Goal: Task Accomplishment & Management: Use online tool/utility

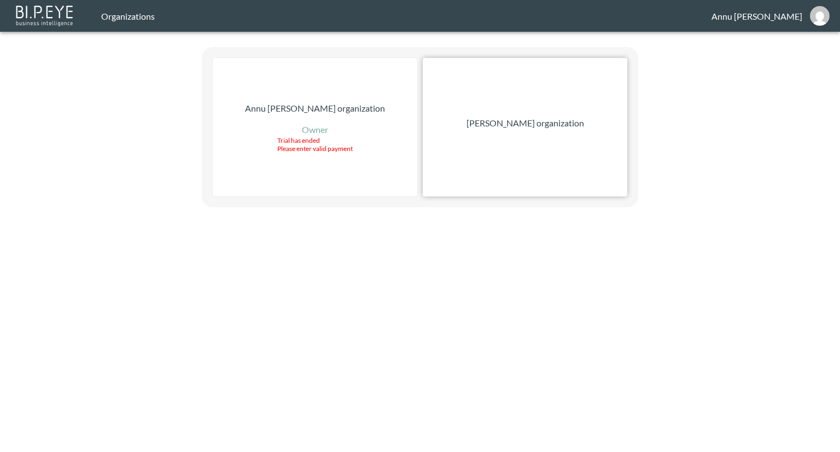
click at [550, 122] on p "[PERSON_NAME] organization" at bounding box center [526, 123] width 118 height 13
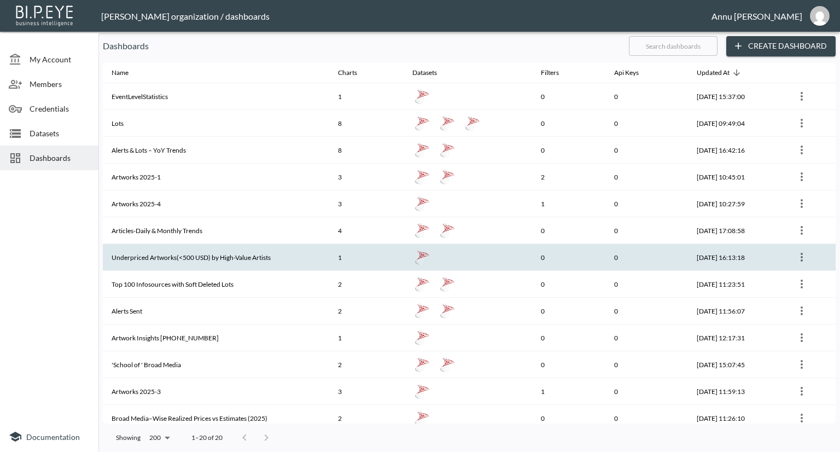
click at [260, 251] on th "Underpriced Artworks(<500 USD) by High-Value Artists" at bounding box center [216, 257] width 227 height 27
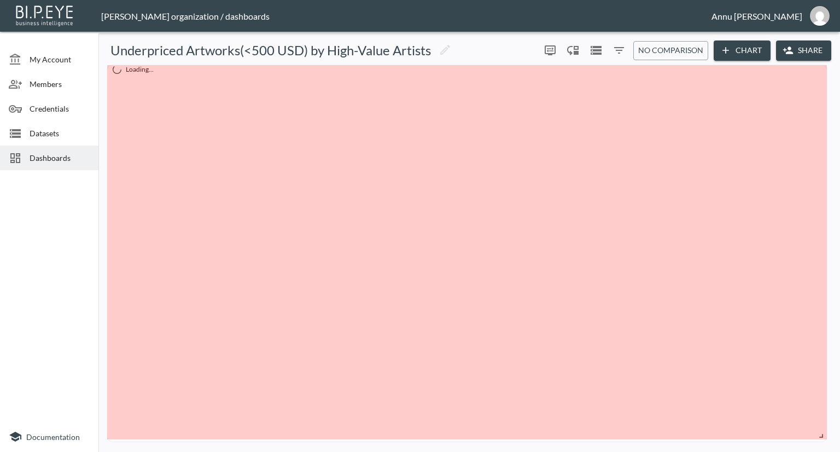
drag, startPoint x: 792, startPoint y: 435, endPoint x: 823, endPoint y: 437, distance: 30.7
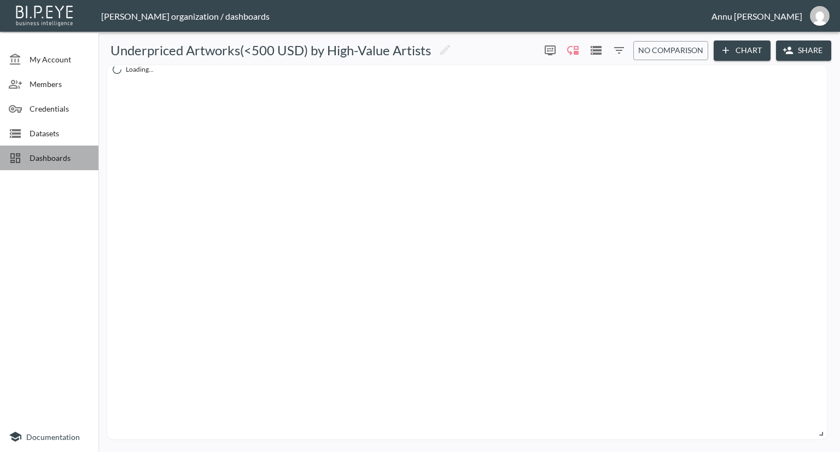
click at [53, 160] on span "Dashboards" at bounding box center [60, 157] width 60 height 11
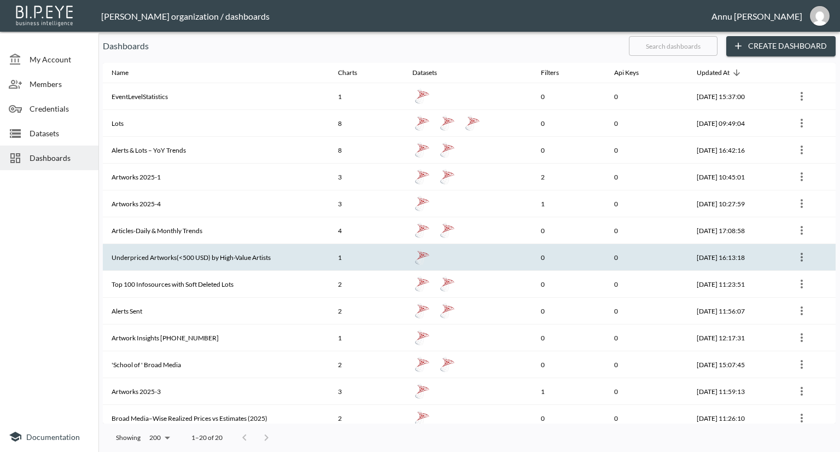
click at [160, 260] on th "Underpriced Artworks(<500 USD) by High-Value Artists" at bounding box center [216, 257] width 227 height 27
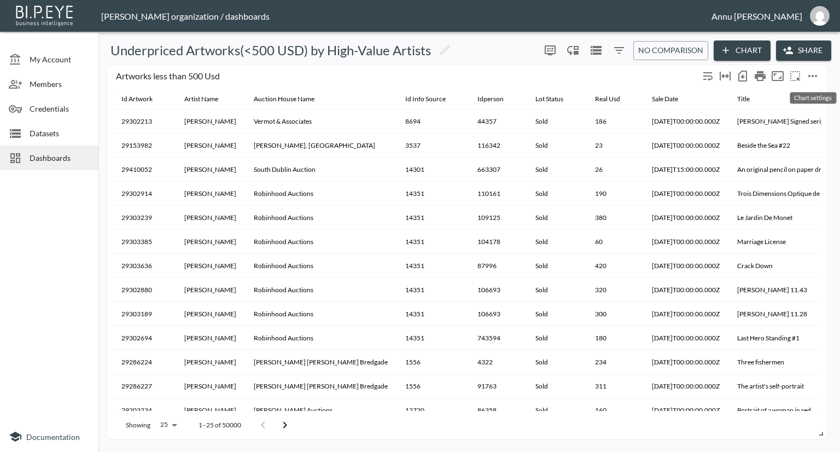
click at [813, 76] on icon "more" at bounding box center [813, 76] width 9 height 2
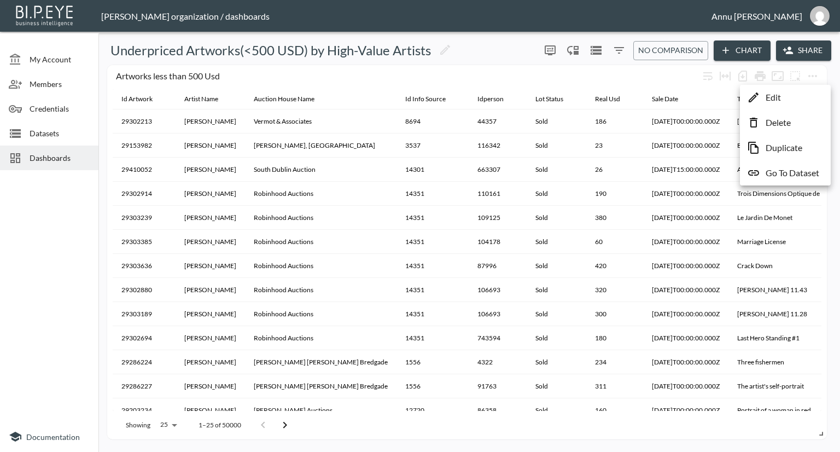
click at [784, 173] on p "Go To Dataset" at bounding box center [793, 172] width 54 height 13
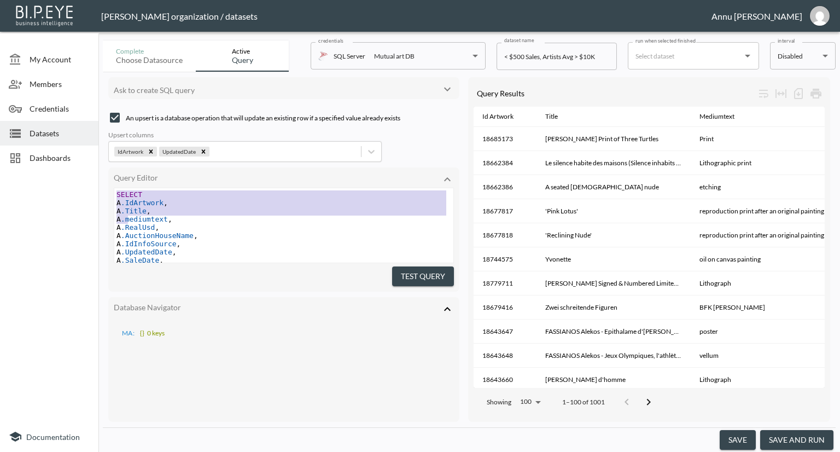
scroll to position [88, 0]
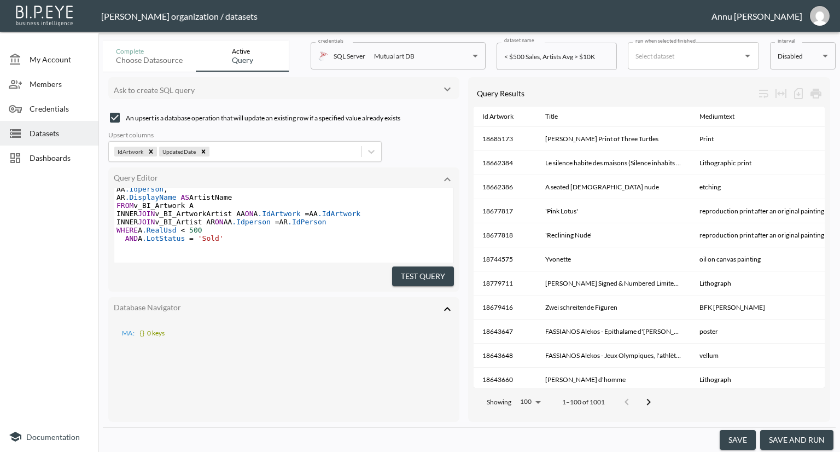
type textarea "SELECT A.IdArtwork, A.Title, A.mediumtext, A.RealUsd, A.AuctionHouseName, A.IdI…"
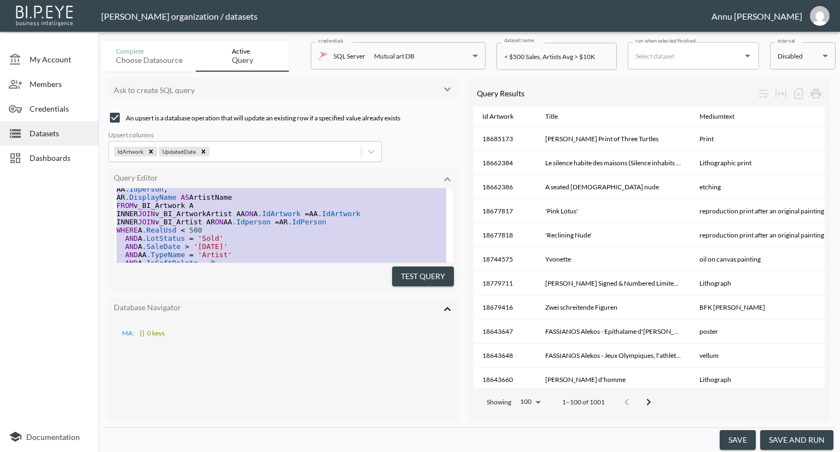
scroll to position [182, 0]
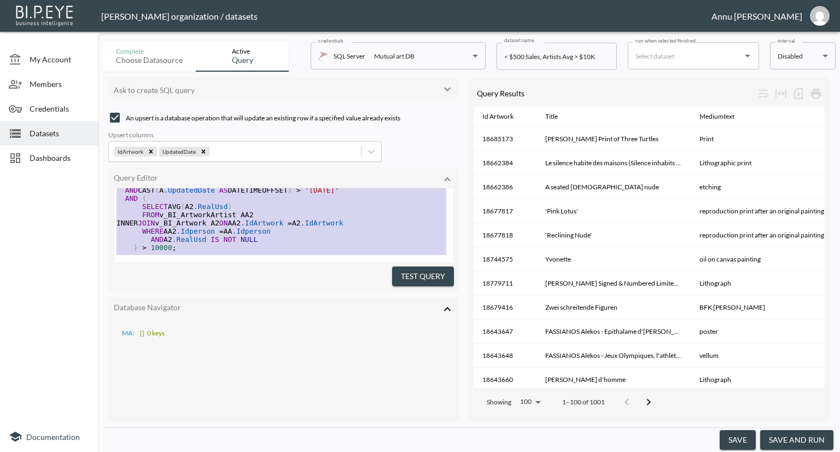
drag, startPoint x: 116, startPoint y: 190, endPoint x: 160, endPoint y: 305, distance: 122.4
click at [160, 305] on div "Ask to create SQL query An upsert is a database operation that will update an e…" at bounding box center [283, 249] width 351 height 345
click at [50, 227] on div at bounding box center [49, 298] width 98 height 247
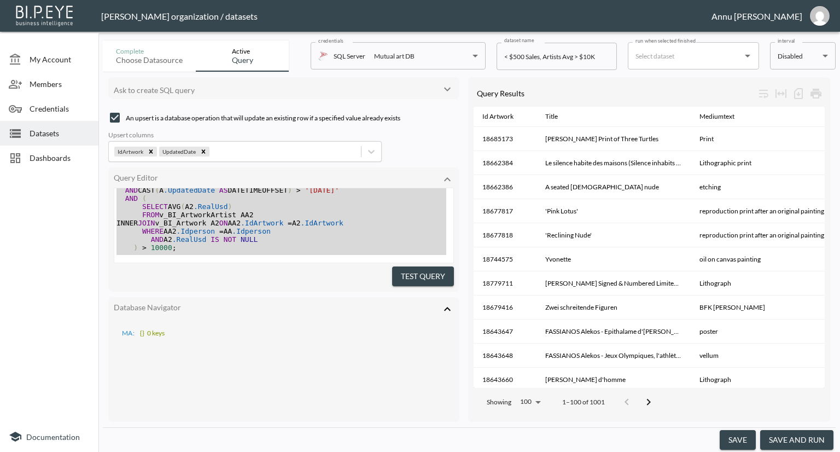
click at [44, 262] on div at bounding box center [49, 298] width 98 height 247
click at [256, 324] on div "MA : {} 0 keys" at bounding box center [284, 332] width 340 height 16
click at [47, 151] on div "Dashboards" at bounding box center [49, 158] width 98 height 25
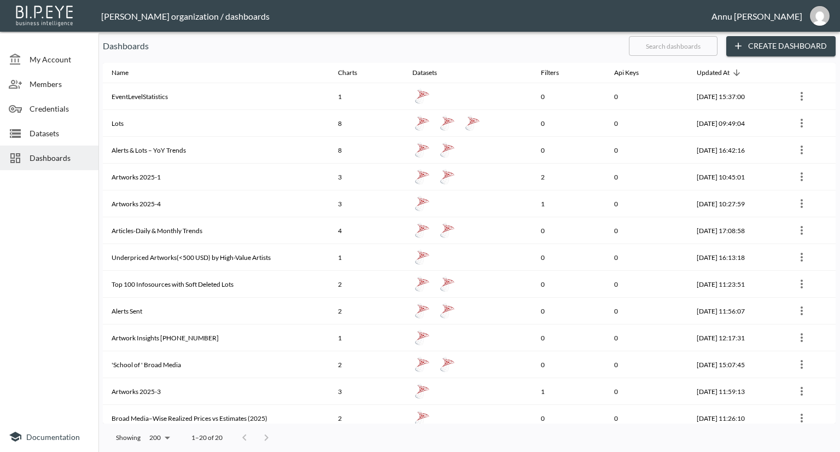
click at [53, 133] on span "Datasets" at bounding box center [60, 132] width 60 height 11
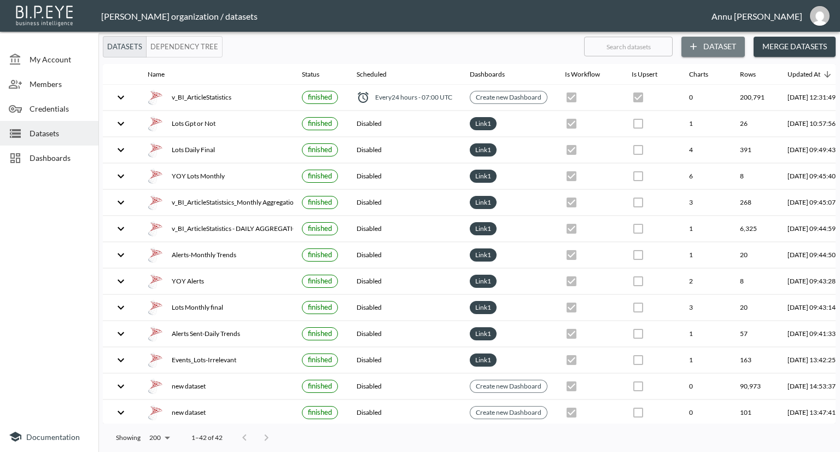
click at [694, 47] on icon "button" at bounding box center [694, 47] width 7 height 7
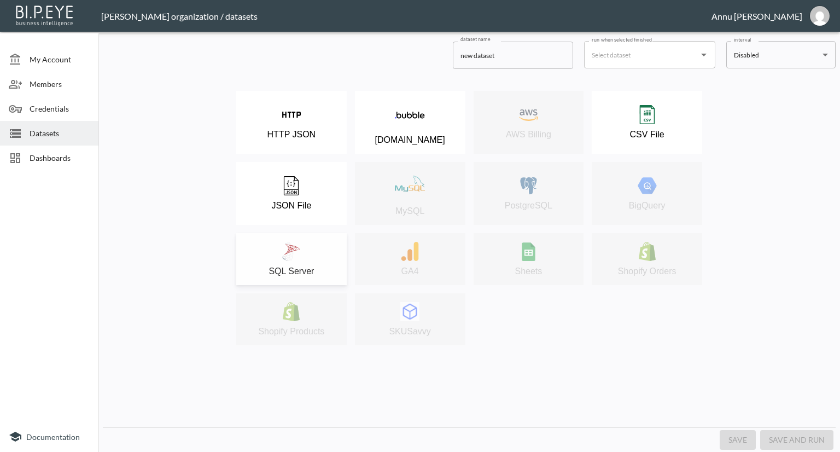
click at [294, 251] on img at bounding box center [291, 251] width 19 height 19
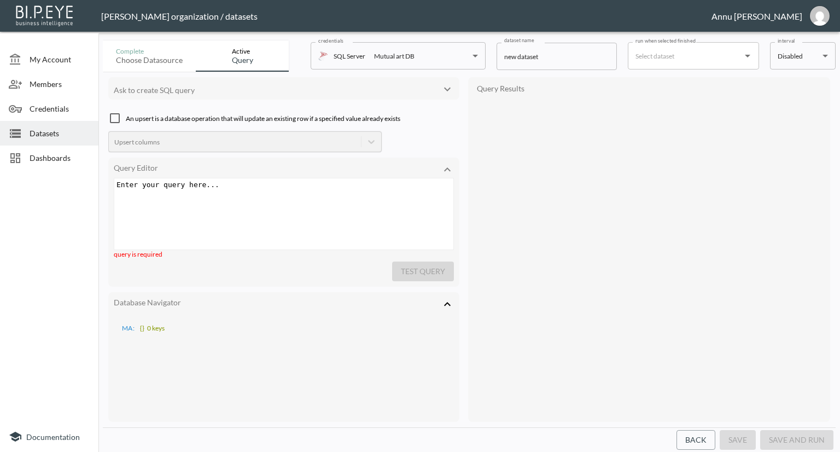
click at [266, 200] on div "Enter your query here... xxxxxxxxxx ​" at bounding box center [297, 227] width 367 height 98
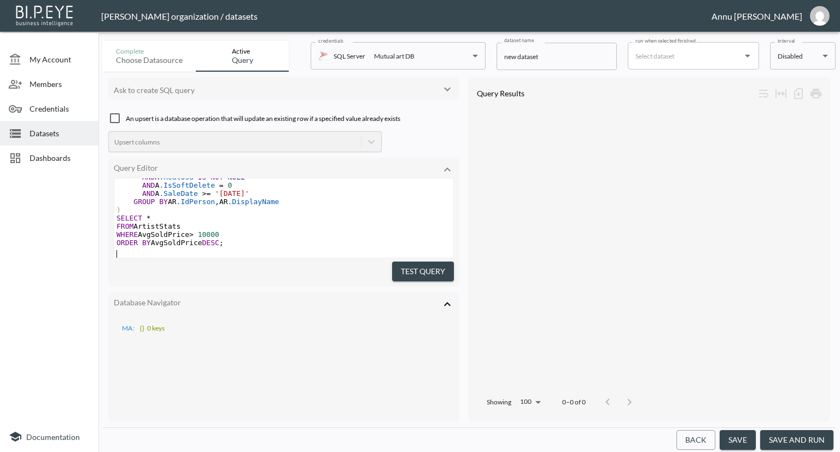
scroll to position [169, 0]
click at [430, 270] on button "Test Query" at bounding box center [423, 272] width 62 height 20
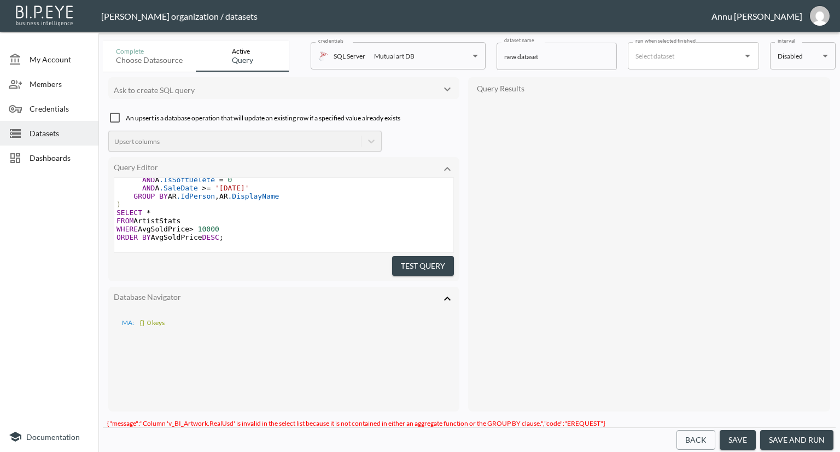
scroll to position [0, 0]
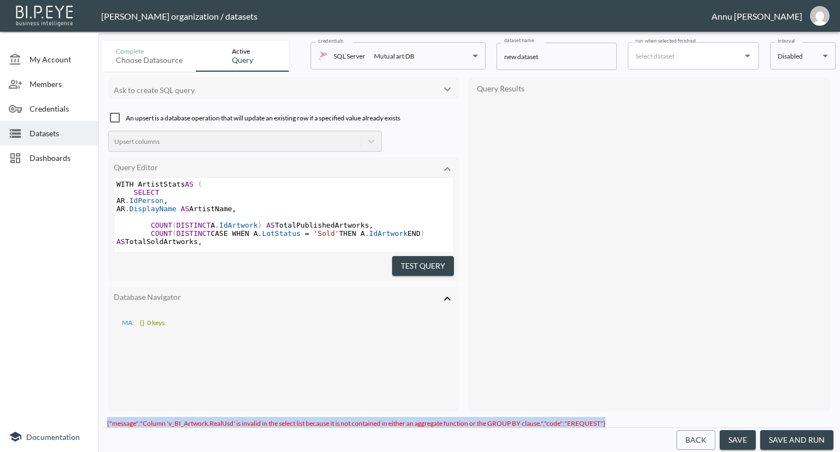
drag, startPoint x: 106, startPoint y: 414, endPoint x: 616, endPoint y: 411, distance: 510.0
click at [616, 417] on div "{"message":"Column 'v_BI_Artwork.RealUsd' is invalid in the select list because…" at bounding box center [469, 422] width 733 height 10
copy span "{"message":"Column 'v_BI_Artwork.RealUsd' is invalid in the select list because…"
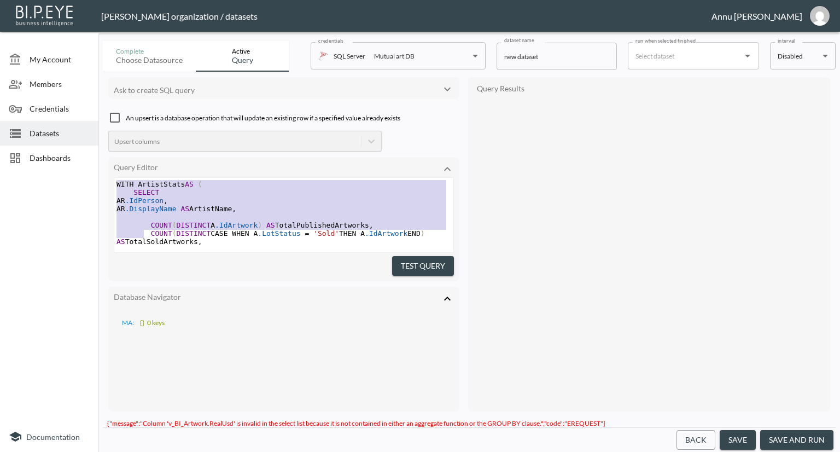
scroll to position [129, 0]
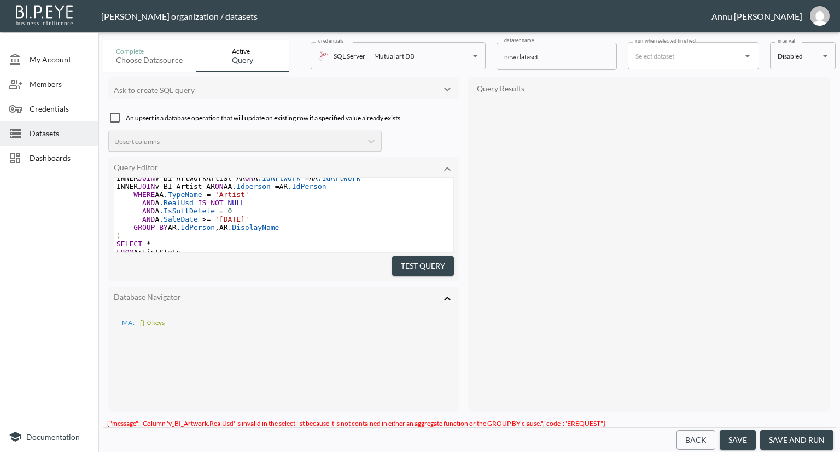
type textarea "WITH ArtistStats AS ( SELECT AR.IdPerson, [GEOGRAPHIC_DATA]DisplayName AS Artis…"
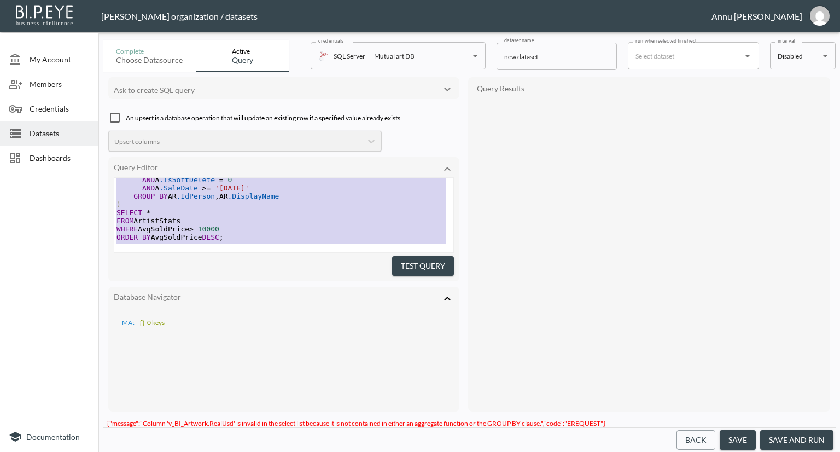
drag, startPoint x: 116, startPoint y: 181, endPoint x: 196, endPoint y: 353, distance: 189.5
click at [196, 353] on div "Ask to create SQL query An upsert is a database operation that will update an e…" at bounding box center [283, 244] width 351 height 334
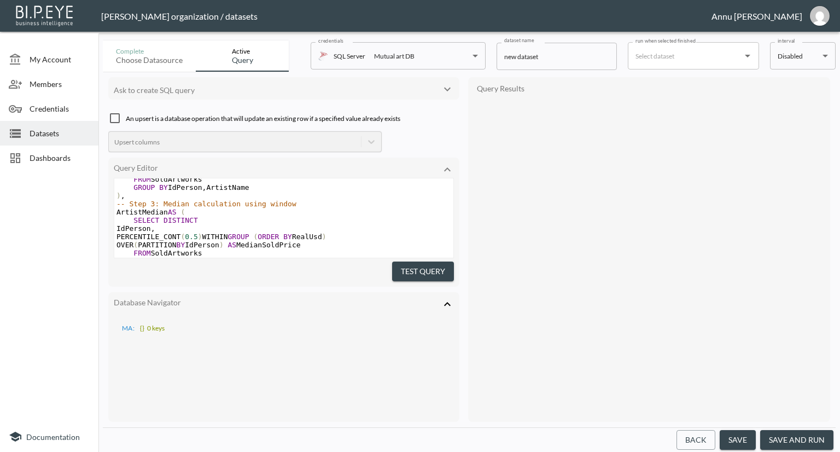
scroll to position [0, 0]
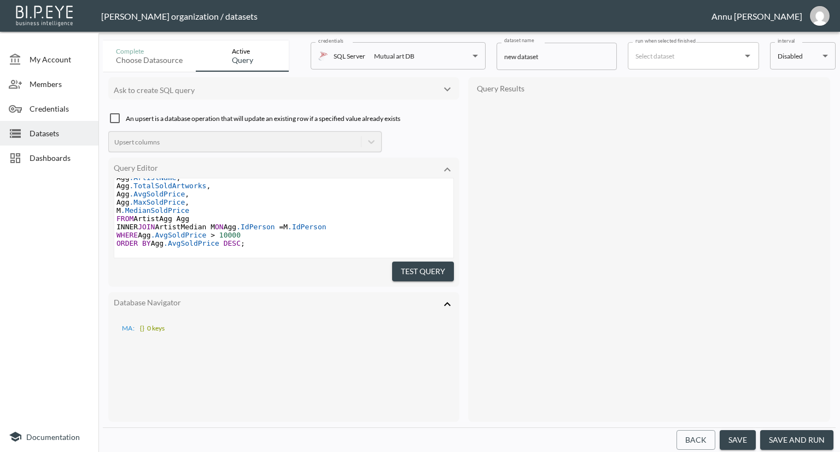
click at [432, 268] on button "Test Query" at bounding box center [423, 272] width 62 height 20
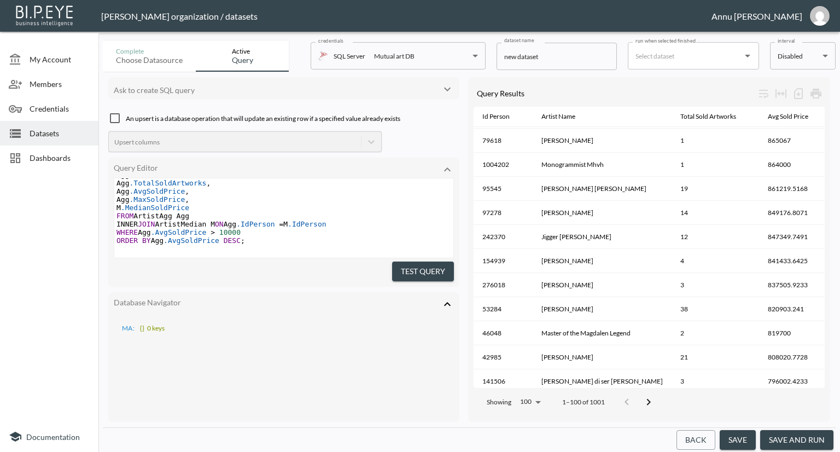
scroll to position [1611, 0]
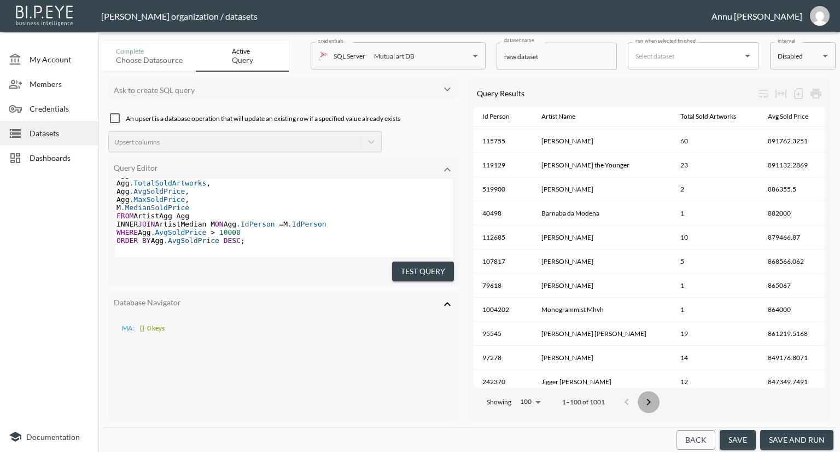
click at [651, 397] on icon "Go to next page" at bounding box center [648, 402] width 13 height 13
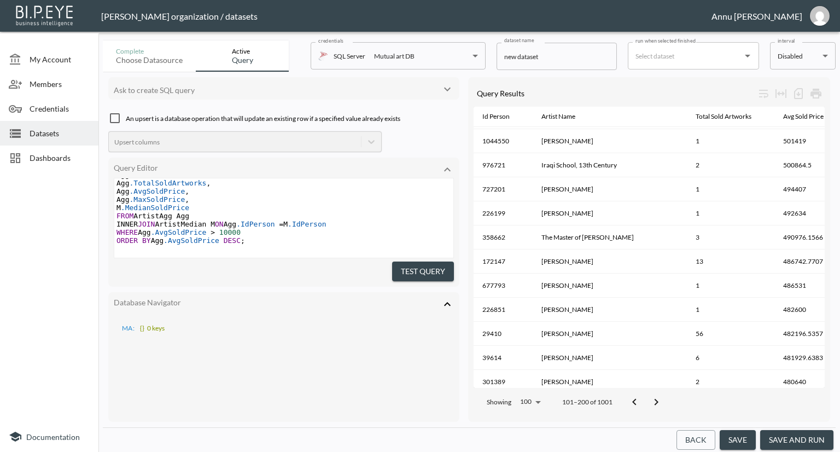
click at [651, 397] on icon "Go to next page" at bounding box center [656, 402] width 13 height 13
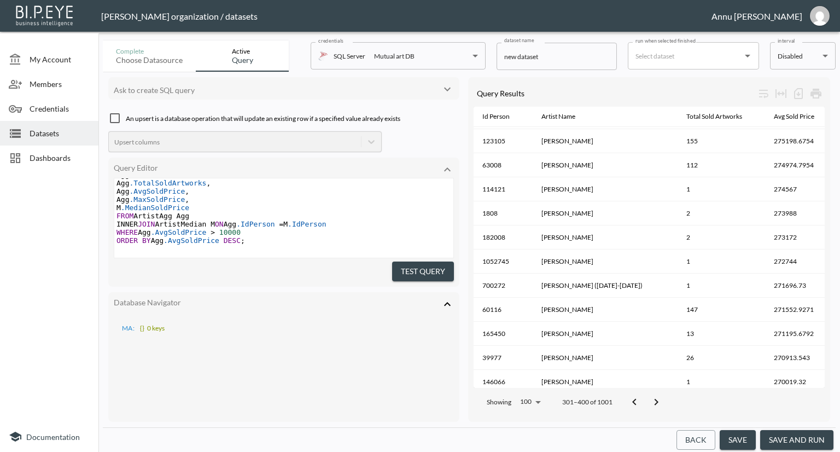
click at [651, 397] on icon "Go to next page" at bounding box center [656, 402] width 13 height 13
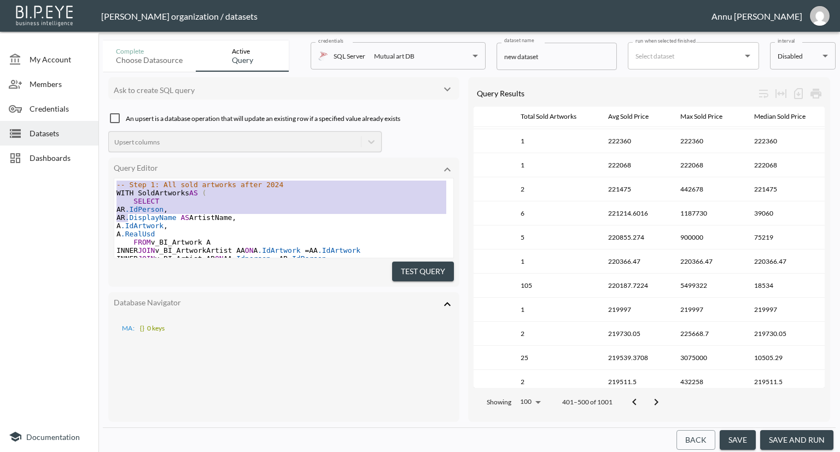
scroll to position [166, 0]
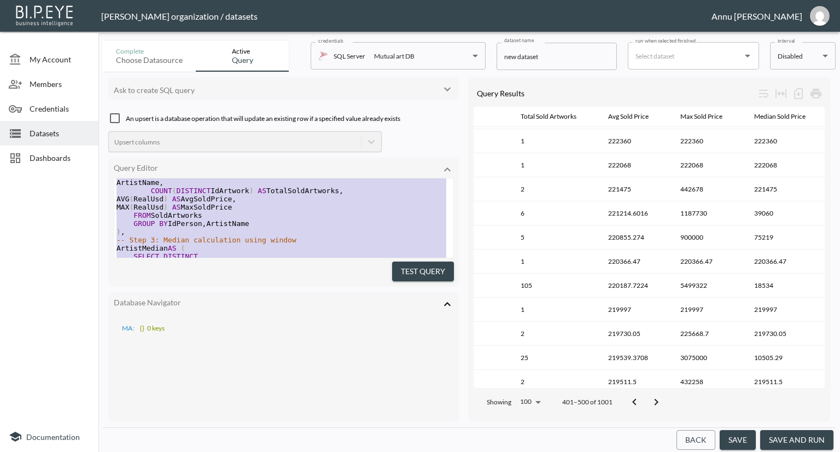
type textarea "-- Step 1: All sold artworks after 2024 WITH SoldArtworks AS ( SELECT AR.IdPers…"
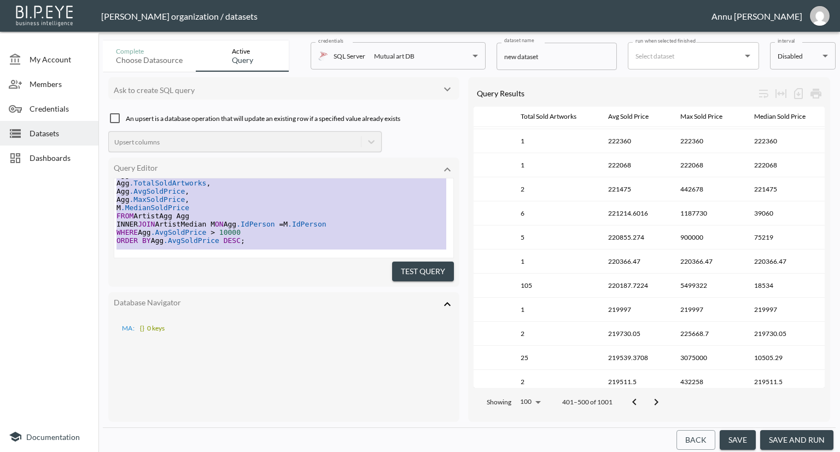
drag, startPoint x: 117, startPoint y: 181, endPoint x: 158, endPoint y: 348, distance: 172.3
click at [158, 348] on div "Ask to create SQL query An upsert is a database operation that will update an e…" at bounding box center [283, 249] width 351 height 345
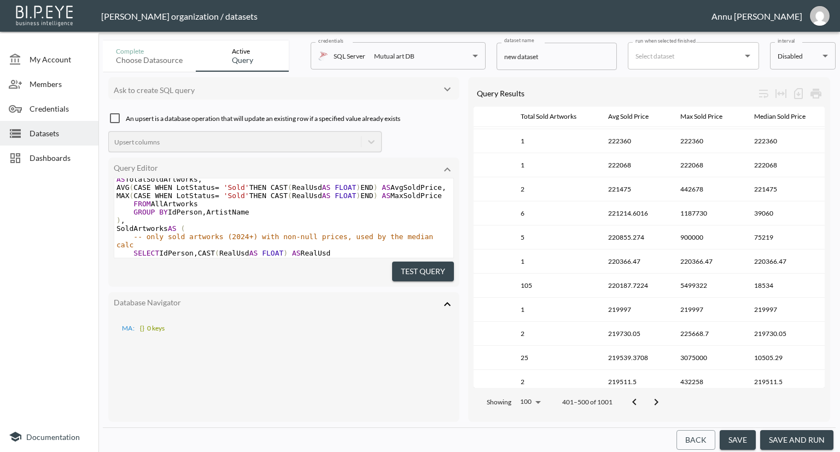
scroll to position [475, 0]
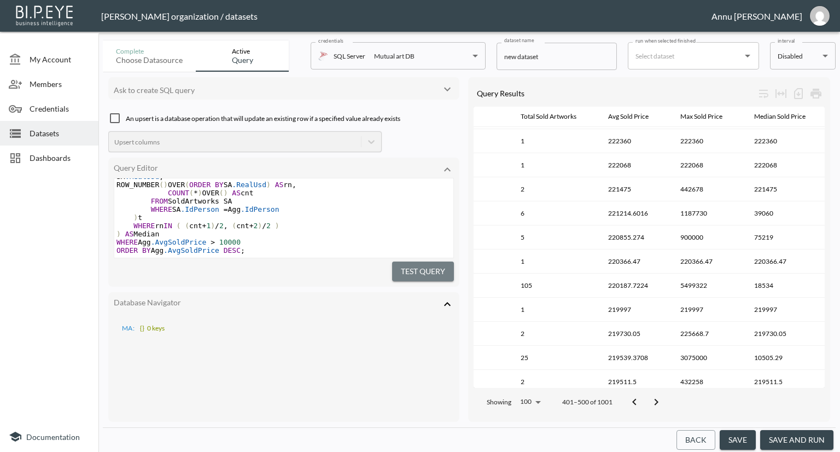
click at [421, 267] on button "Test Query" at bounding box center [423, 272] width 62 height 20
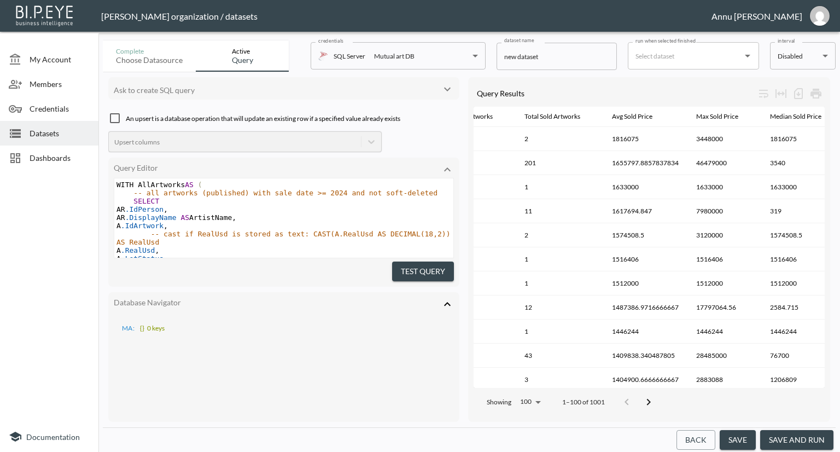
scroll to position [875, 259]
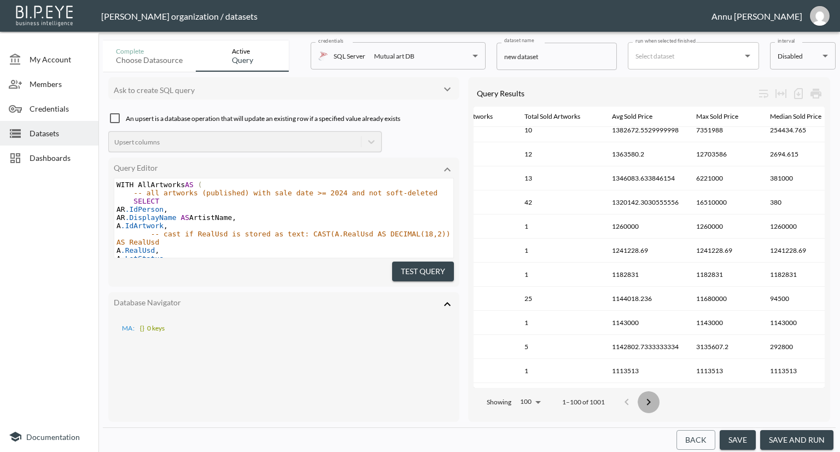
click at [648, 396] on icon "Go to next page" at bounding box center [648, 402] width 13 height 13
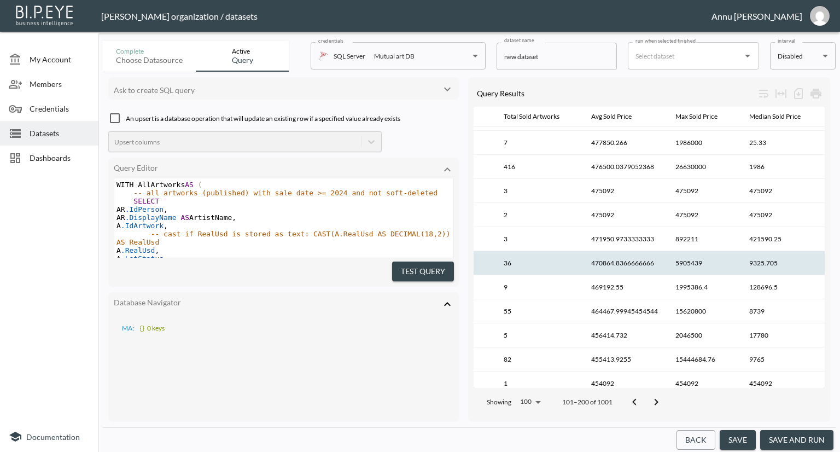
scroll to position [2158, 298]
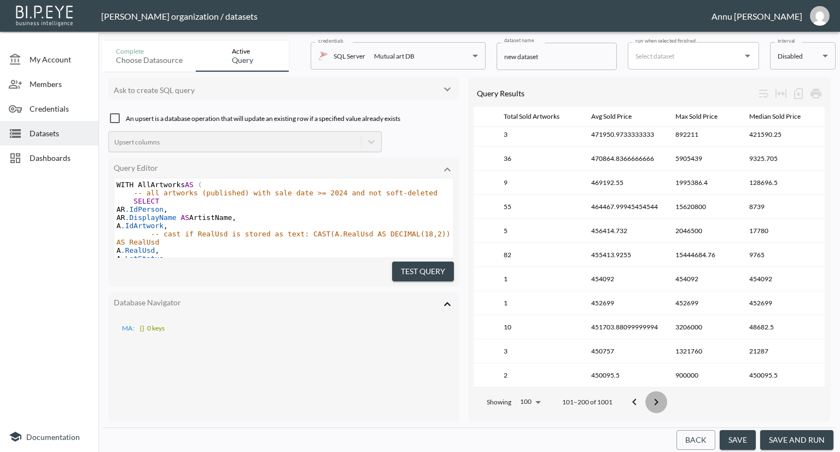
click at [654, 397] on icon "Go to next page" at bounding box center [656, 402] width 13 height 13
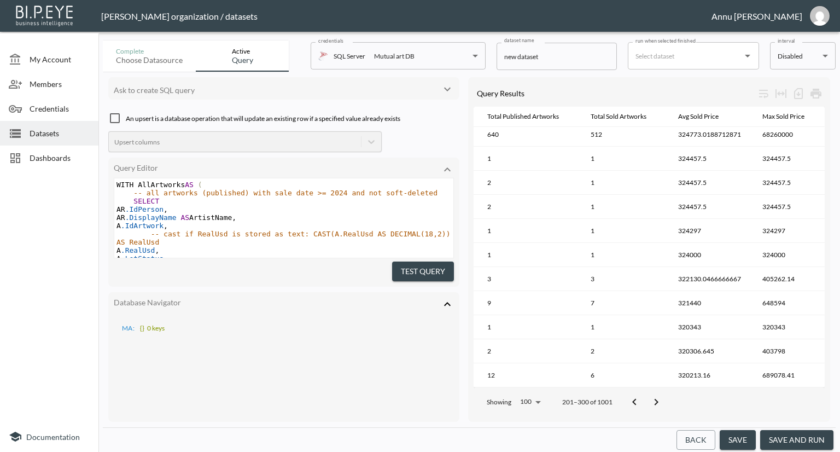
scroll to position [2158, 207]
click at [649, 395] on button "Go to next page" at bounding box center [657, 402] width 22 height 22
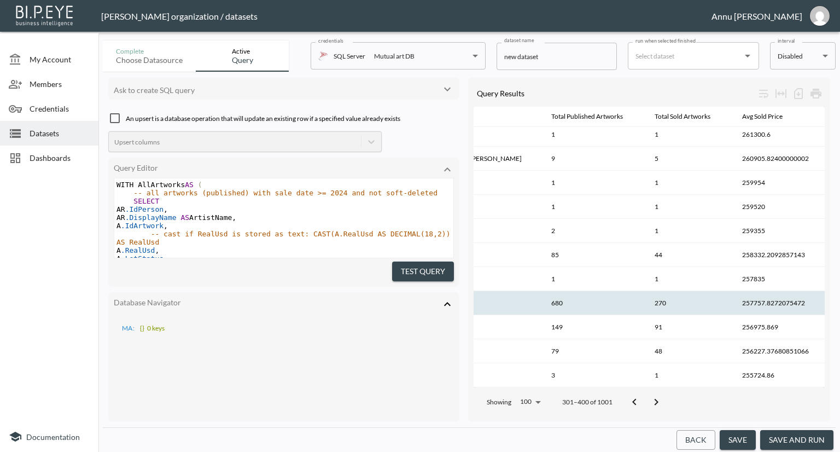
scroll to position [1939, 135]
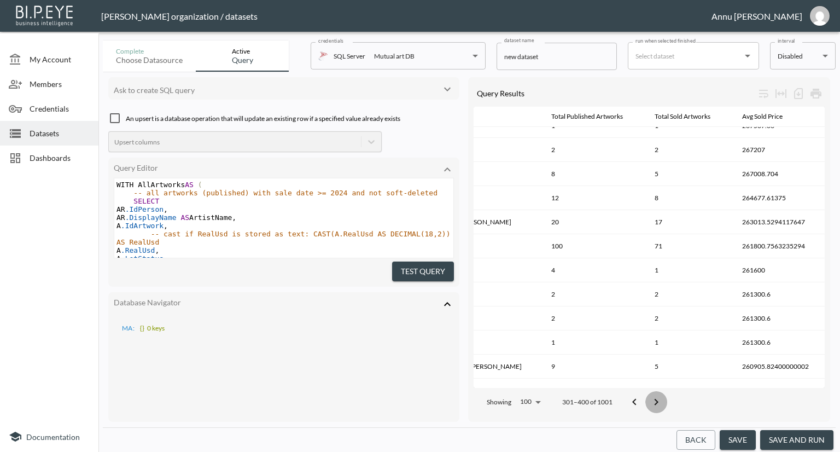
click at [658, 396] on icon "Go to next page" at bounding box center [656, 402] width 13 height 13
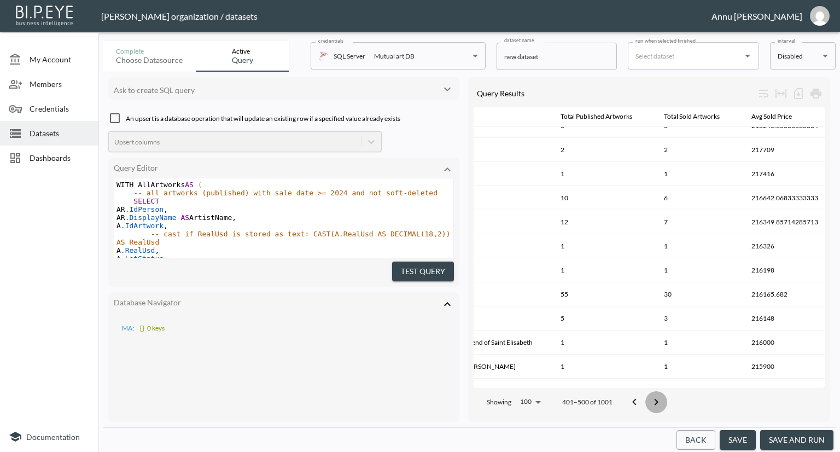
click at [658, 396] on icon "Go to next page" at bounding box center [656, 402] width 13 height 13
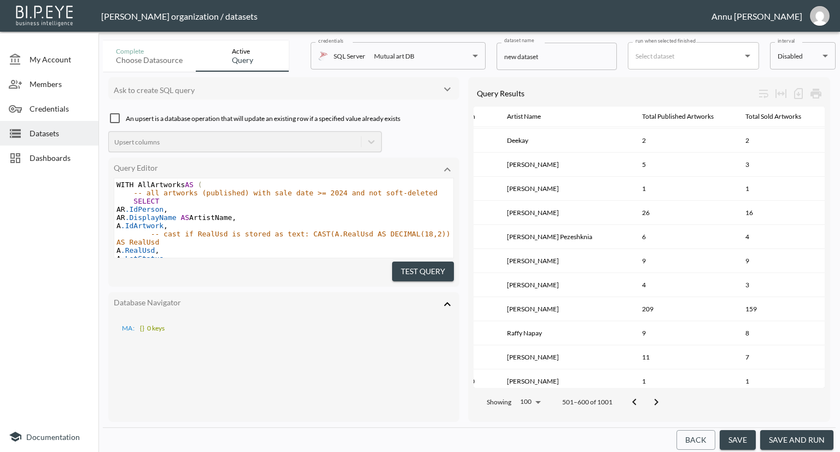
scroll to position [0, 34]
drag, startPoint x: 36, startPoint y: 148, endPoint x: 68, endPoint y: 143, distance: 32.7
click at [36, 149] on div "Dashboards" at bounding box center [49, 158] width 98 height 25
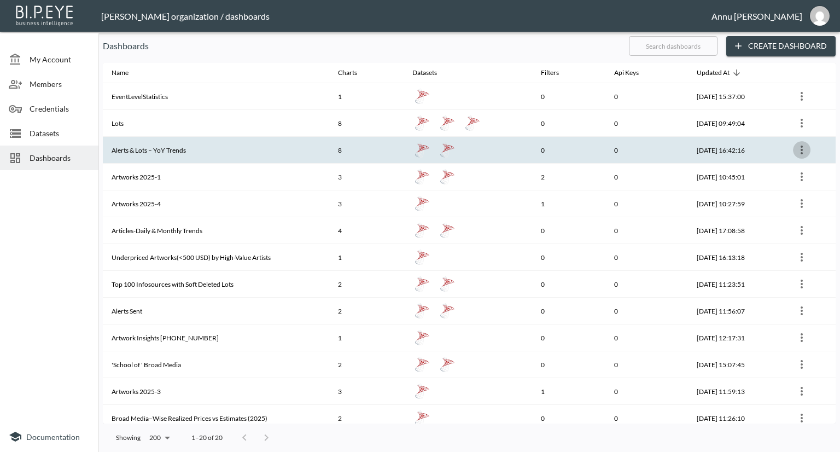
click at [801, 145] on icon "more" at bounding box center [802, 149] width 13 height 13
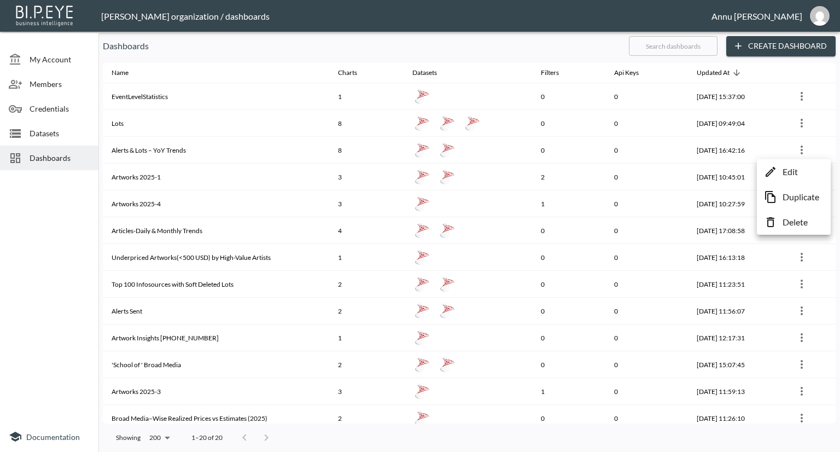
click at [790, 171] on p "Edit" at bounding box center [790, 171] width 15 height 13
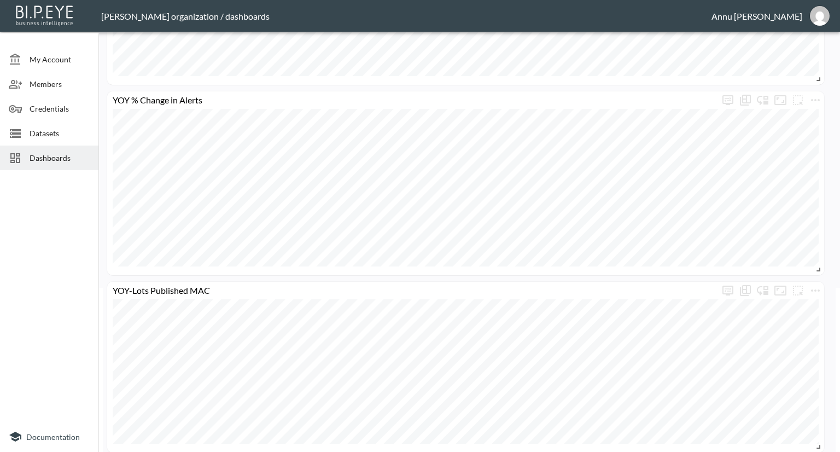
scroll to position [274, 0]
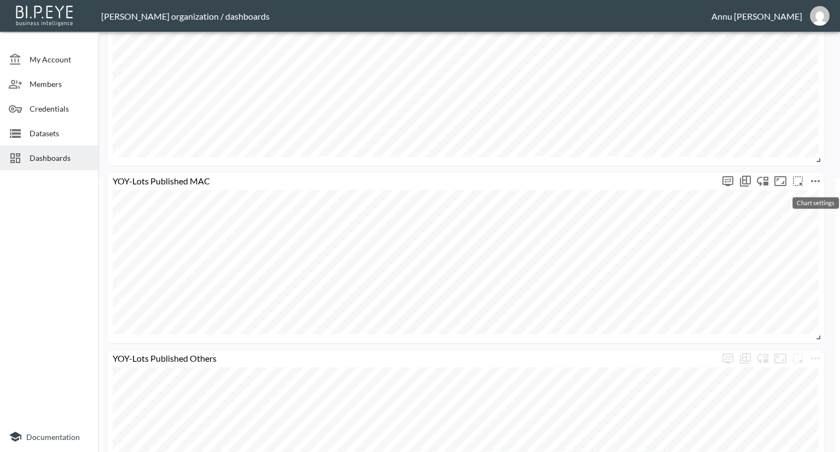
click at [814, 178] on icon "more" at bounding box center [815, 181] width 13 height 13
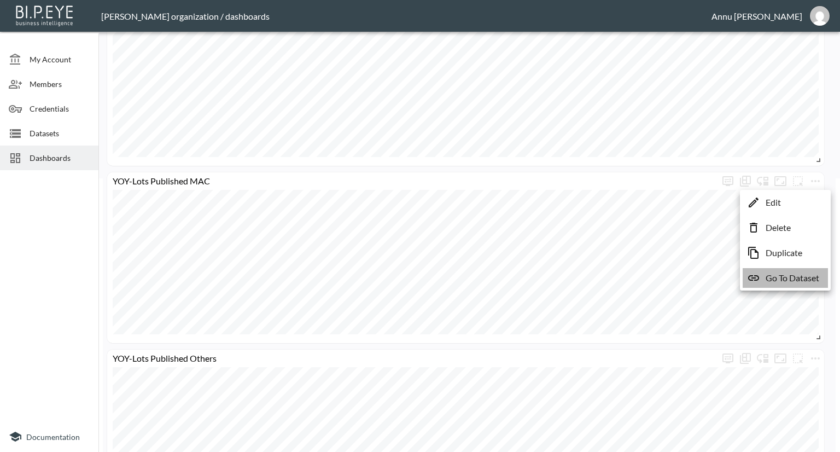
click at [787, 277] on p "Go To Dataset" at bounding box center [793, 277] width 54 height 13
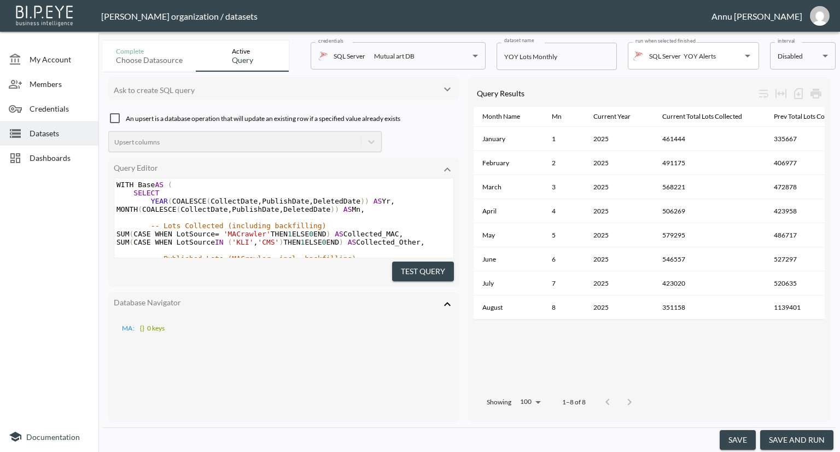
click at [793, 58] on body "BI.P.EYE, Interactive Analytics Dashboards - app [PERSON_NAME] organization / d…" at bounding box center [420, 226] width 840 height 452
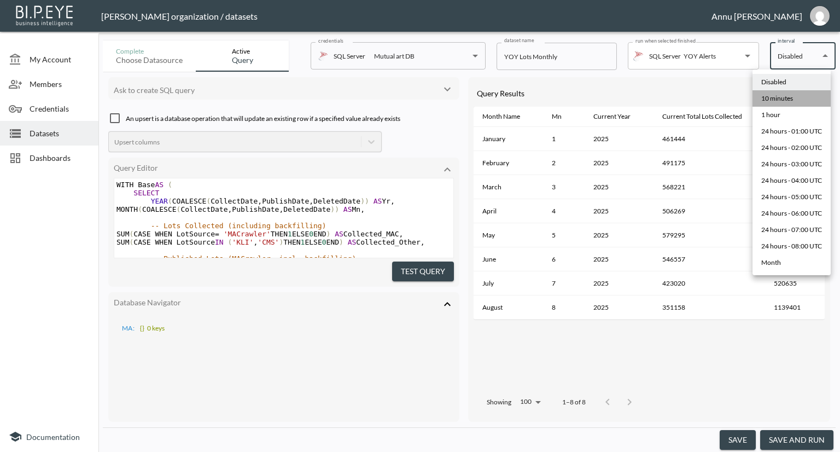
click at [788, 97] on div "10 minutes" at bounding box center [778, 99] width 32 height 10
type input "*/10 * * * *"
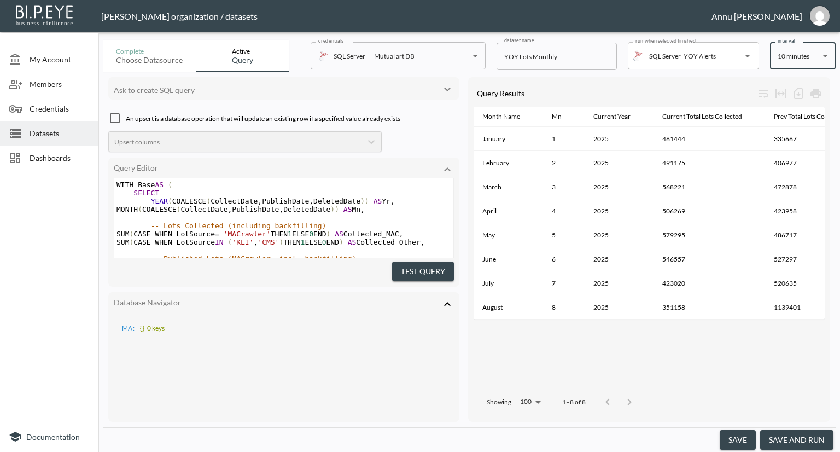
click at [747, 437] on button "save" at bounding box center [738, 440] width 36 height 20
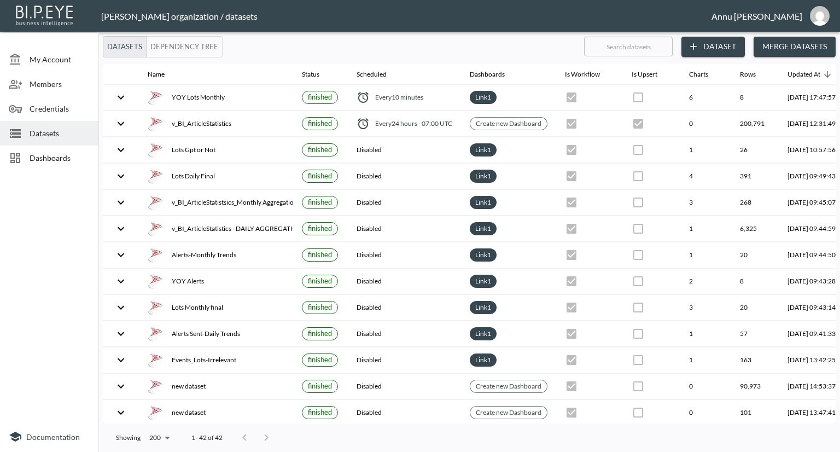
click at [63, 154] on span "Dashboards" at bounding box center [60, 157] width 60 height 11
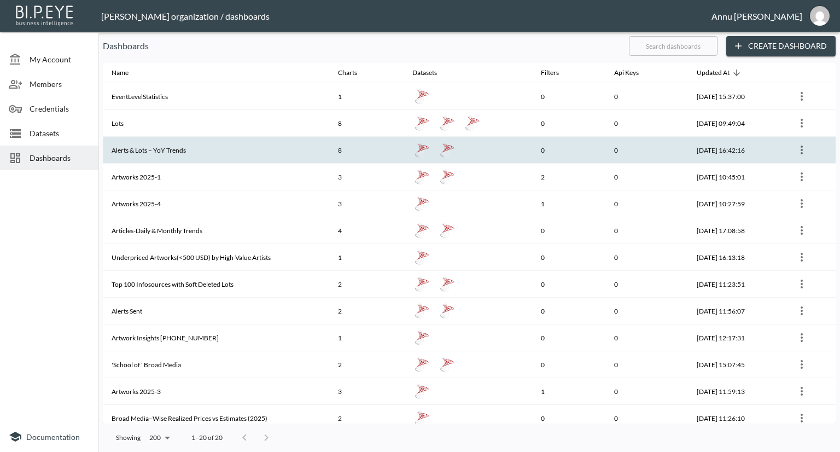
click at [179, 148] on th "Alerts & Lots – YoY Trends" at bounding box center [216, 150] width 227 height 27
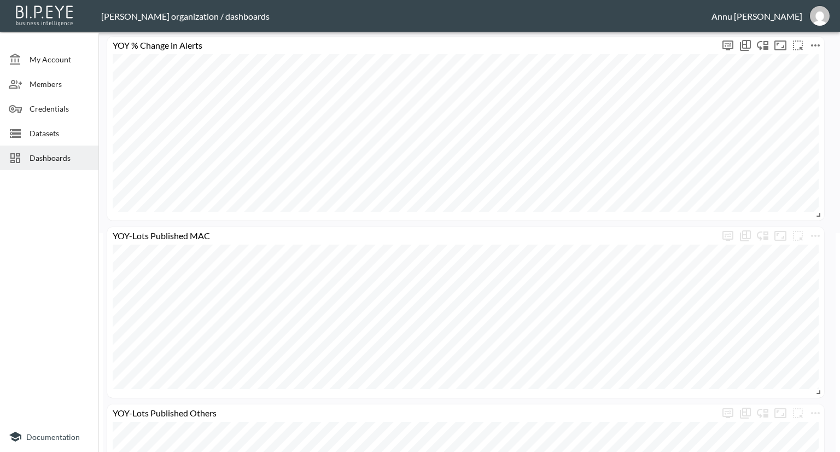
scroll to position [274, 0]
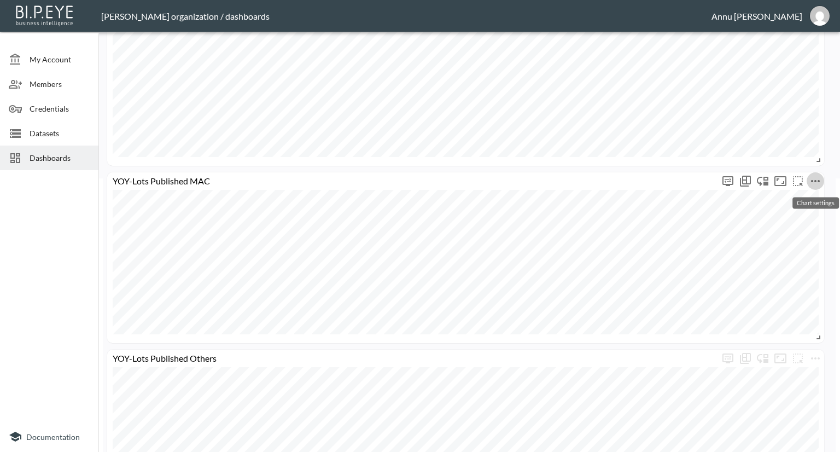
click at [812, 184] on icon "more" at bounding box center [815, 181] width 13 height 13
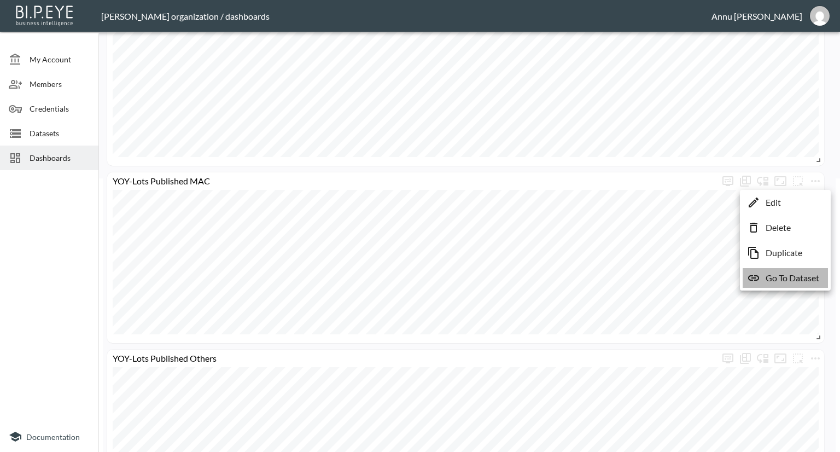
click at [795, 279] on p "Go To Dataset" at bounding box center [793, 277] width 54 height 13
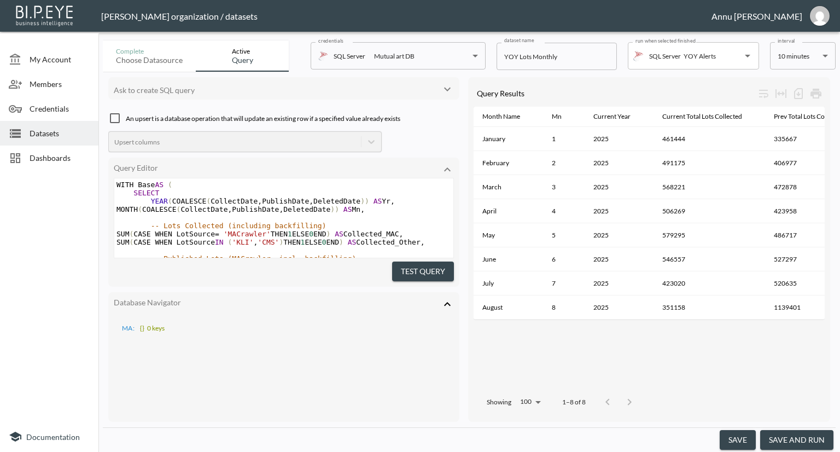
click at [780, 60] on body "BI.P.EYE, Interactive Analytics Dashboards - app [PERSON_NAME] organization / d…" at bounding box center [420, 226] width 840 height 452
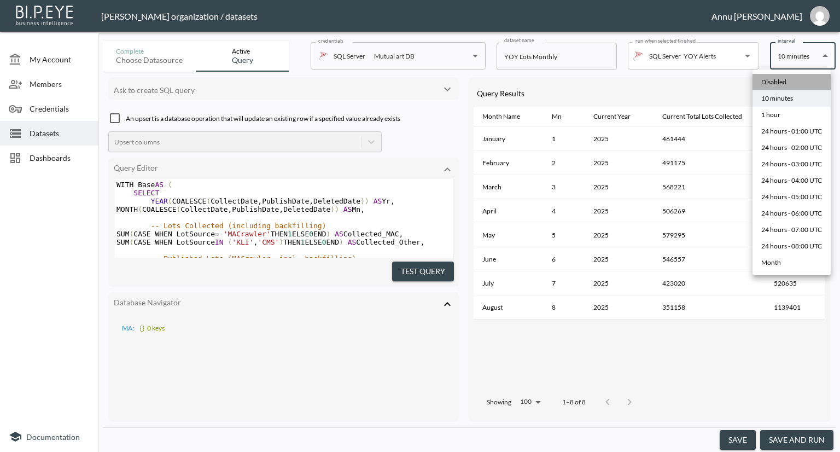
click at [781, 81] on div "Disabled" at bounding box center [774, 82] width 25 height 10
type input "Disabled"
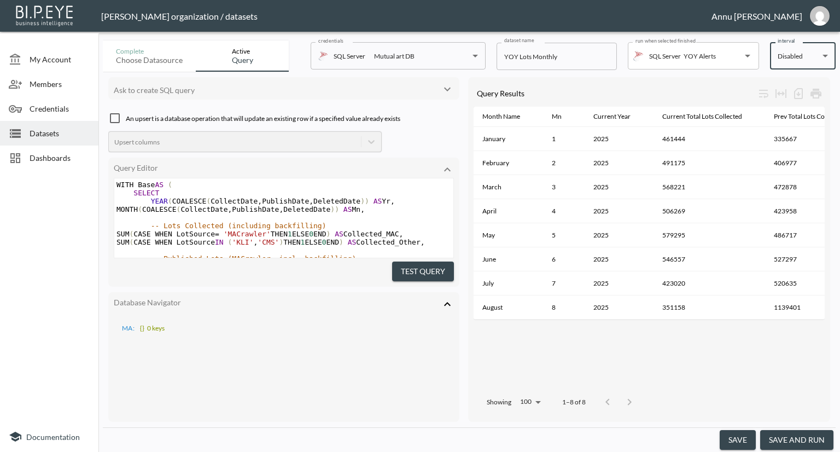
click at [750, 435] on button "save" at bounding box center [738, 440] width 36 height 20
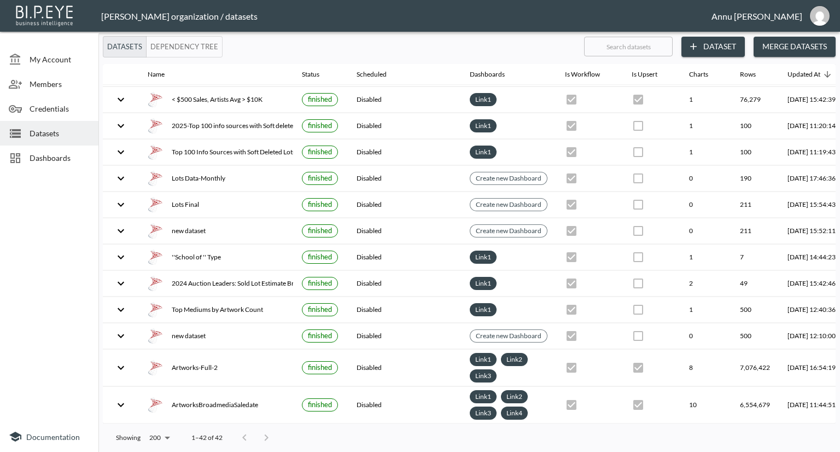
scroll to position [399, 0]
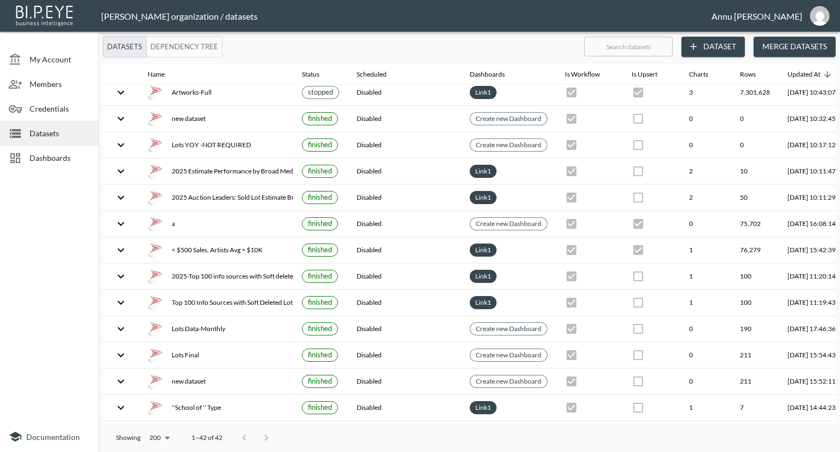
click at [63, 159] on span "Dashboards" at bounding box center [60, 157] width 60 height 11
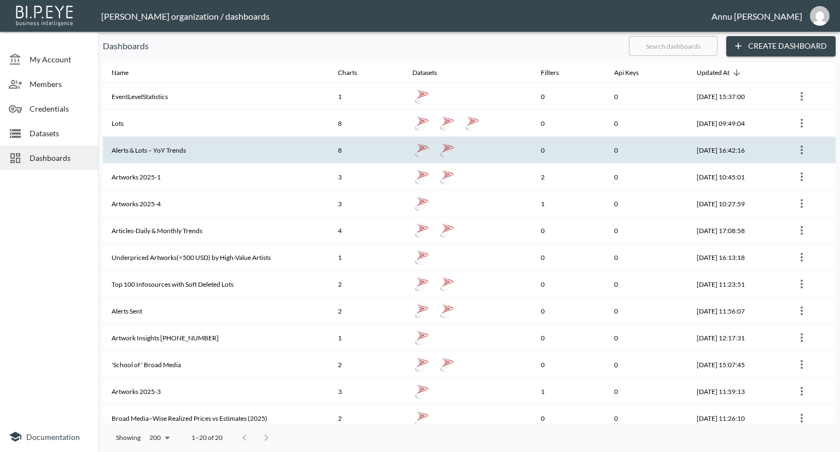
click at [164, 153] on th "Alerts & Lots – YoY Trends" at bounding box center [216, 150] width 227 height 27
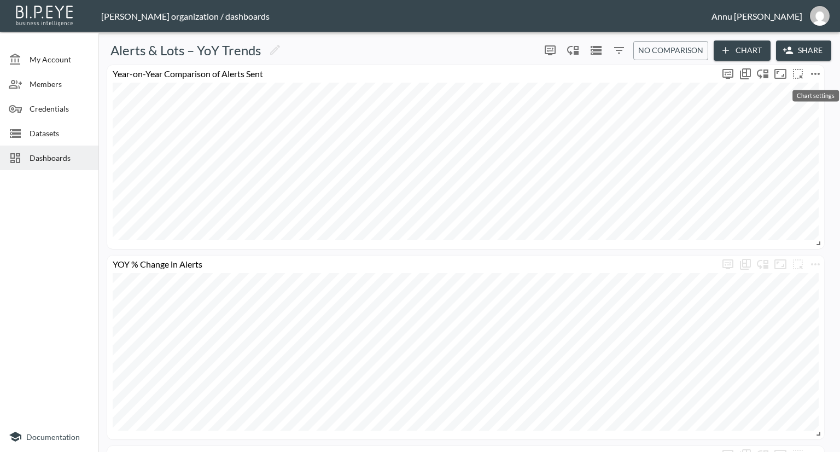
click at [821, 75] on icon "more" at bounding box center [815, 73] width 13 height 13
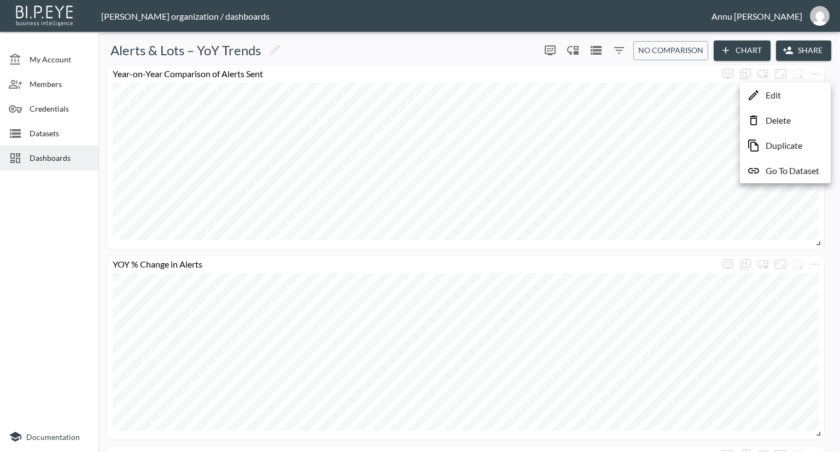
click at [781, 167] on p "Go To Dataset" at bounding box center [793, 170] width 54 height 13
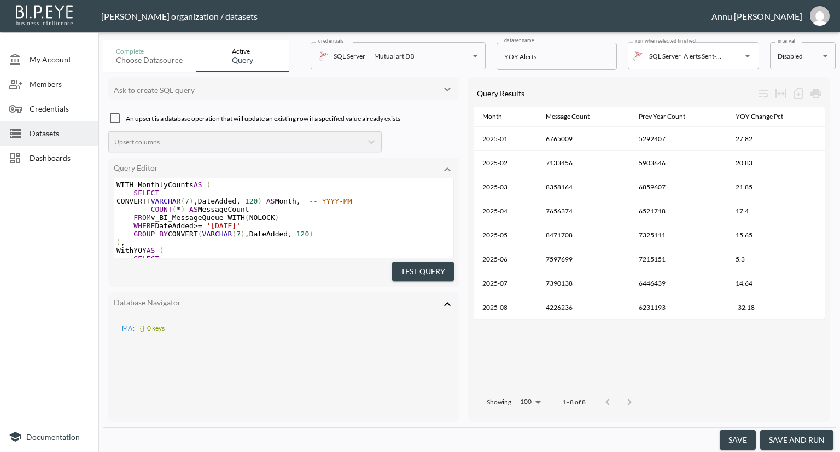
click at [792, 63] on body "BI.P.EYE, Interactive Analytics Dashboards - app [PERSON_NAME] organization / d…" at bounding box center [420, 226] width 840 height 452
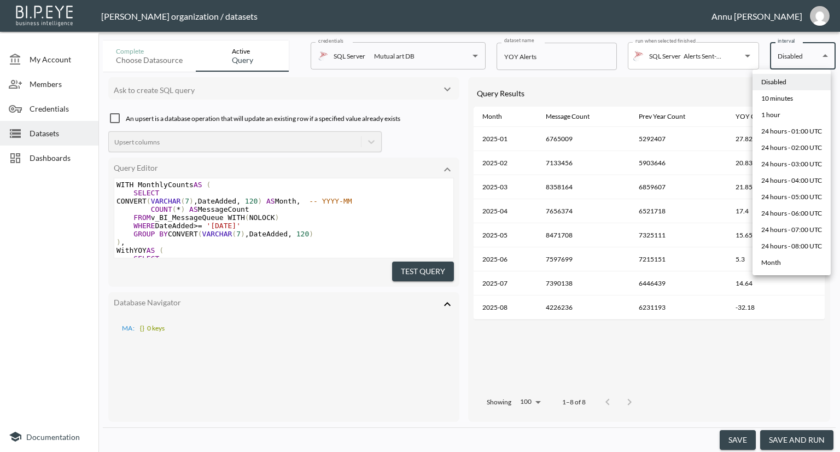
click at [727, 62] on div at bounding box center [420, 226] width 840 height 452
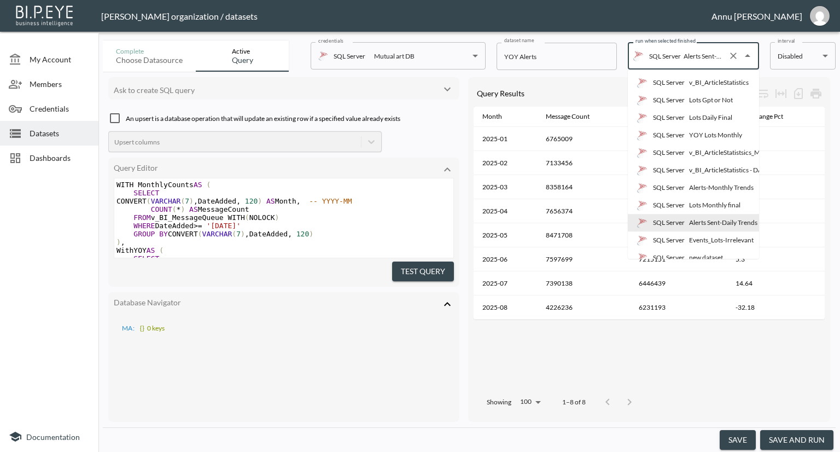
click at [706, 58] on input "Alerts Sent-Daily Trends" at bounding box center [702, 56] width 43 height 18
click at [53, 137] on span "Datasets" at bounding box center [60, 132] width 60 height 11
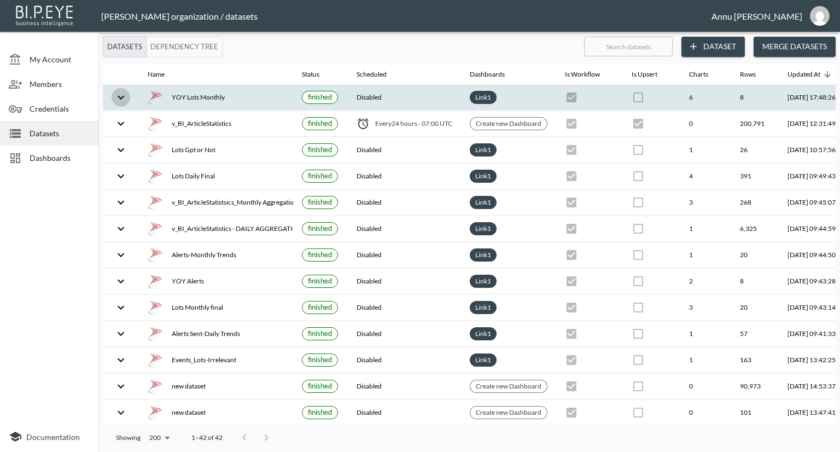
click at [122, 96] on icon "expand row" at bounding box center [120, 97] width 13 height 13
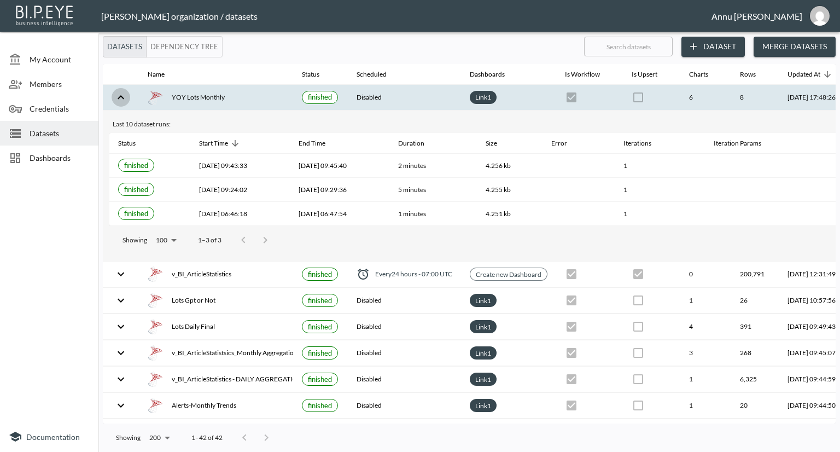
click at [122, 96] on icon "expand row" at bounding box center [120, 97] width 13 height 13
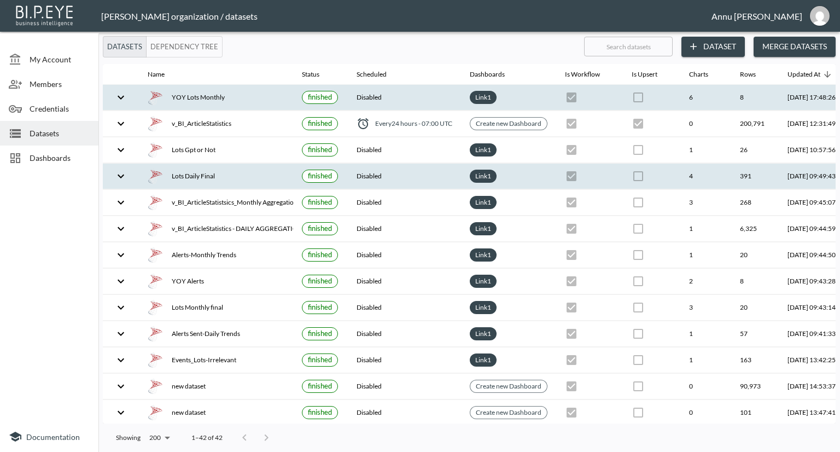
scroll to position [55, 0]
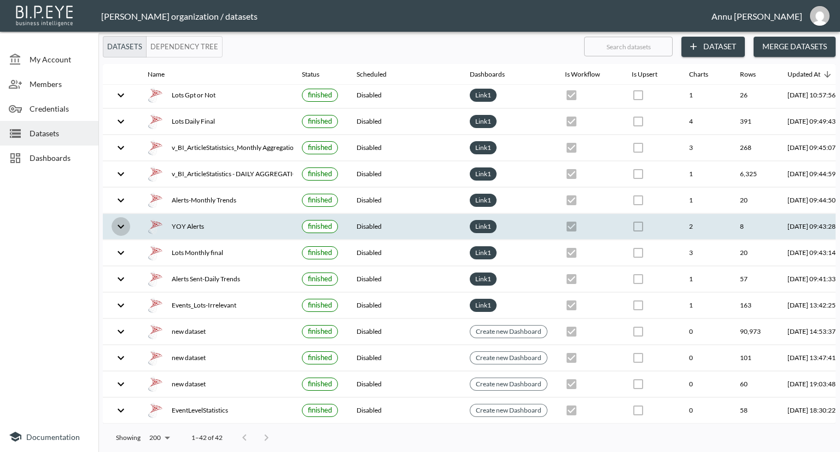
click at [120, 224] on icon "expand row" at bounding box center [120, 226] width 13 height 13
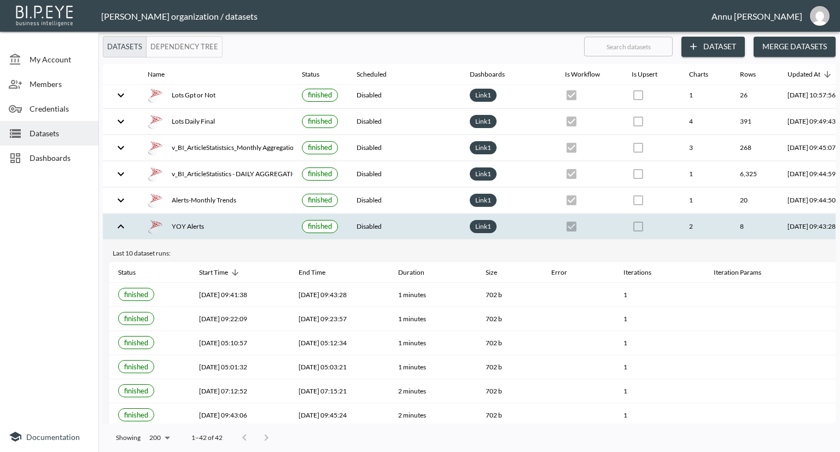
click at [120, 224] on icon "expand row" at bounding box center [121, 226] width 7 height 4
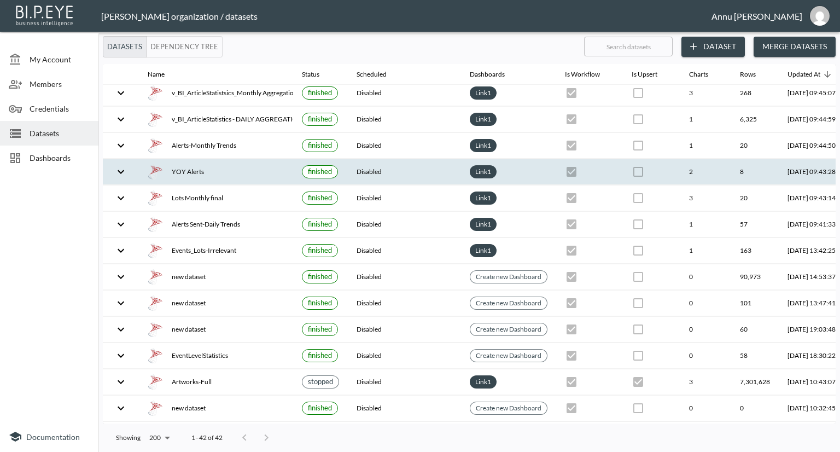
scroll to position [0, 0]
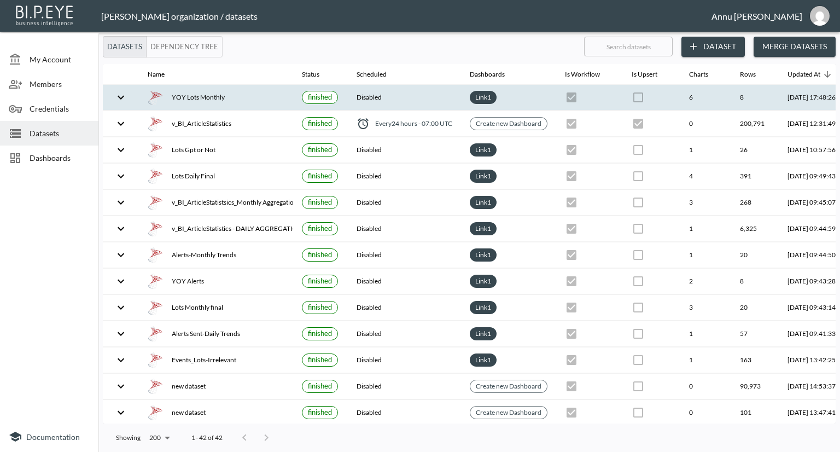
click at [68, 156] on span "Dashboards" at bounding box center [60, 157] width 60 height 11
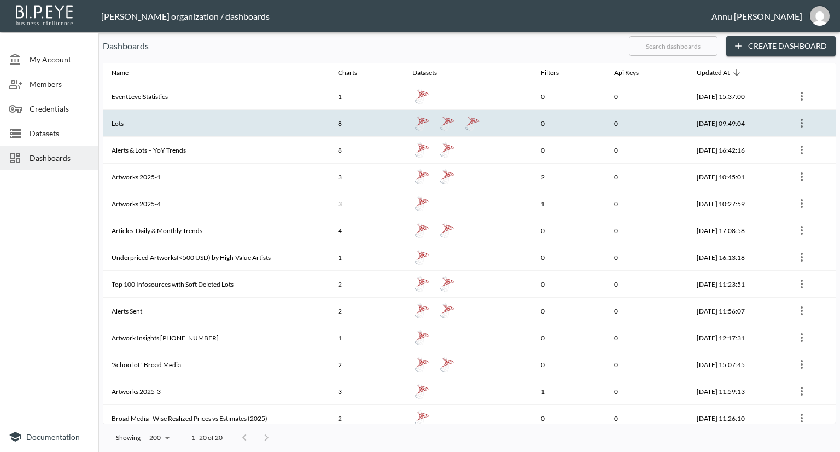
click at [187, 125] on th "Lots" at bounding box center [216, 123] width 227 height 27
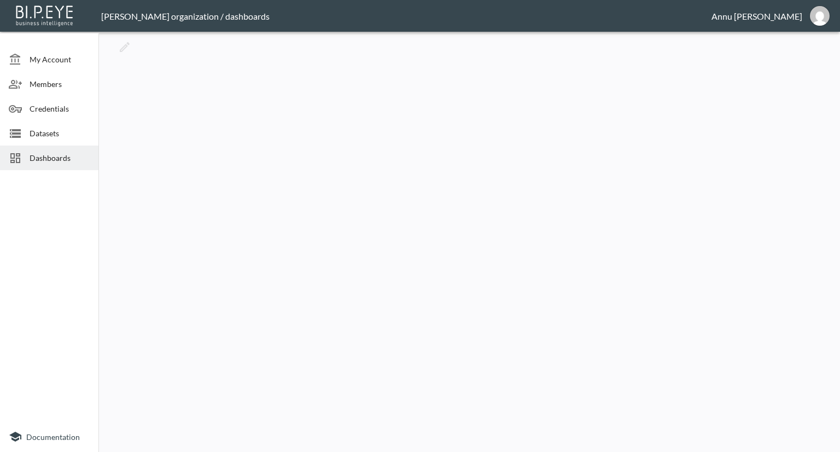
click at [67, 163] on span "Dashboards" at bounding box center [60, 157] width 60 height 11
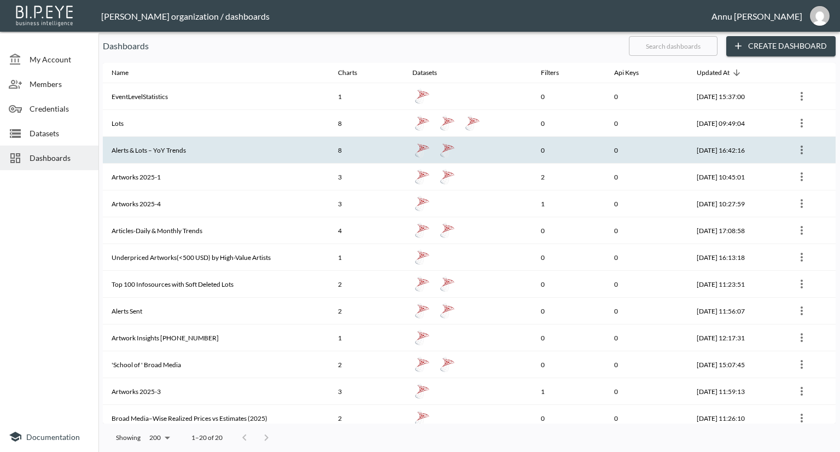
click at [172, 148] on th "Alerts & Lots – YoY Trends" at bounding box center [216, 150] width 227 height 27
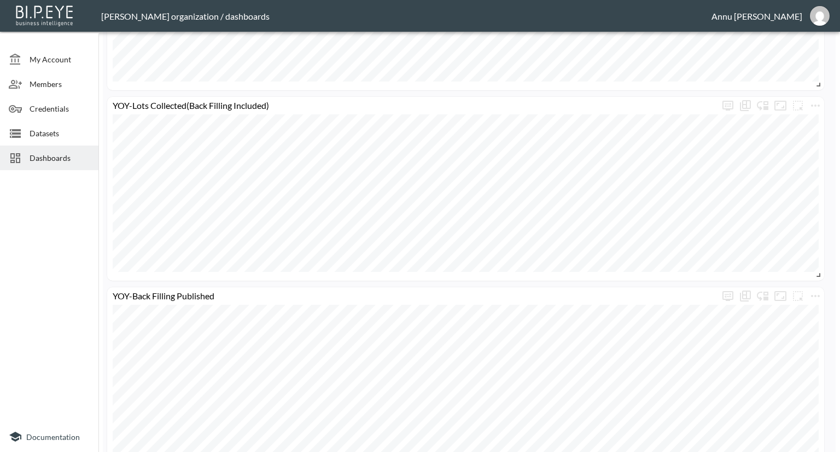
scroll to position [1099, 0]
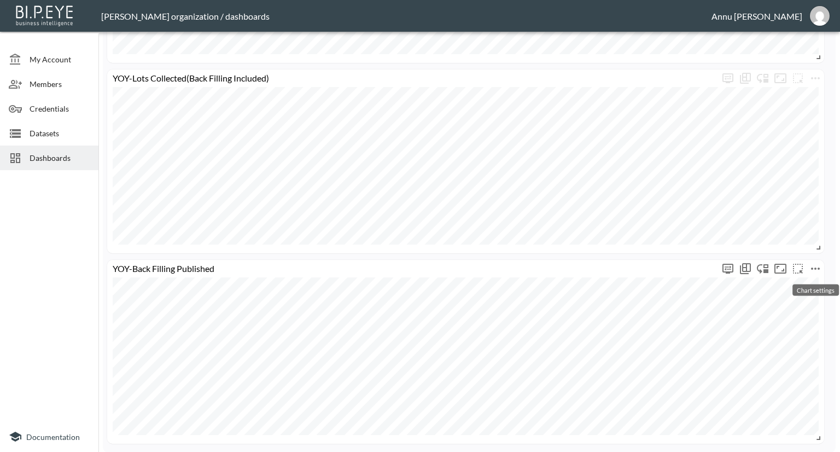
click at [818, 266] on icon "more" at bounding box center [815, 268] width 13 height 13
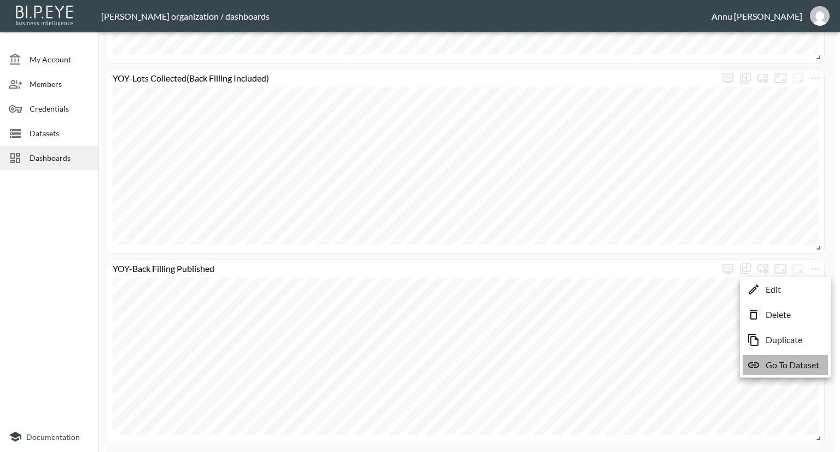
click at [770, 372] on li "Go To Dataset" at bounding box center [785, 365] width 85 height 20
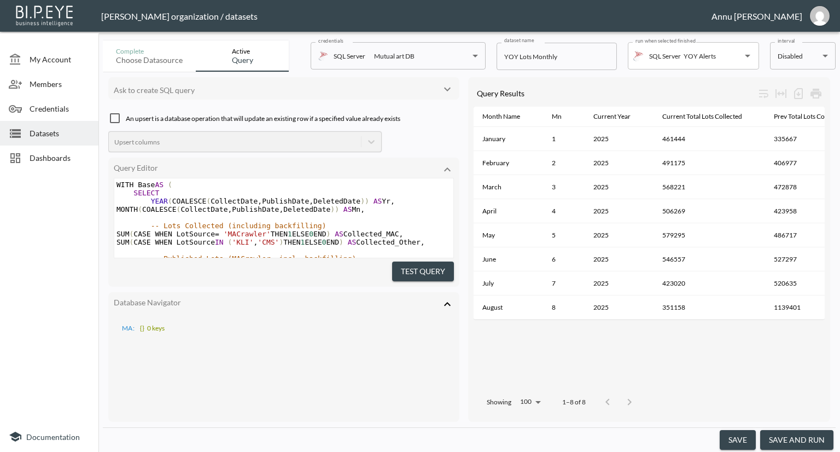
click at [51, 152] on span "Dashboards" at bounding box center [60, 157] width 60 height 11
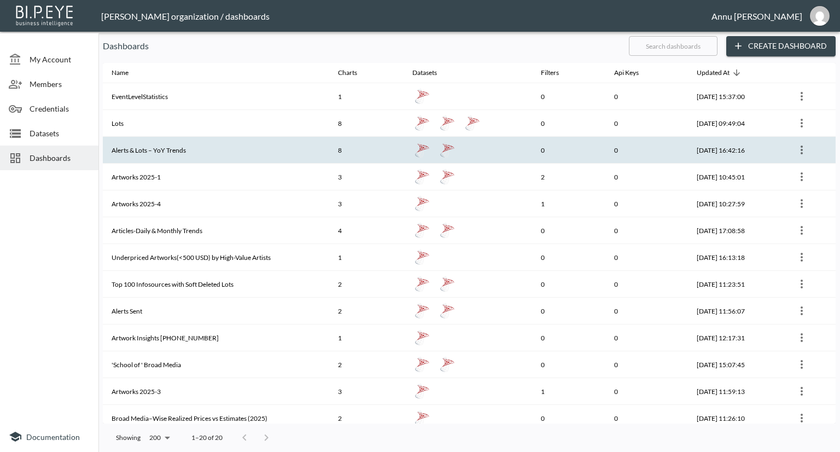
click at [169, 148] on th "Alerts & Lots – YoY Trends" at bounding box center [216, 150] width 227 height 27
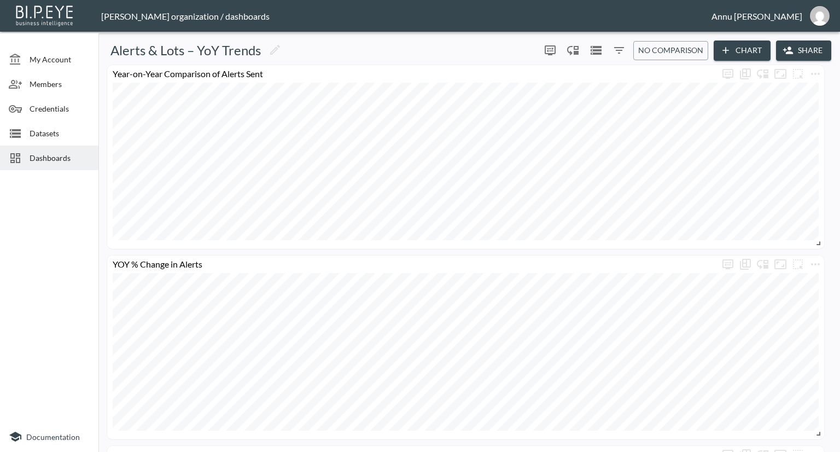
click at [101, 156] on div "Alerts & Lots – YoY Trends 0 0 No comparison Chart Share Year-on-Year Compariso…" at bounding box center [469, 244] width 742 height 416
click at [96, 147] on div "Dashboards" at bounding box center [49, 158] width 98 height 25
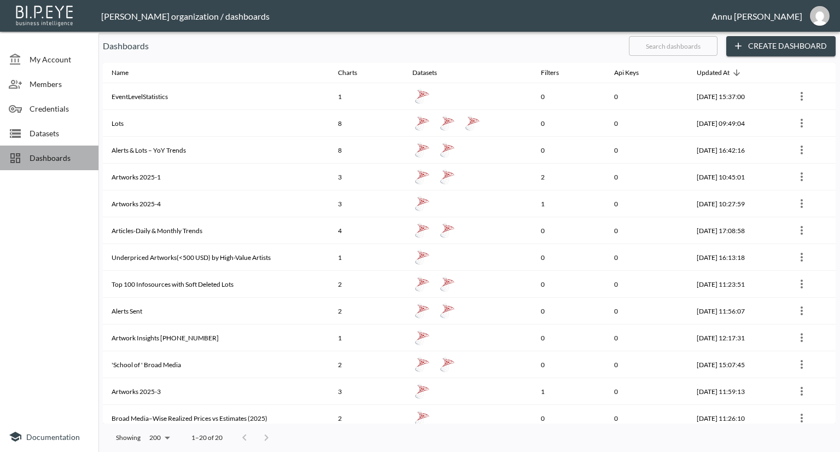
drag, startPoint x: 96, startPoint y: 147, endPoint x: 86, endPoint y: 144, distance: 10.2
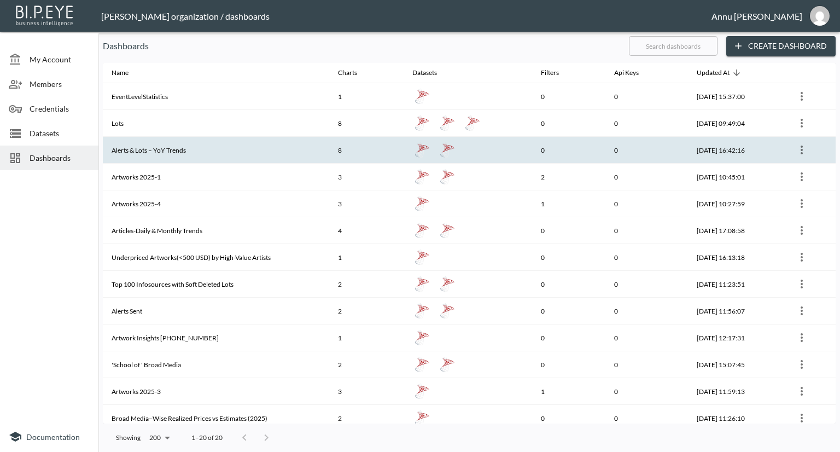
click at [140, 152] on th "Alerts & Lots – YoY Trends" at bounding box center [216, 150] width 227 height 27
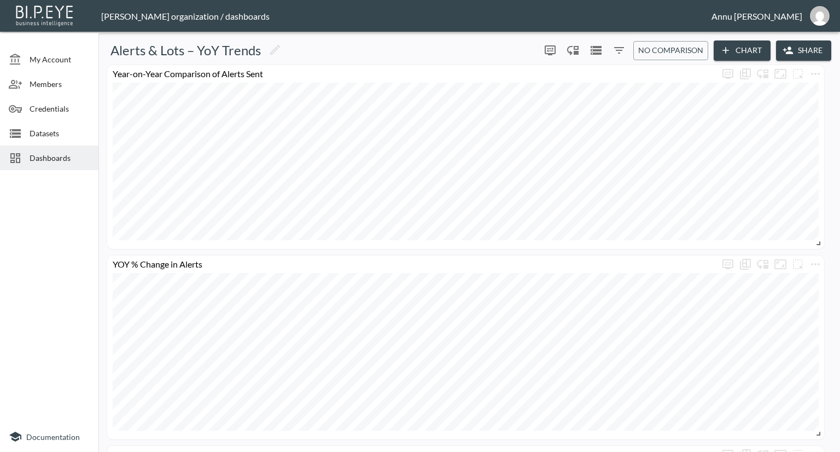
click at [53, 159] on span "Dashboards" at bounding box center [60, 157] width 60 height 11
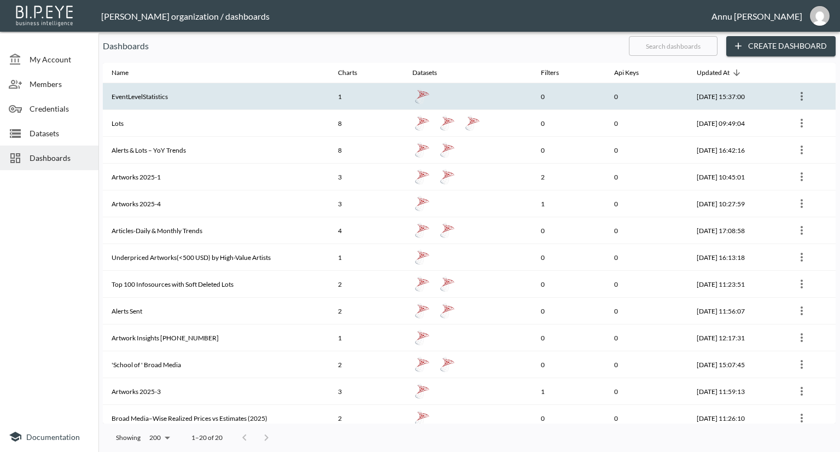
click at [188, 96] on th "EventLevelStatistics" at bounding box center [216, 96] width 227 height 27
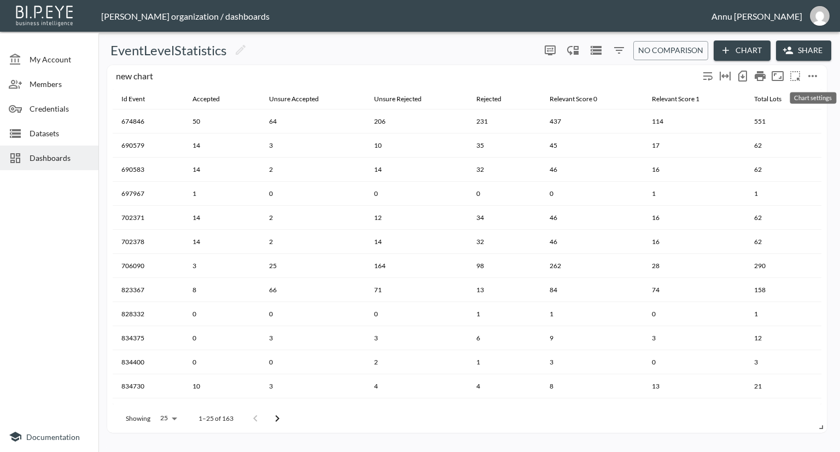
click at [810, 76] on icon "more" at bounding box center [813, 76] width 9 height 2
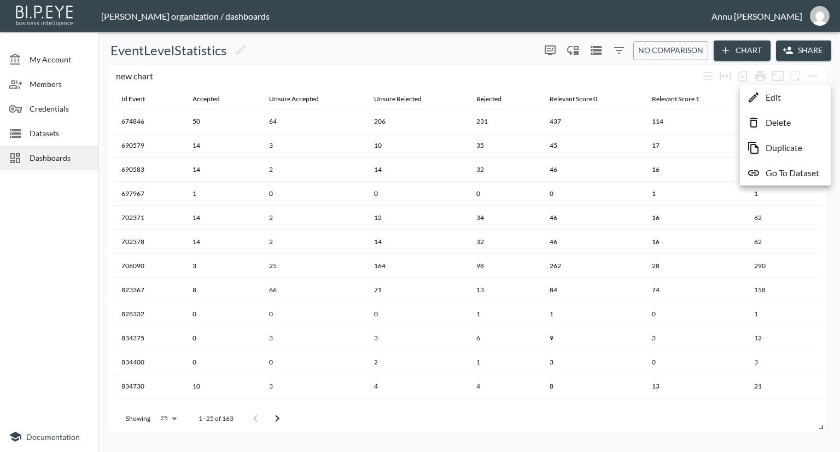
click at [812, 171] on p "Go To Dataset" at bounding box center [793, 172] width 54 height 13
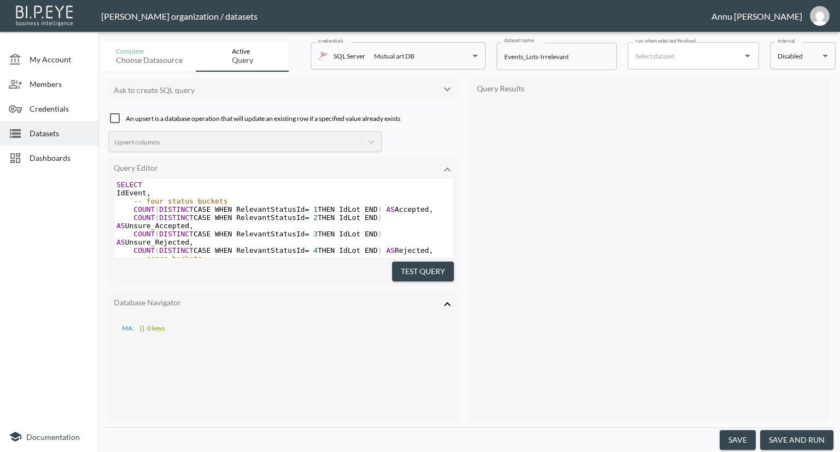
click at [819, 58] on body "BI.P.EYE, Interactive Analytics Dashboards - app [PERSON_NAME] organization / d…" at bounding box center [420, 226] width 840 height 452
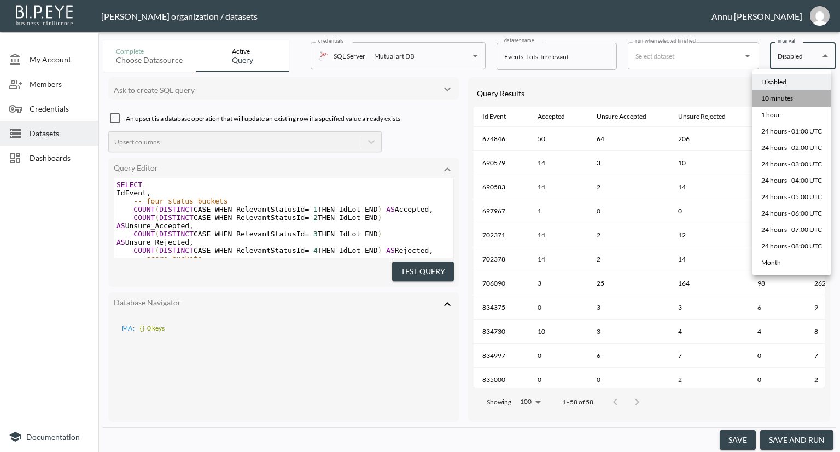
click at [804, 97] on li "10 minutes" at bounding box center [792, 98] width 78 height 16
type input "*/10 * * * *"
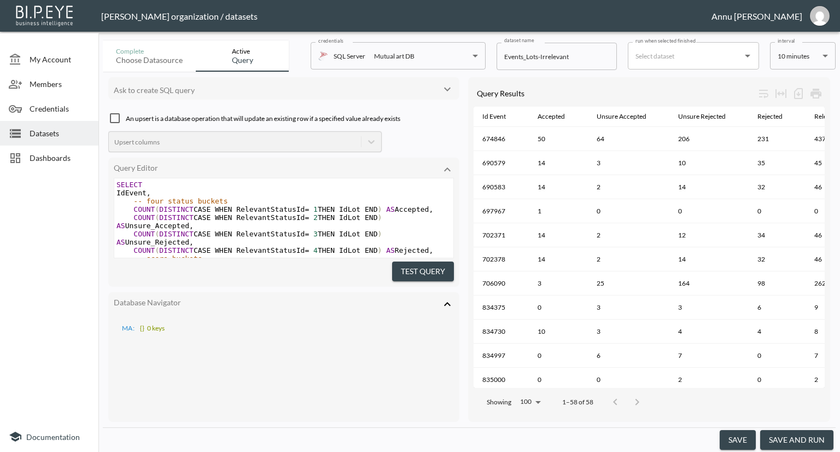
click at [742, 440] on button "save" at bounding box center [738, 440] width 36 height 20
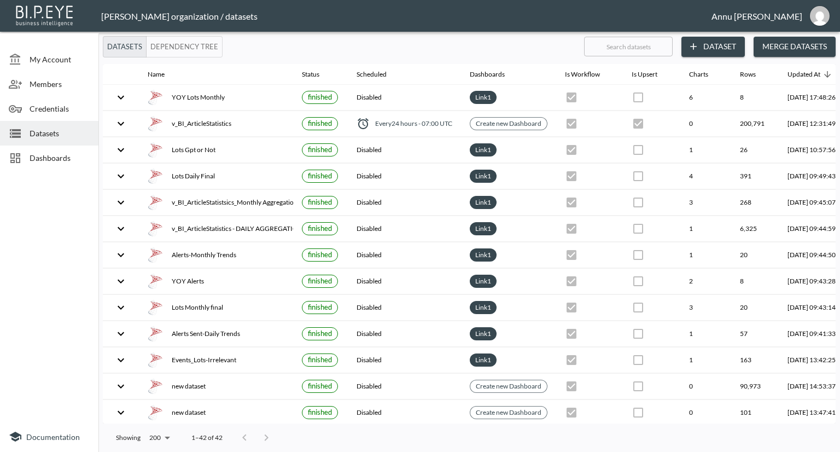
checkbox input "true"
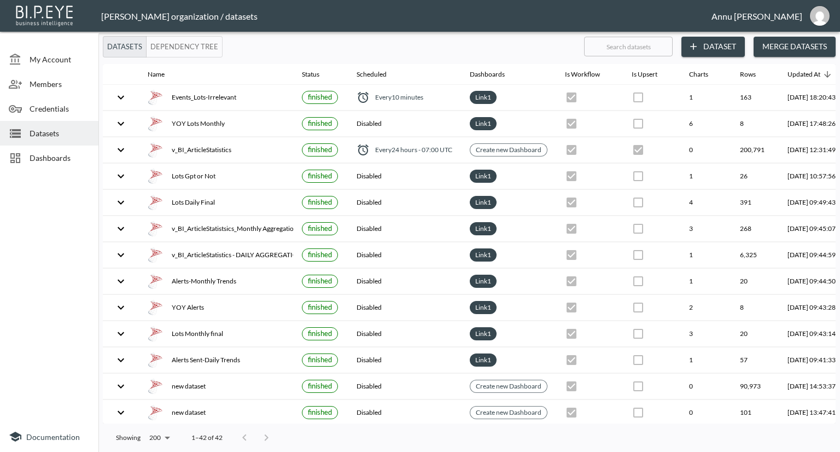
click at [55, 154] on span "Dashboards" at bounding box center [60, 157] width 60 height 11
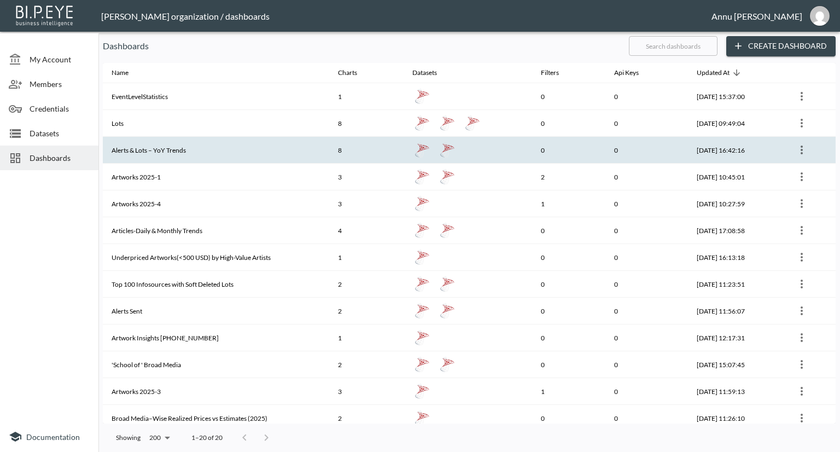
click at [171, 151] on th "Alerts & Lots – YoY Trends" at bounding box center [216, 150] width 227 height 27
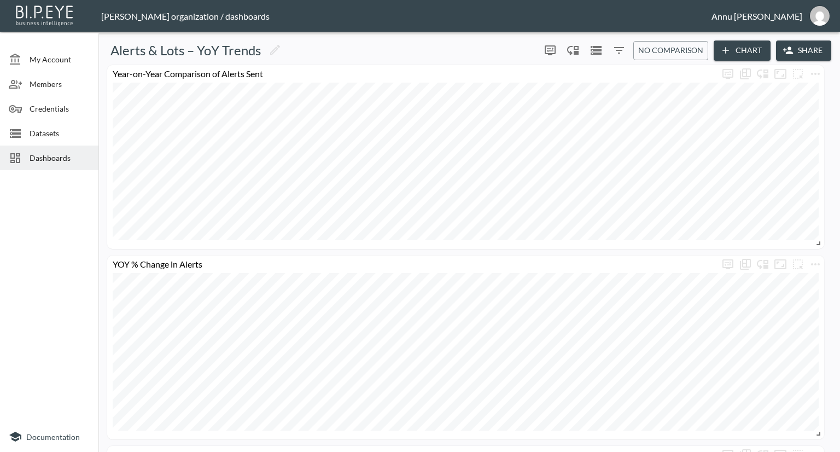
click at [43, 156] on span "Dashboards" at bounding box center [60, 157] width 60 height 11
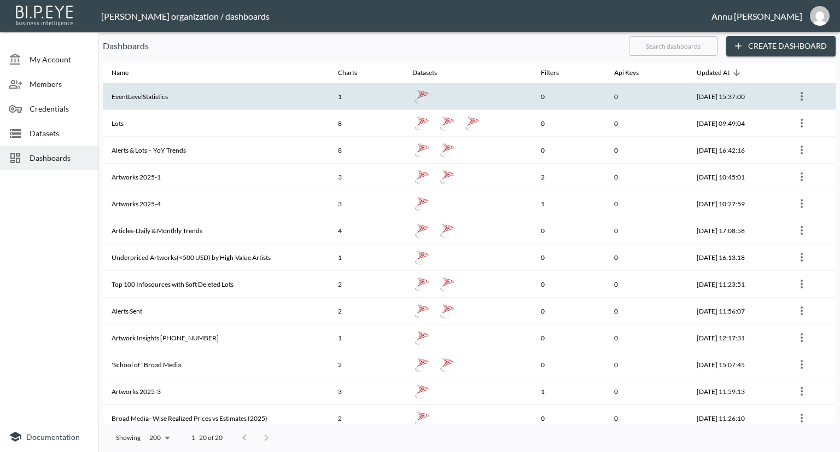
click at [153, 92] on th "EventLevelStatistics" at bounding box center [216, 96] width 227 height 27
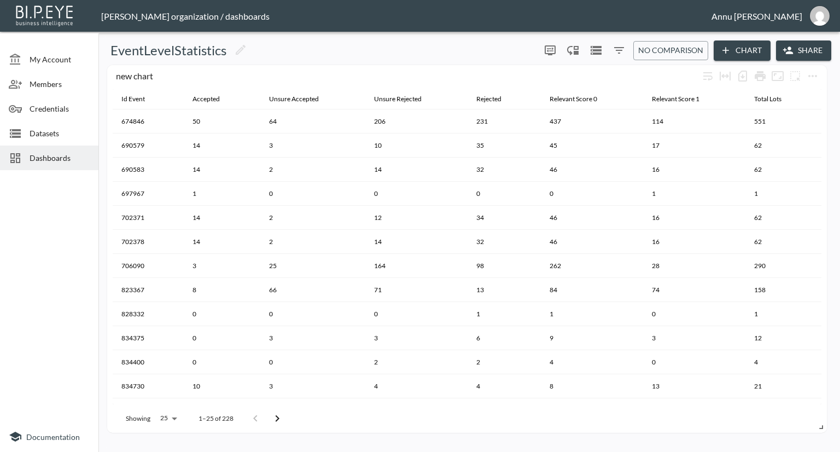
drag, startPoint x: 840, startPoint y: 355, endPoint x: 86, endPoint y: 214, distance: 766.6
click at [86, 214] on div at bounding box center [49, 298] width 98 height 247
click at [735, 47] on button "Chart" at bounding box center [742, 50] width 57 height 20
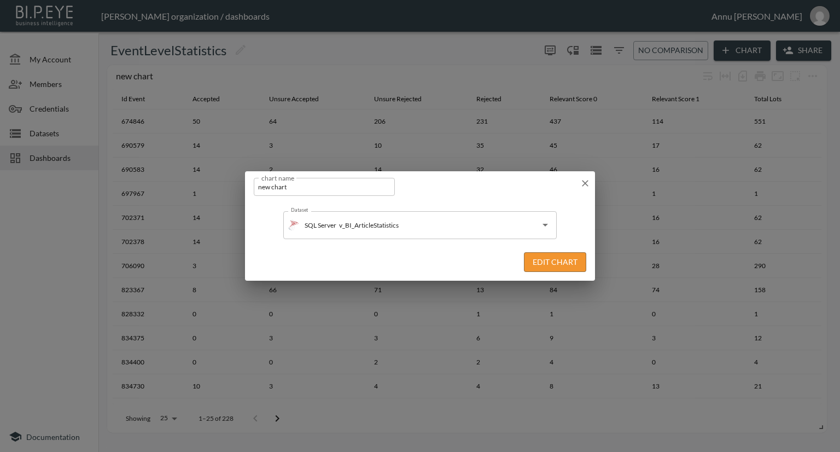
click at [584, 184] on icon "button" at bounding box center [585, 183] width 7 height 7
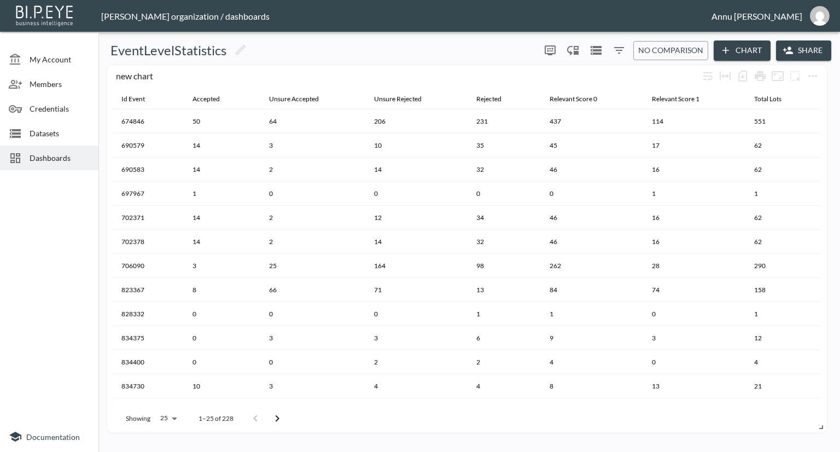
click at [744, 51] on button "Chart" at bounding box center [742, 50] width 57 height 20
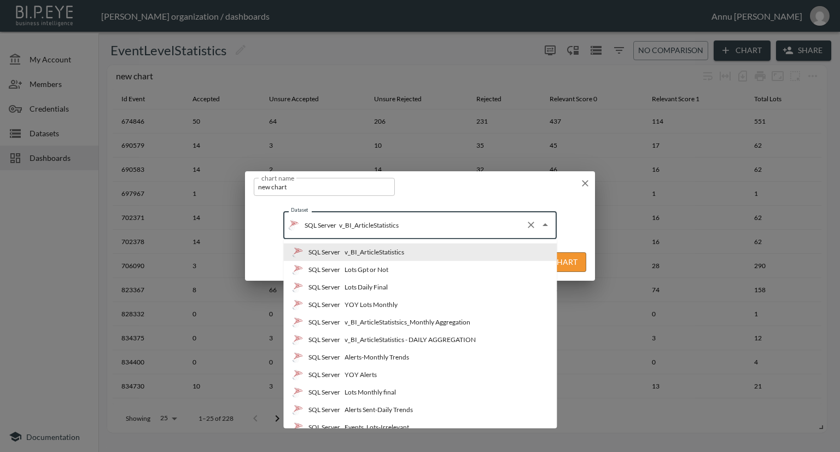
click at [409, 231] on input "v_BI_ArticleStatistics" at bounding box center [429, 225] width 185 height 18
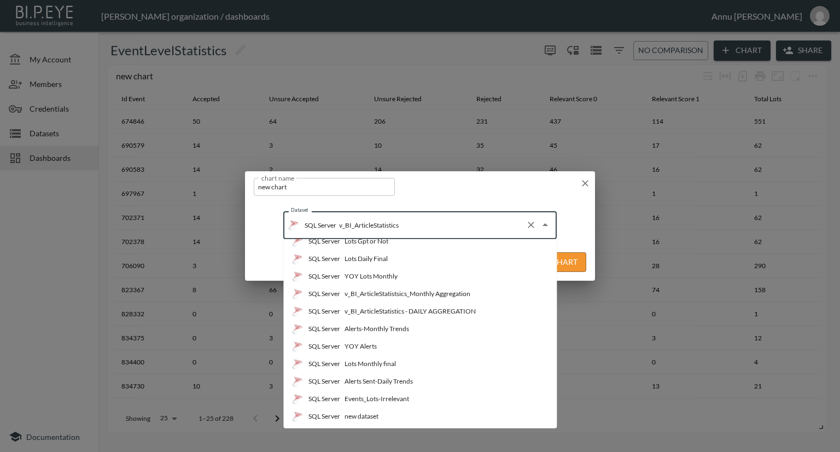
scroll to position [55, 0]
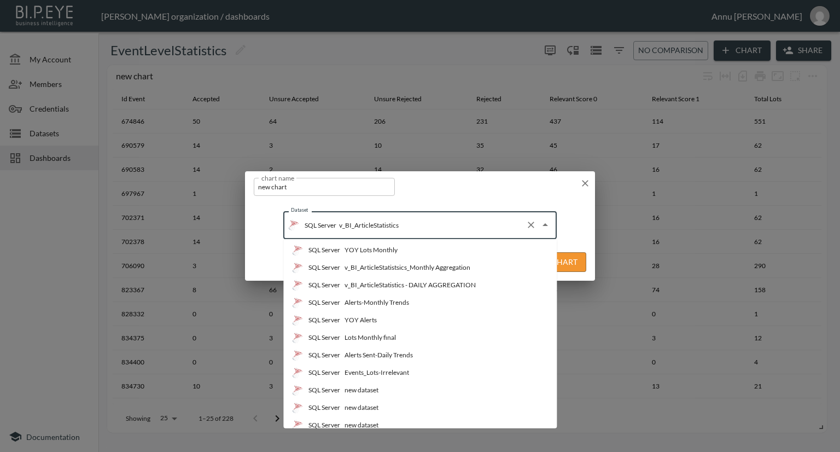
click at [583, 182] on icon "button" at bounding box center [585, 183] width 7 height 7
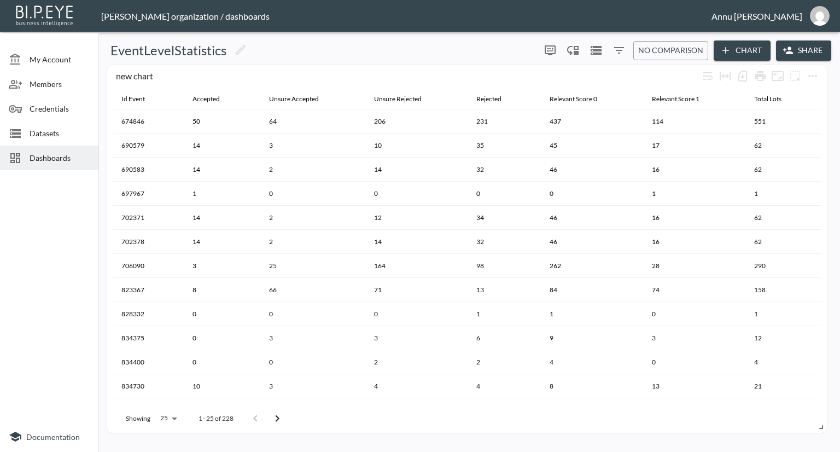
click at [622, 49] on icon "Filters" at bounding box center [619, 50] width 13 height 13
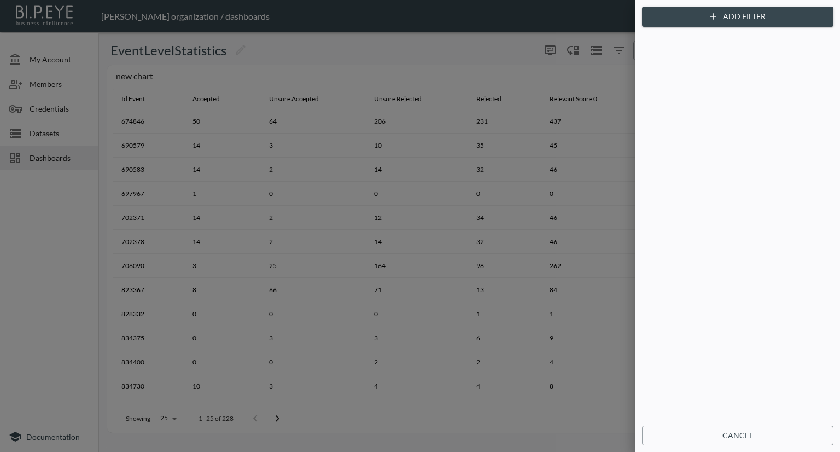
click at [590, 81] on div at bounding box center [420, 226] width 840 height 452
click at [598, 49] on div at bounding box center [420, 226] width 840 height 452
drag, startPoint x: 757, startPoint y: 437, endPoint x: 731, endPoint y: 408, distance: 39.1
click at [757, 438] on button "Cancel" at bounding box center [738, 436] width 192 height 20
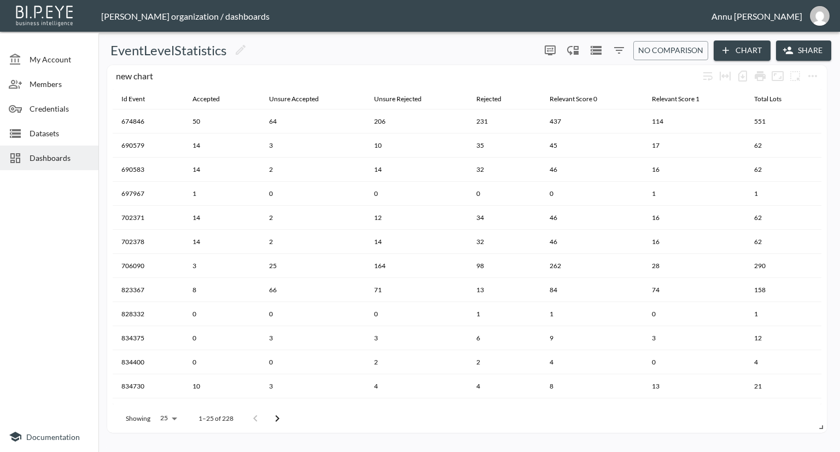
click at [601, 51] on icon "Datasets" at bounding box center [596, 50] width 11 height 9
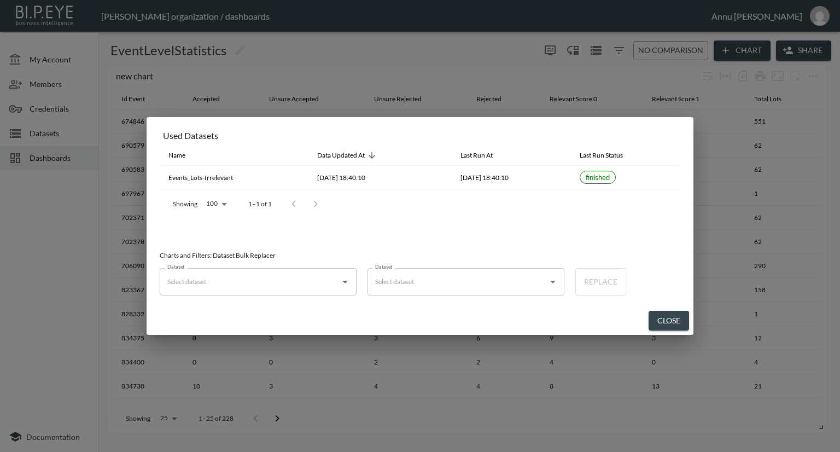
click at [36, 264] on div "Used Datasets Name Data Updated At Last Run At Last Run Status Events_Lots-Irre…" at bounding box center [420, 226] width 840 height 452
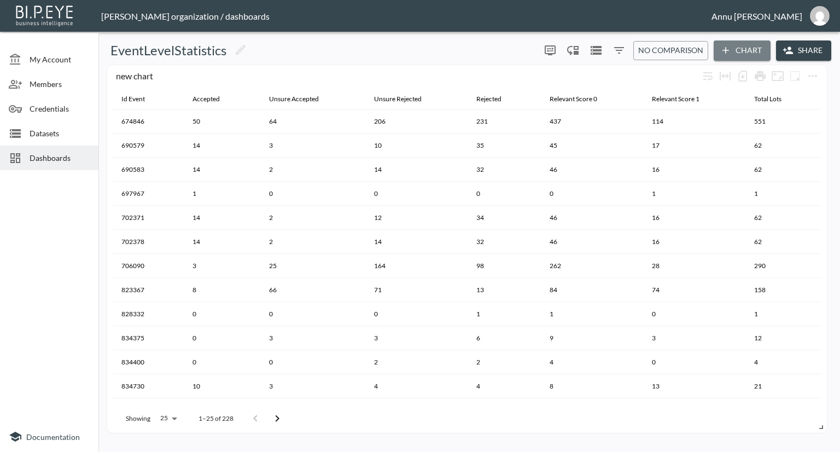
click at [750, 48] on button "Chart" at bounding box center [742, 50] width 57 height 20
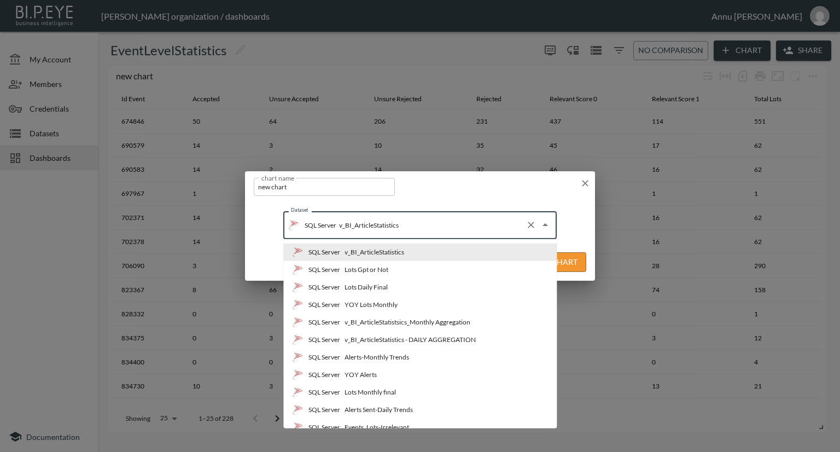
click at [429, 226] on input "v_BI_ArticleStatistics" at bounding box center [429, 225] width 185 height 18
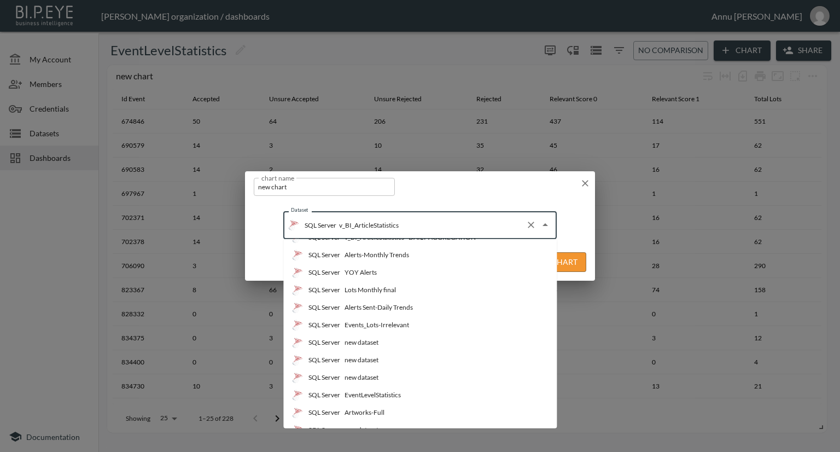
scroll to position [109, 0]
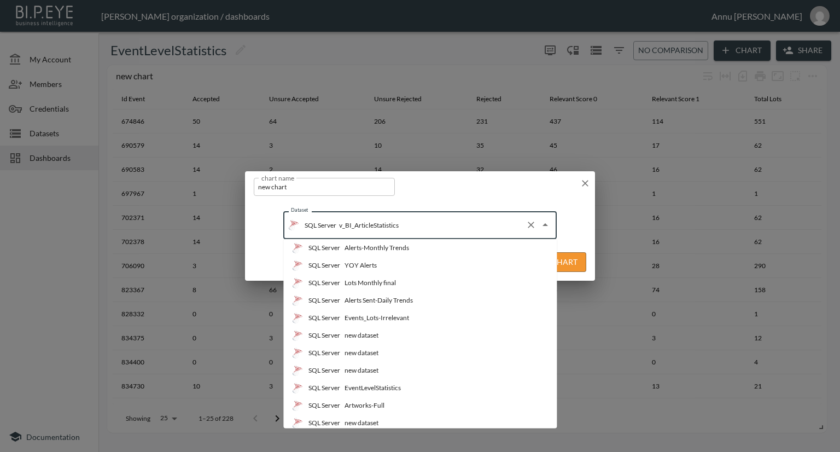
click at [406, 316] on div "Events_Lots-Irrelevant" at bounding box center [377, 318] width 65 height 10
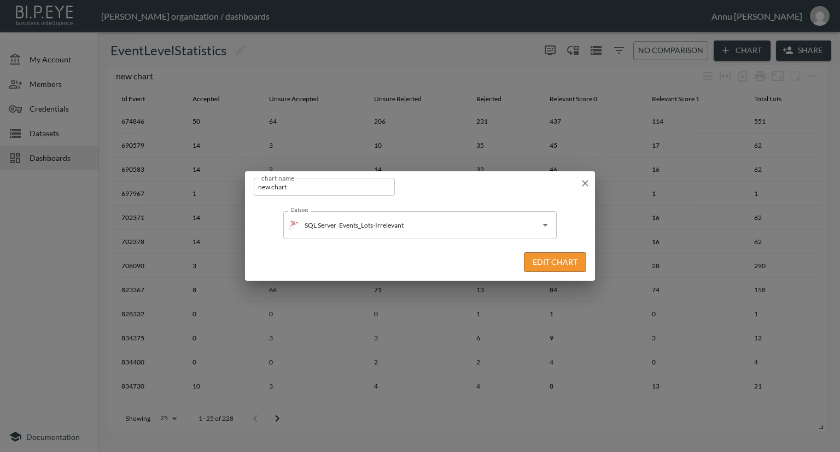
click at [533, 262] on button "Edit Chart" at bounding box center [555, 262] width 62 height 20
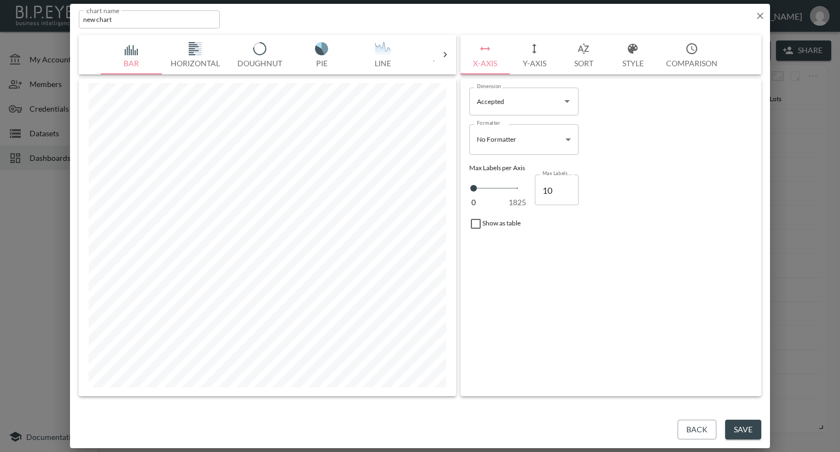
click at [443, 53] on icon at bounding box center [445, 54] width 11 height 11
click at [187, 49] on img "button" at bounding box center [193, 48] width 44 height 13
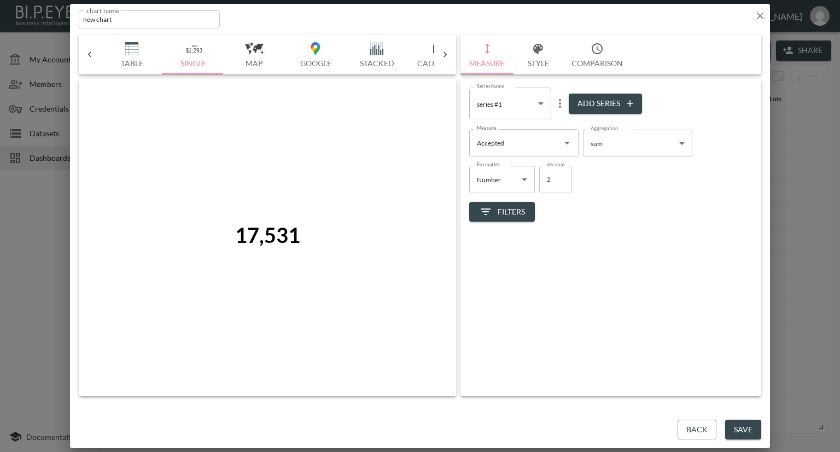
click at [603, 59] on button "Comparison" at bounding box center [597, 54] width 69 height 39
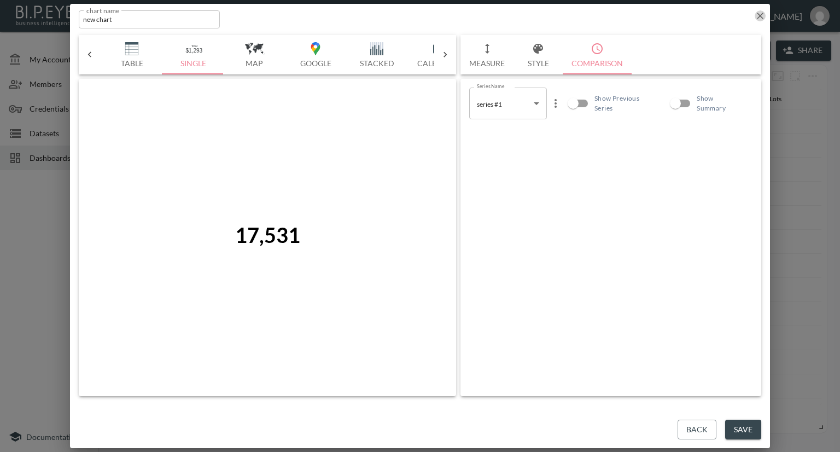
click at [757, 16] on icon "button" at bounding box center [760, 15] width 11 height 11
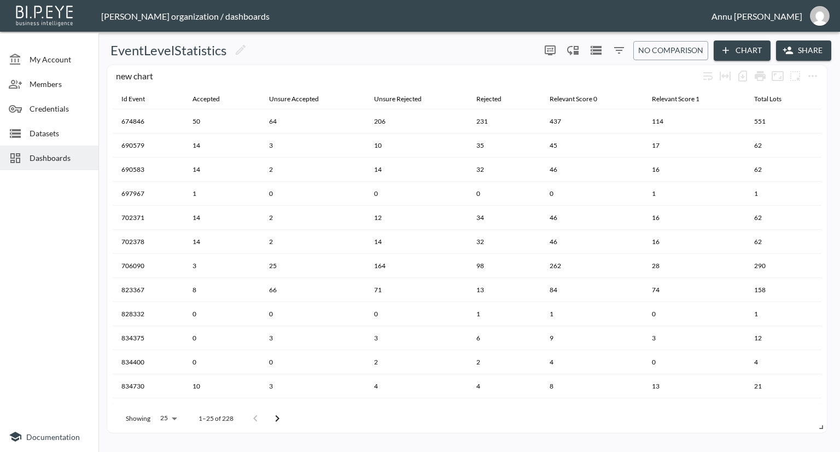
click at [749, 50] on button "Chart" at bounding box center [742, 50] width 57 height 20
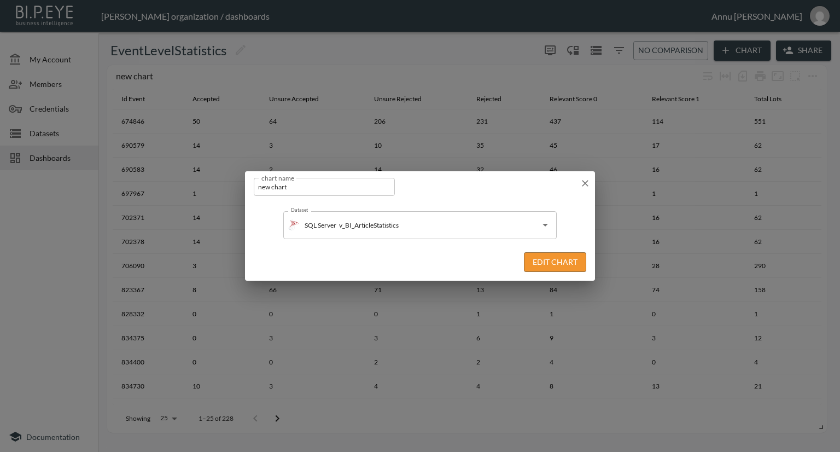
click at [799, 89] on div "chart name new chart chart name Dataset SQL Server v_BI_ArticleStatistics Datas…" at bounding box center [420, 226] width 840 height 452
click at [819, 74] on div "chart name new chart chart name Dataset SQL Server v_BI_ArticleStatistics Datas…" at bounding box center [420, 226] width 840 height 452
click at [810, 75] on div "chart name new chart chart name Dataset SQL Server v_BI_ArticleStatistics Datas…" at bounding box center [420, 226] width 840 height 452
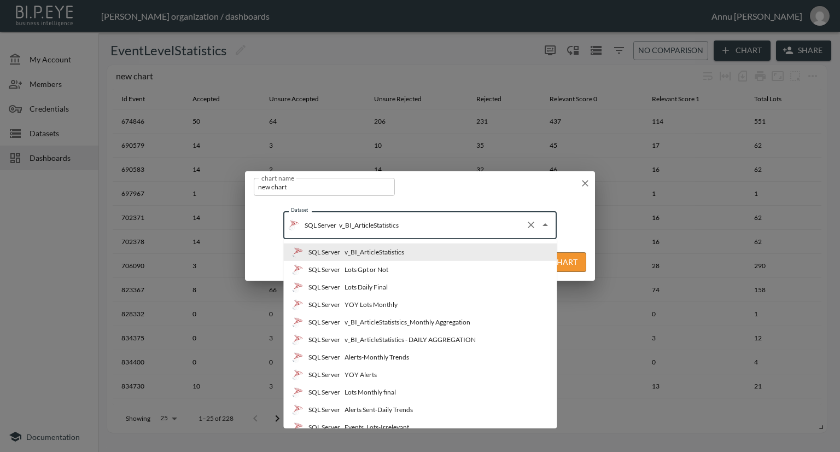
click at [467, 233] on input "v_BI_ArticleStatistics" at bounding box center [429, 225] width 185 height 18
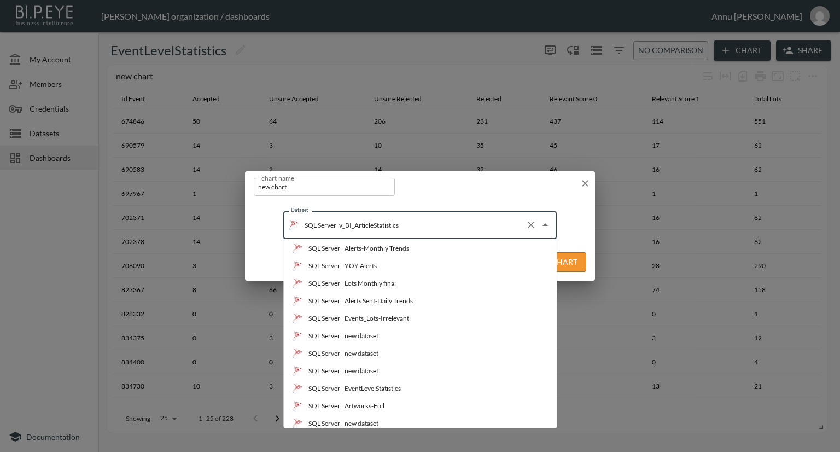
scroll to position [109, 0]
click at [398, 317] on div "Events_Lots-Irrelevant" at bounding box center [377, 318] width 65 height 10
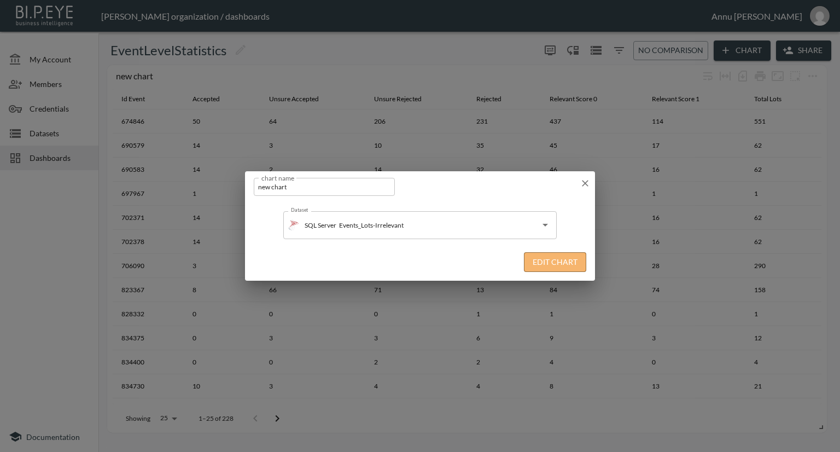
click at [541, 264] on button "Edit Chart" at bounding box center [555, 262] width 62 height 20
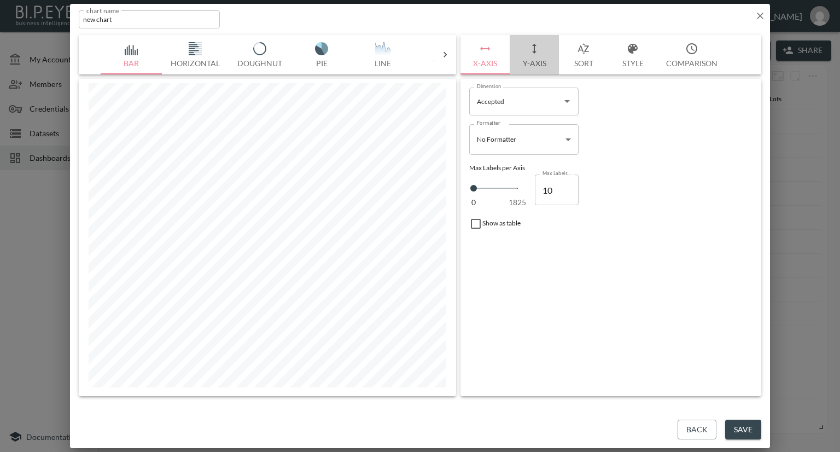
click at [537, 68] on button "Y-Axis" at bounding box center [534, 54] width 49 height 39
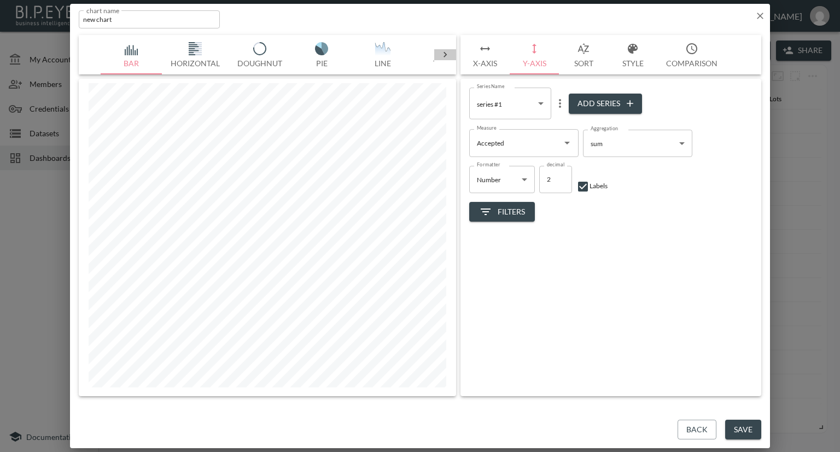
click at [445, 55] on icon at bounding box center [445, 54] width 11 height 11
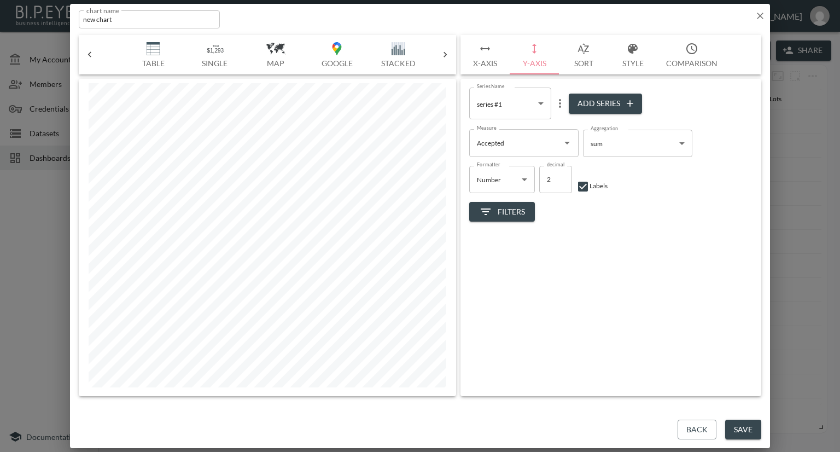
scroll to position [0, 312]
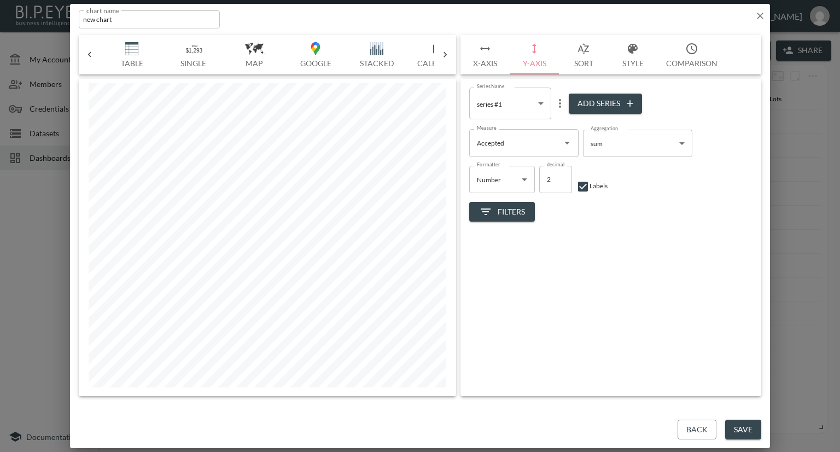
click at [188, 52] on img "button" at bounding box center [193, 48] width 44 height 13
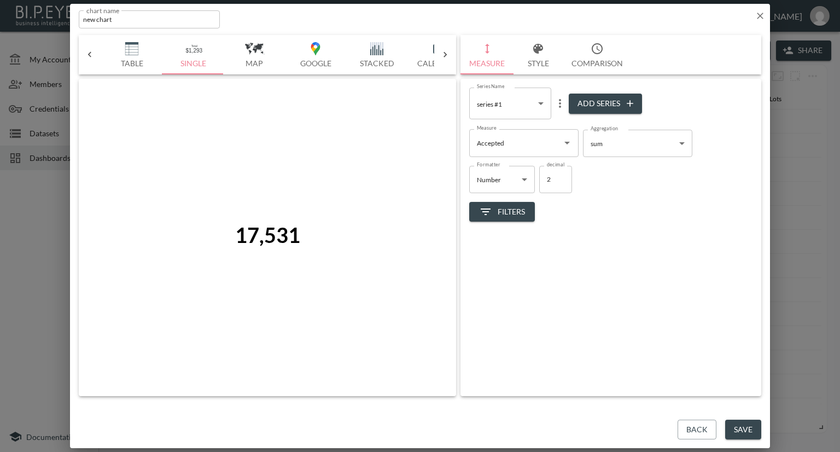
click at [559, 102] on icon "more" at bounding box center [560, 103] width 13 height 13
click at [571, 126] on li "Edit" at bounding box center [560, 125] width 57 height 20
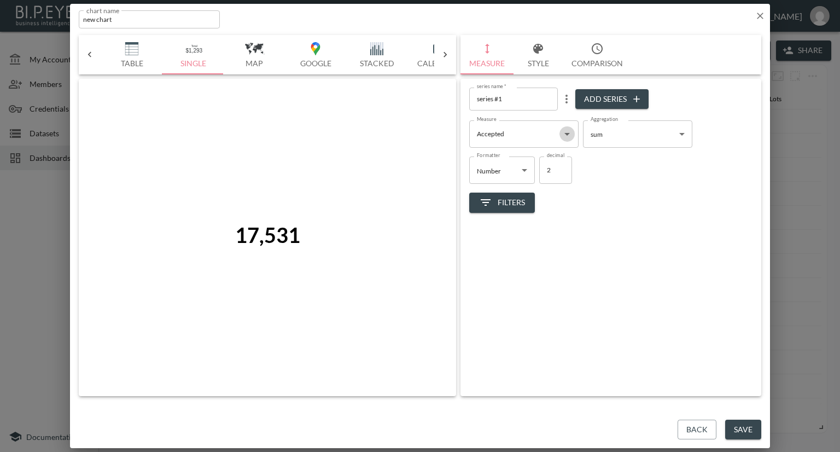
click at [567, 130] on icon "Open" at bounding box center [567, 133] width 13 height 13
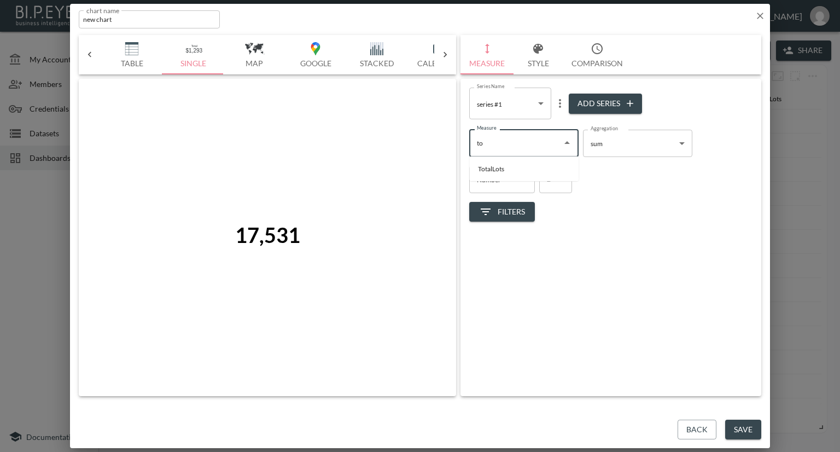
type input "t"
type input "Accepted"
click at [639, 145] on body "BI.P.EYE, Interactive Analytics Dashboards - app [PERSON_NAME] organization / d…" at bounding box center [420, 226] width 840 height 452
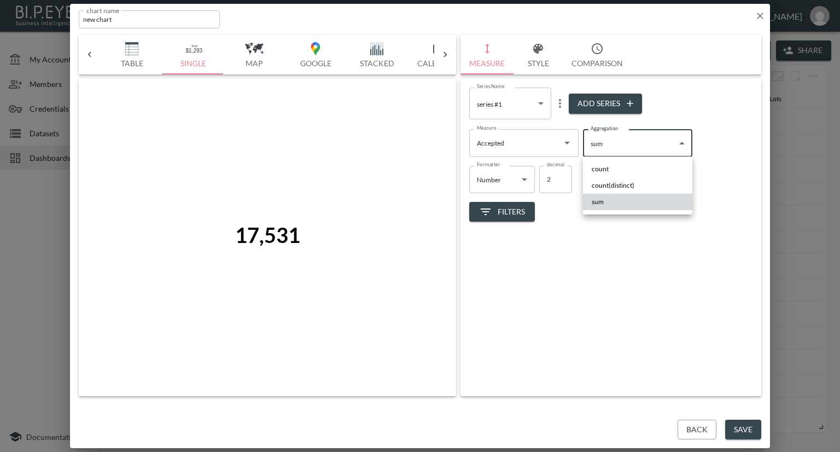
click at [624, 182] on span "count(distinct)" at bounding box center [613, 186] width 43 height 10
type input "count(distinct)"
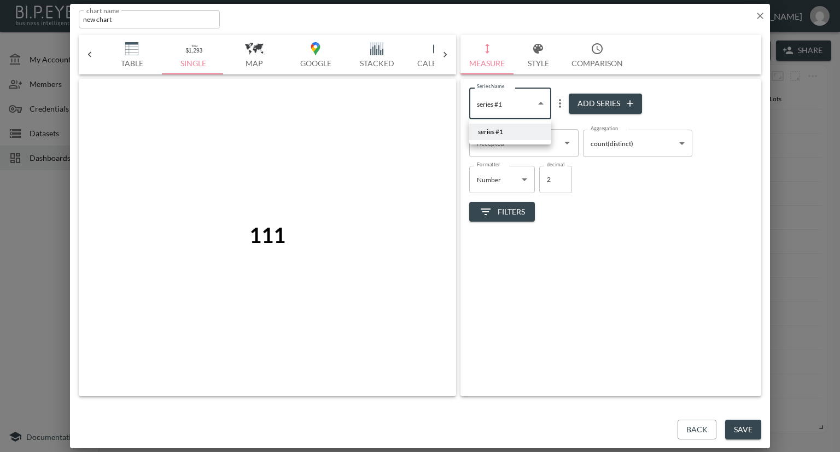
click at [529, 106] on body "BI.P.EYE, Interactive Analytics Dashboards - app [PERSON_NAME] organization / d…" at bounding box center [420, 226] width 840 height 452
click at [569, 111] on div at bounding box center [420, 226] width 840 height 452
click at [565, 143] on icon "Open" at bounding box center [567, 142] width 13 height 13
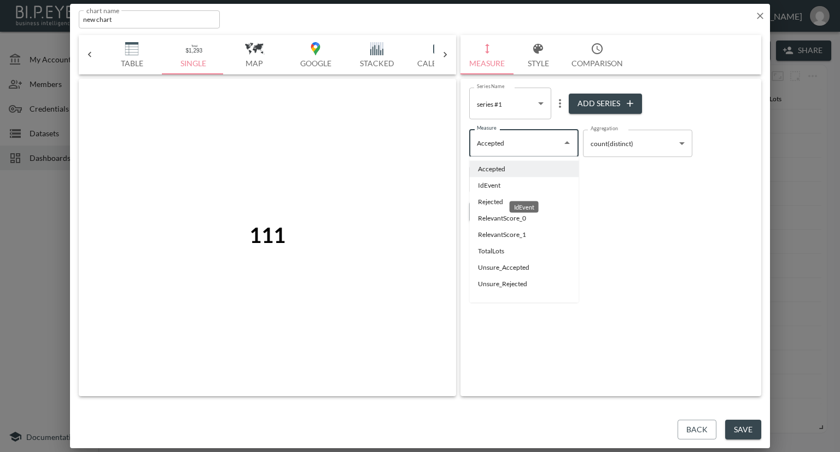
click at [494, 186] on li "IdEvent" at bounding box center [523, 185] width 109 height 16
type input "IdEvent"
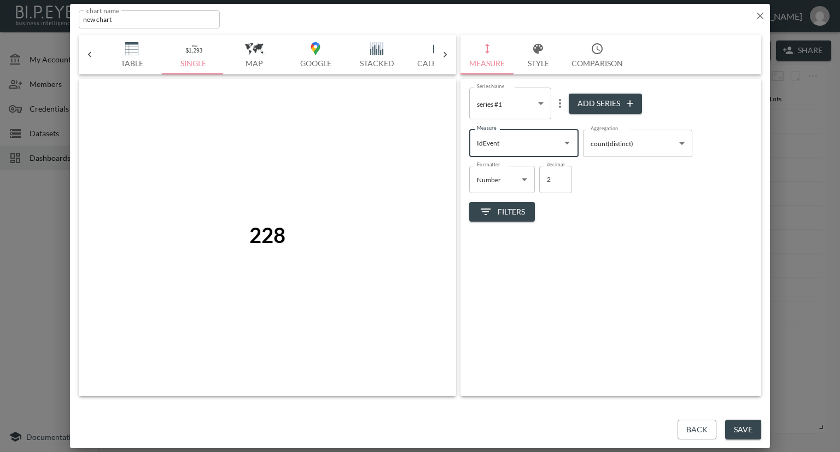
click at [559, 102] on icon "more" at bounding box center [560, 103] width 13 height 13
click at [555, 122] on p "Edit" at bounding box center [562, 124] width 15 height 13
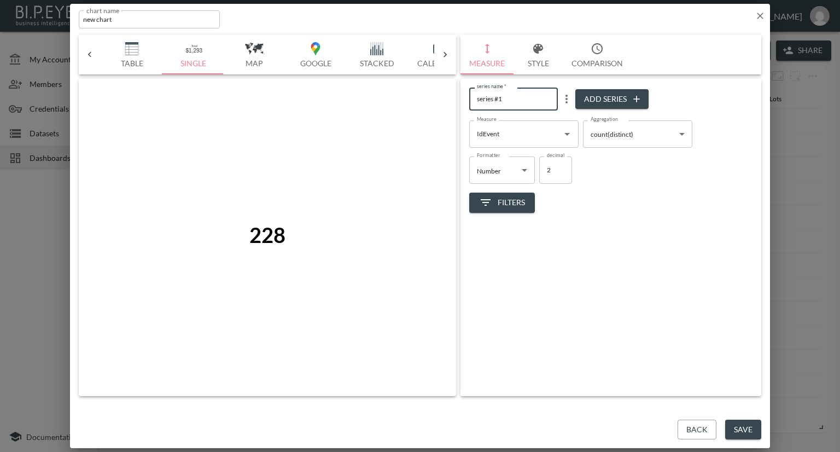
drag, startPoint x: 511, startPoint y: 97, endPoint x: 422, endPoint y: 97, distance: 88.1
click at [422, 97] on div "Bar Horizontal Doughnut Pie Line Table Single Map Google Stacked Calendar Title…" at bounding box center [420, 215] width 683 height 361
type input "Total Events"
click at [738, 424] on button "Save" at bounding box center [744, 430] width 36 height 20
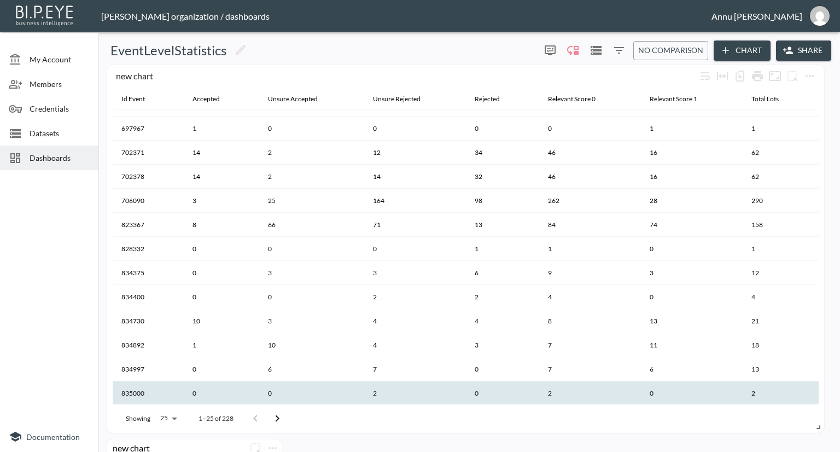
scroll to position [164, 0]
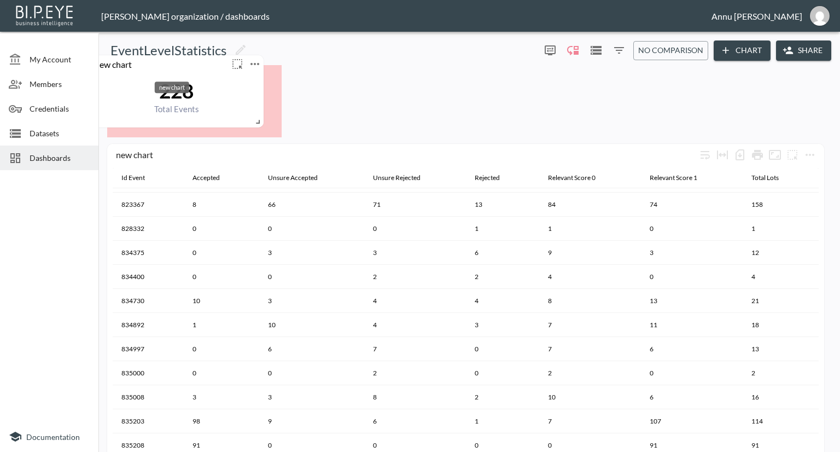
drag, startPoint x: 191, startPoint y: 445, endPoint x: 171, endPoint y: 64, distance: 381.4
click at [171, 64] on div "new chart" at bounding box center [159, 64] width 140 height 10
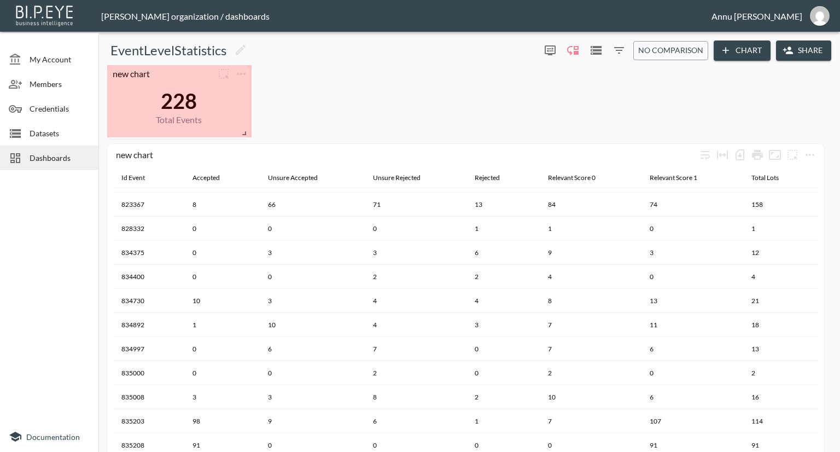
drag, startPoint x: 277, startPoint y: 134, endPoint x: 245, endPoint y: 135, distance: 32.8
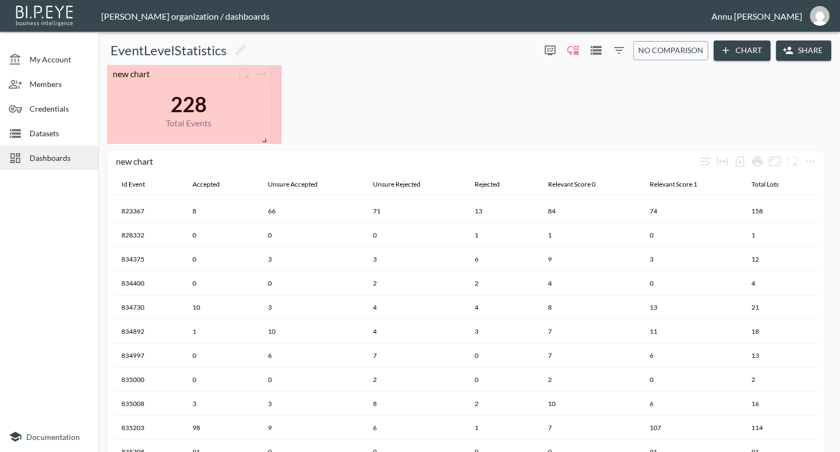
drag, startPoint x: 246, startPoint y: 131, endPoint x: 265, endPoint y: 140, distance: 20.6
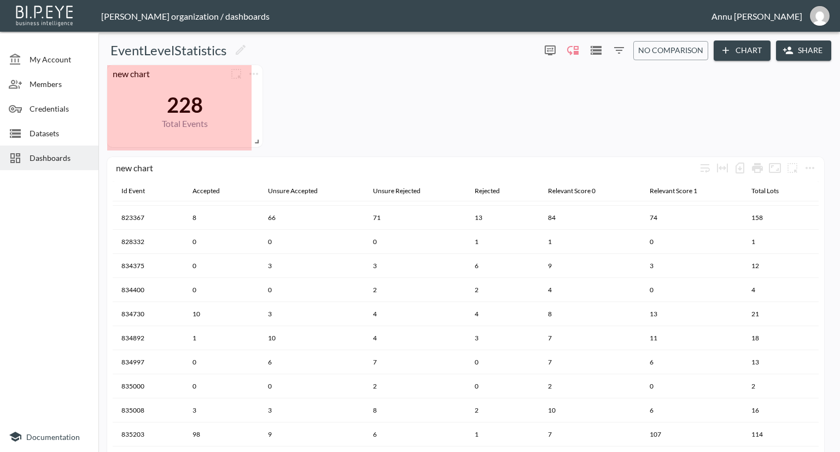
drag, startPoint x: 275, startPoint y: 137, endPoint x: 255, endPoint y: 140, distance: 20.0
click at [255, 140] on span at bounding box center [255, 139] width 11 height 11
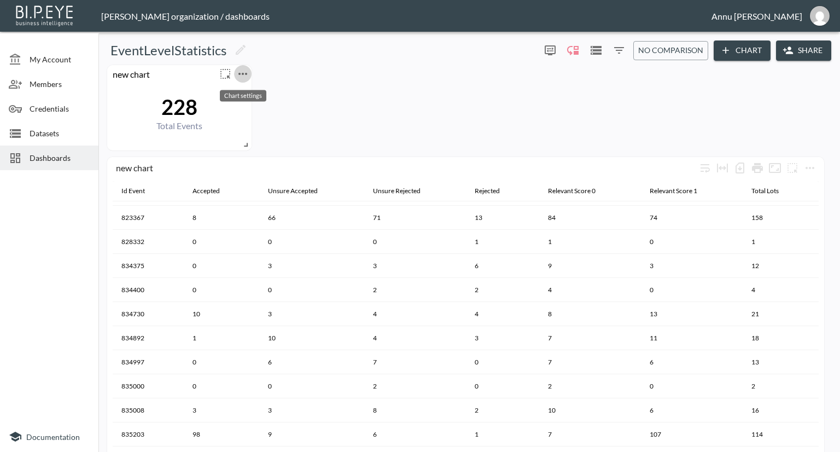
click at [246, 73] on icon "more" at bounding box center [243, 74] width 9 height 2
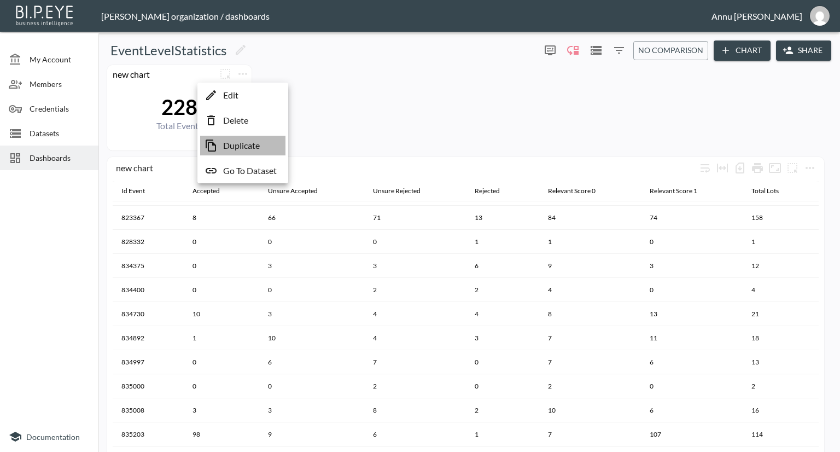
click at [240, 143] on p "Duplicate" at bounding box center [241, 145] width 37 height 13
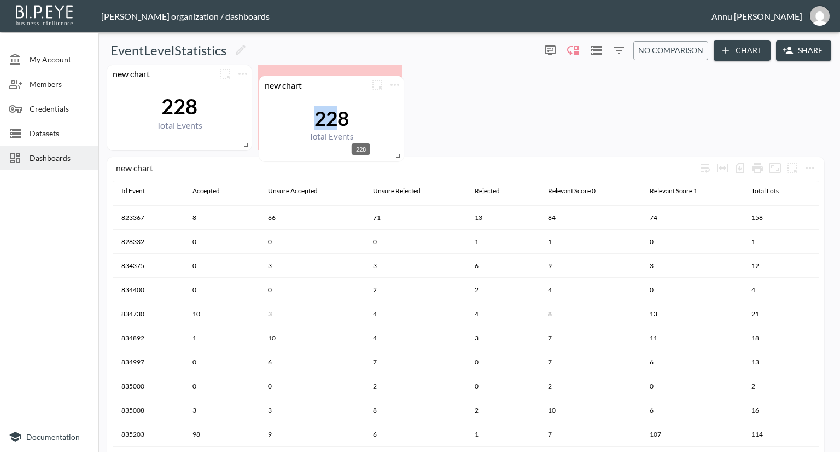
drag, startPoint x: 189, startPoint y: 208, endPoint x: 336, endPoint y: 127, distance: 167.5
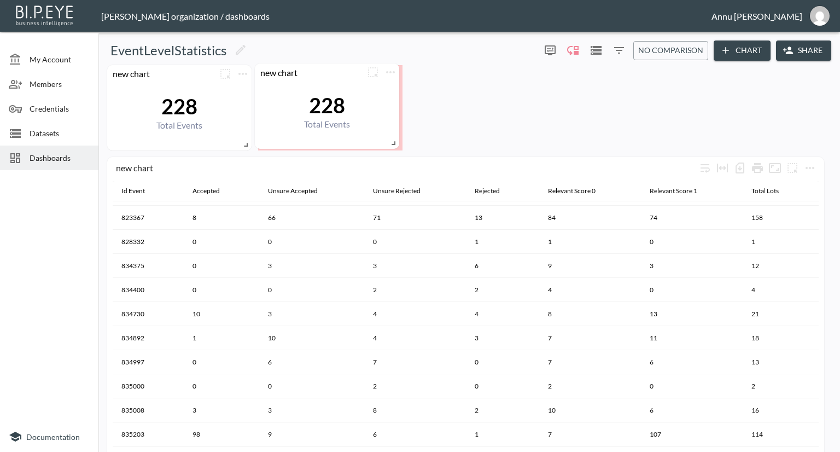
click at [367, 128] on div "228 Total Events" at bounding box center [327, 110] width 134 height 59
click at [395, 75] on icon "more" at bounding box center [393, 73] width 13 height 13
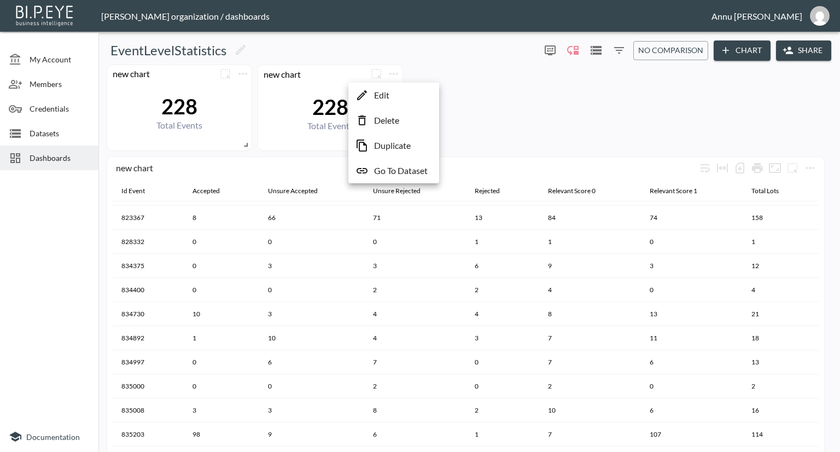
click at [394, 97] on li "Edit" at bounding box center [393, 95] width 85 height 20
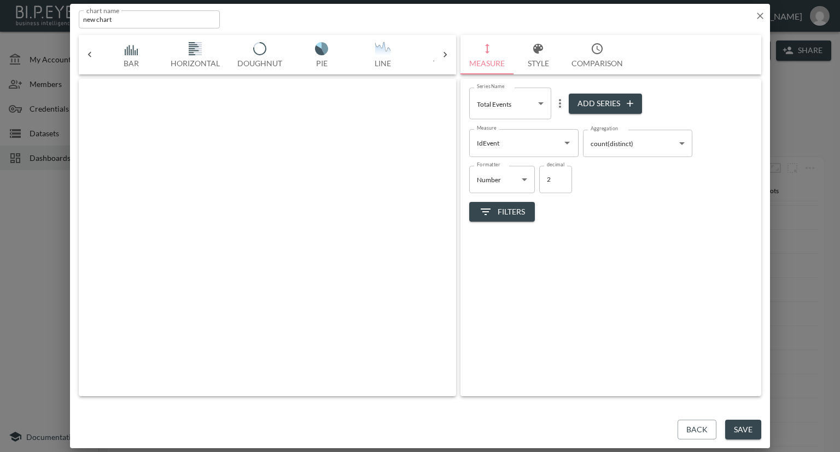
scroll to position [0, 57]
click at [541, 102] on body "BI.P.EYE, Interactive Analytics Dashboards - app [PERSON_NAME] organization / d…" at bounding box center [420, 226] width 840 height 452
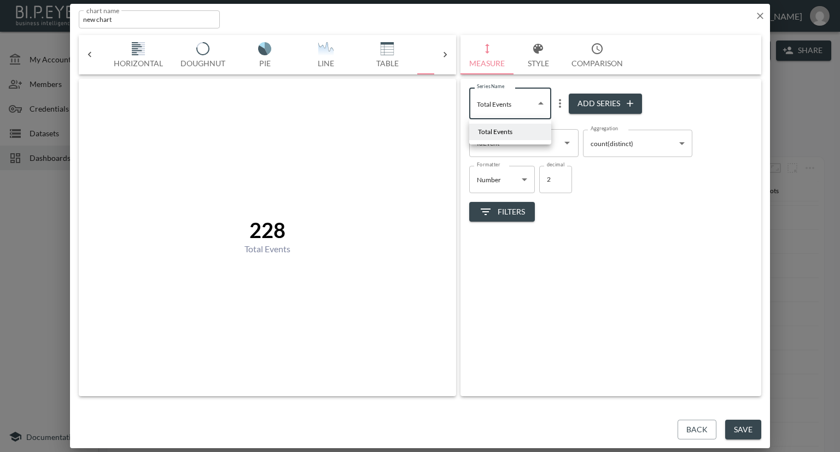
click at [645, 237] on div at bounding box center [420, 226] width 840 height 452
click at [563, 140] on icon "Open" at bounding box center [567, 142] width 13 height 13
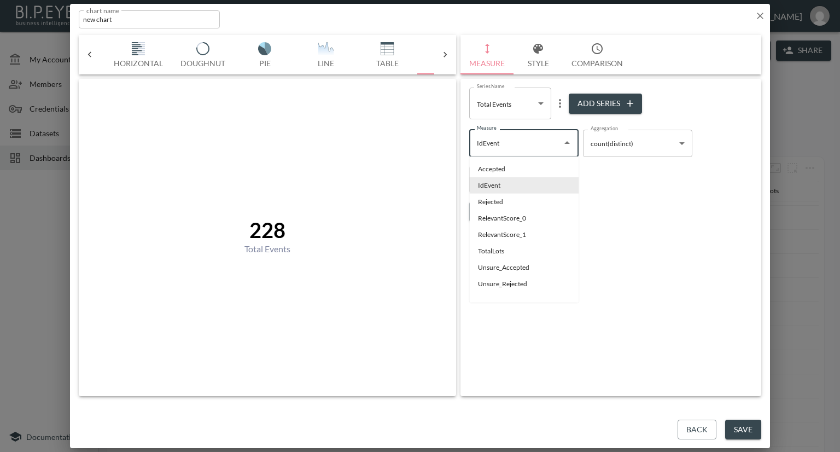
click at [636, 206] on div "Filters" at bounding box center [610, 207] width 283 height 29
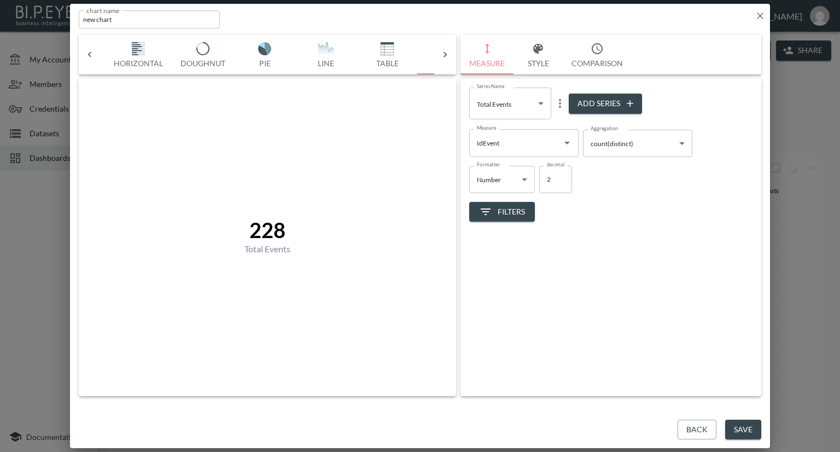
click at [678, 144] on body "BI.P.EYE, Interactive Analytics Dashboards - app [PERSON_NAME] organization / d…" at bounding box center [420, 226] width 840 height 452
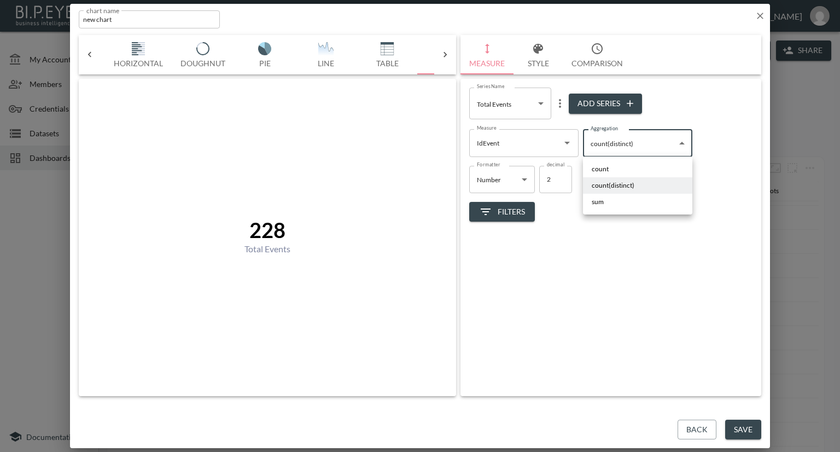
drag, startPoint x: 629, startPoint y: 226, endPoint x: 603, endPoint y: 217, distance: 27.2
click at [628, 228] on div at bounding box center [420, 226] width 840 height 452
click at [563, 143] on icon "Open" at bounding box center [567, 142] width 13 height 13
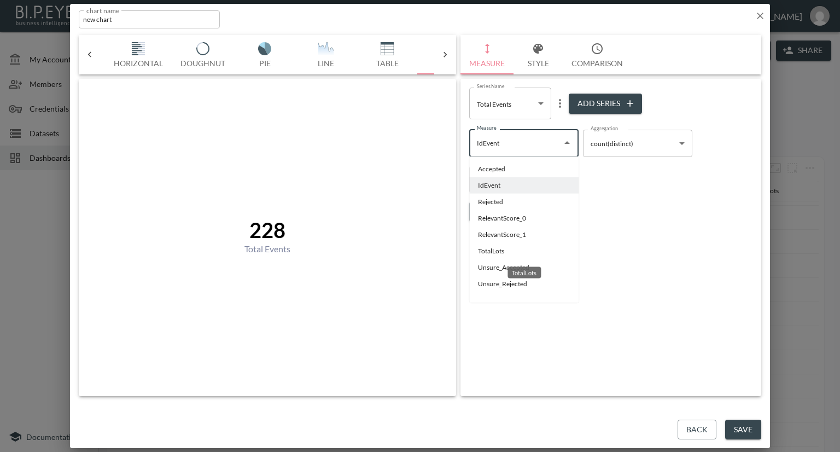
click at [492, 248] on li "TotalLots" at bounding box center [523, 251] width 109 height 16
type input "TotalLots"
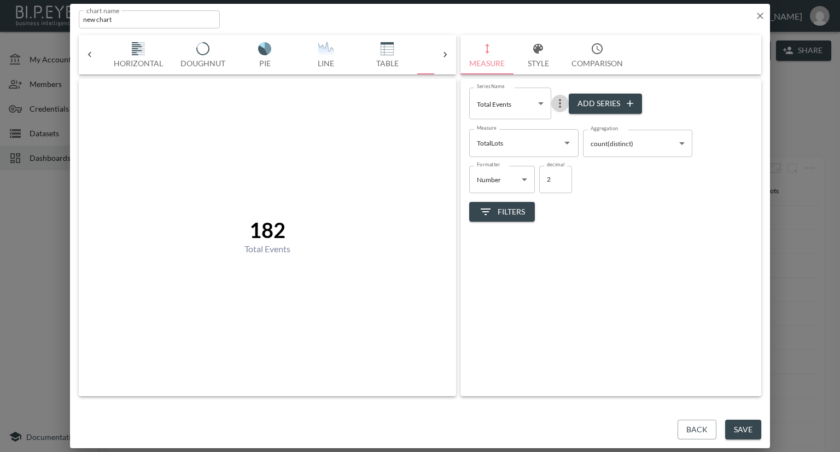
click at [557, 102] on icon "more" at bounding box center [560, 103] width 13 height 13
click at [565, 125] on p "Edit" at bounding box center [562, 124] width 15 height 13
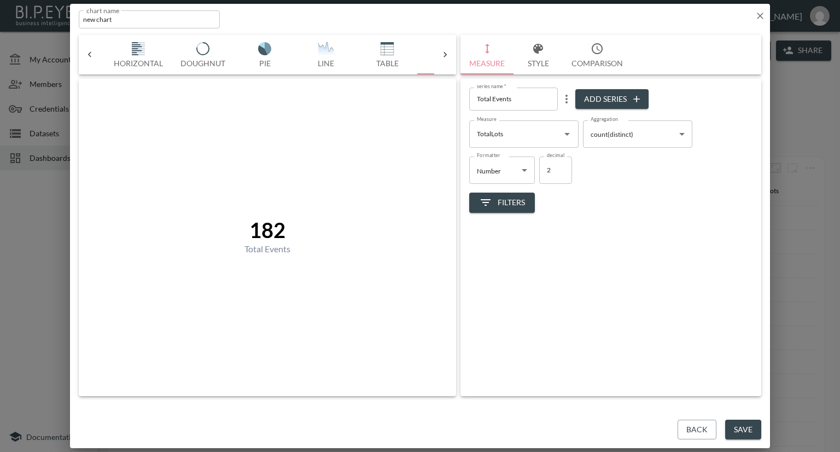
click at [514, 99] on input "Total Events" at bounding box center [513, 99] width 89 height 22
type input "Total Lots"
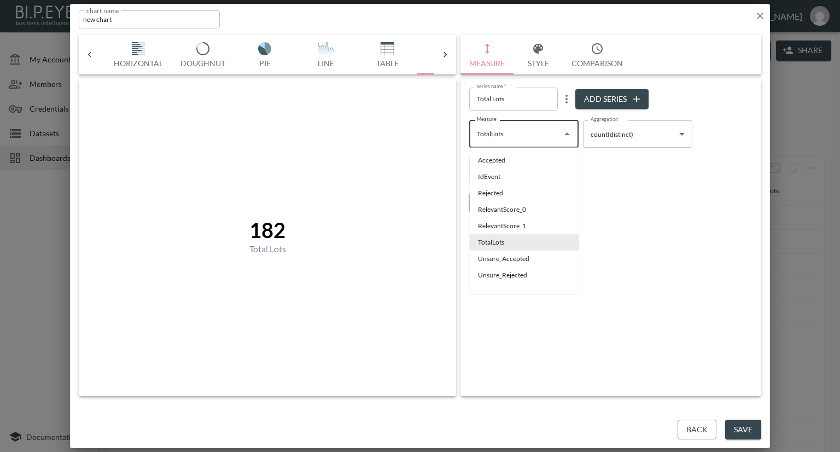
click at [492, 138] on input "TotalLots" at bounding box center [515, 134] width 83 height 18
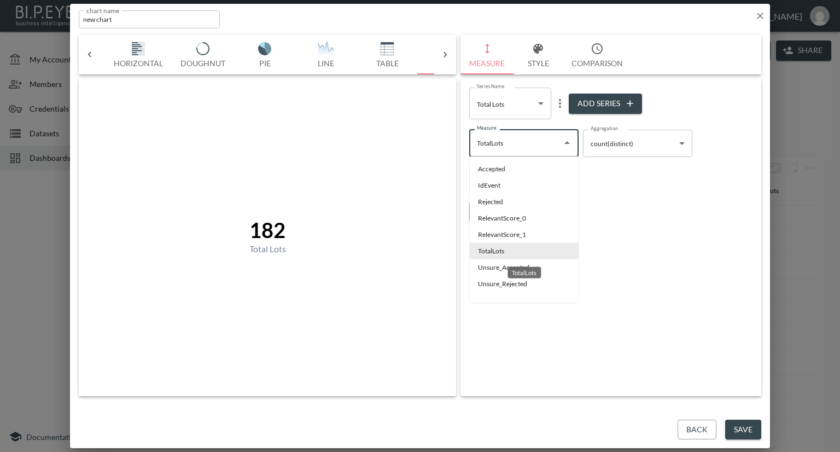
click at [510, 248] on li "TotalLots" at bounding box center [523, 251] width 109 height 16
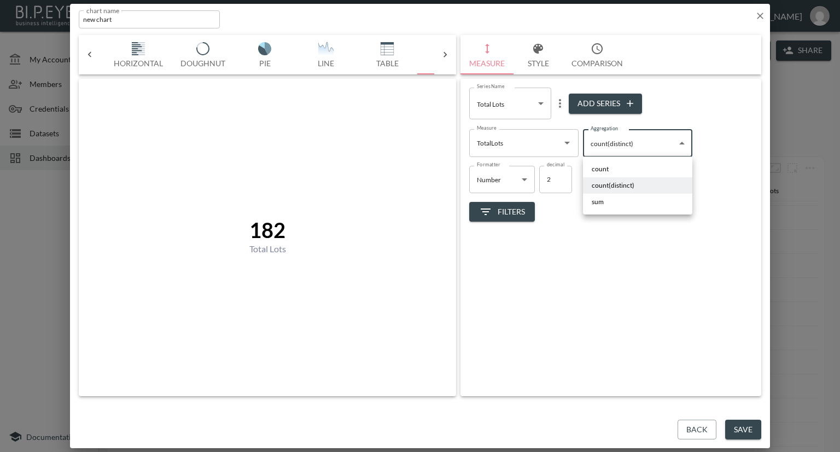
click at [602, 145] on body "BI.P.EYE, Interactive Analytics Dashboards - app [PERSON_NAME] organization / d…" at bounding box center [420, 226] width 840 height 452
click at [600, 202] on span "sum" at bounding box center [598, 202] width 12 height 10
type input "sum"
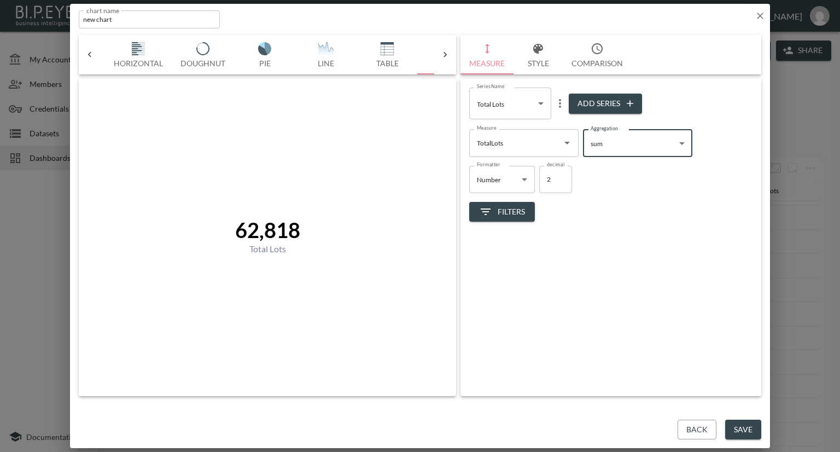
click at [628, 150] on body "BI.P.EYE, Interactive Analytics Dashboards - app [PERSON_NAME] organization / d…" at bounding box center [420, 226] width 840 height 452
click at [611, 197] on li "sum" at bounding box center [637, 202] width 109 height 16
click at [733, 428] on button "Save" at bounding box center [744, 430] width 36 height 20
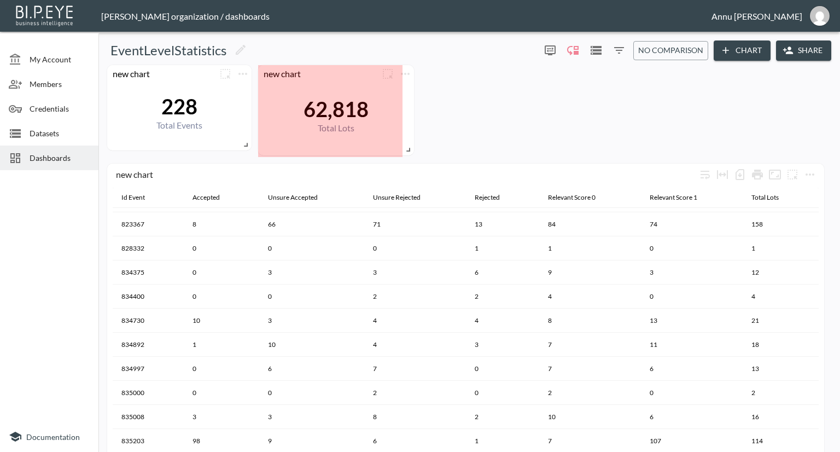
drag, startPoint x: 398, startPoint y: 147, endPoint x: 410, endPoint y: 152, distance: 12.5
click at [410, 152] on span at bounding box center [406, 147] width 11 height 11
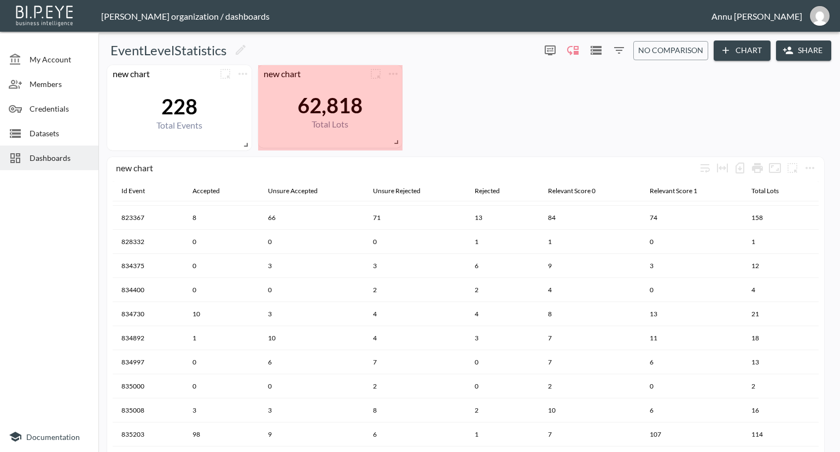
drag, startPoint x: 398, startPoint y: 150, endPoint x: 398, endPoint y: 141, distance: 9.3
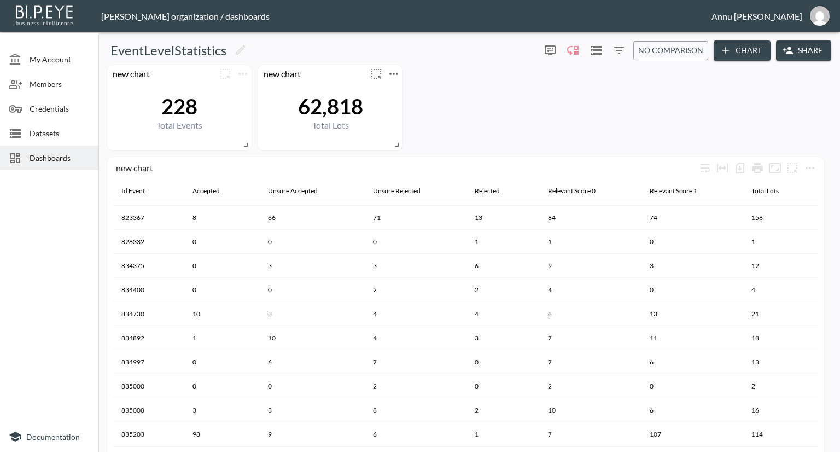
click at [393, 74] on icon "more" at bounding box center [394, 74] width 9 height 2
click at [407, 97] on li "Edit" at bounding box center [393, 95] width 85 height 20
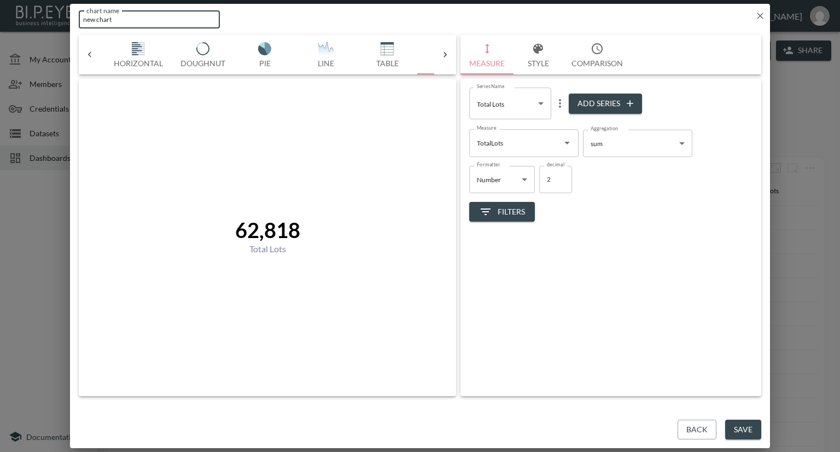
drag, startPoint x: 122, startPoint y: 18, endPoint x: 38, endPoint y: 19, distance: 83.7
click at [38, 19] on div "chart name new chart chart name Bar Horizontal Doughnut Pie Line Table Single M…" at bounding box center [420, 226] width 840 height 452
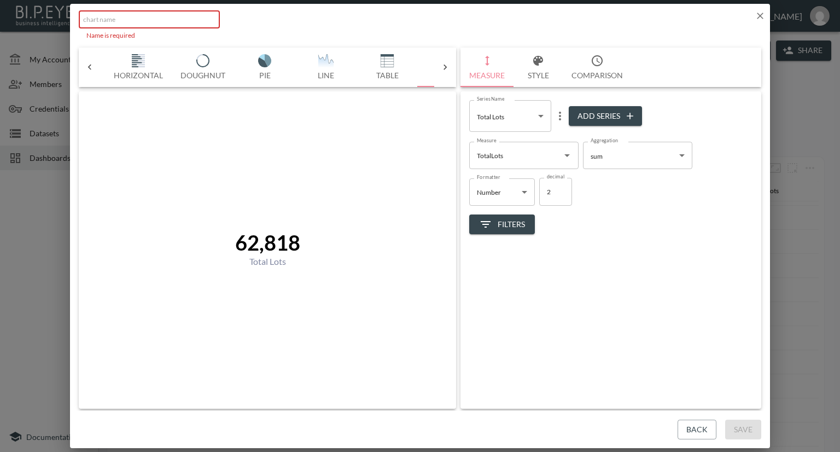
click at [759, 16] on icon "button" at bounding box center [760, 15] width 11 height 11
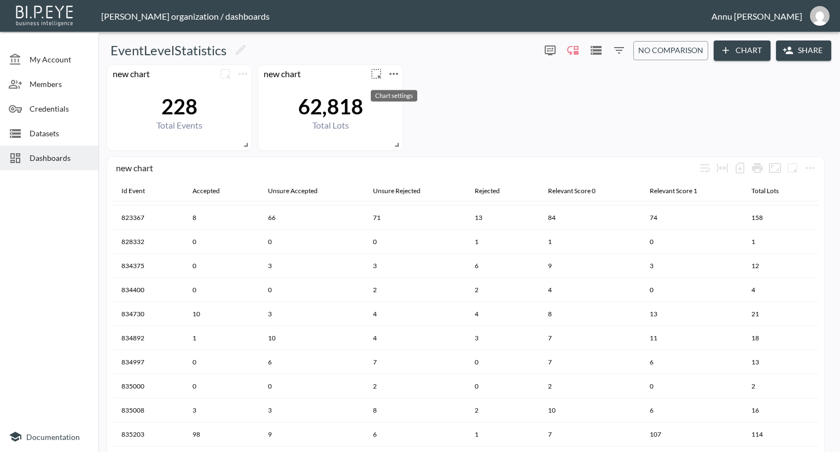
click at [395, 73] on icon "more" at bounding box center [393, 73] width 13 height 13
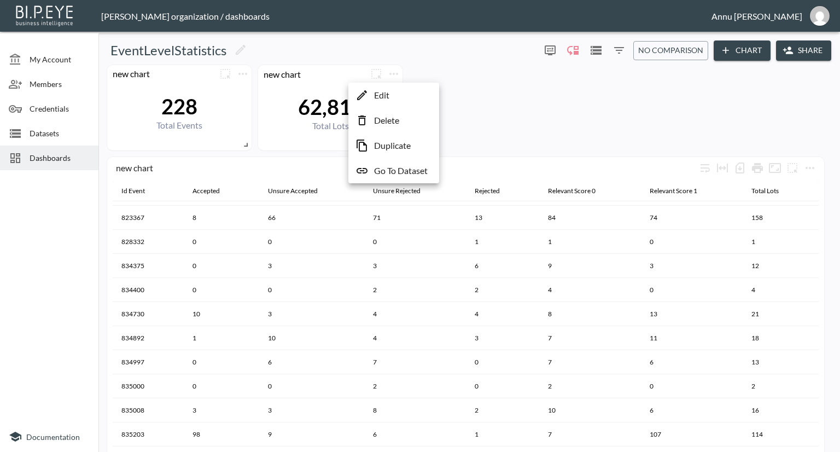
click at [403, 90] on li "Edit" at bounding box center [393, 95] width 85 height 20
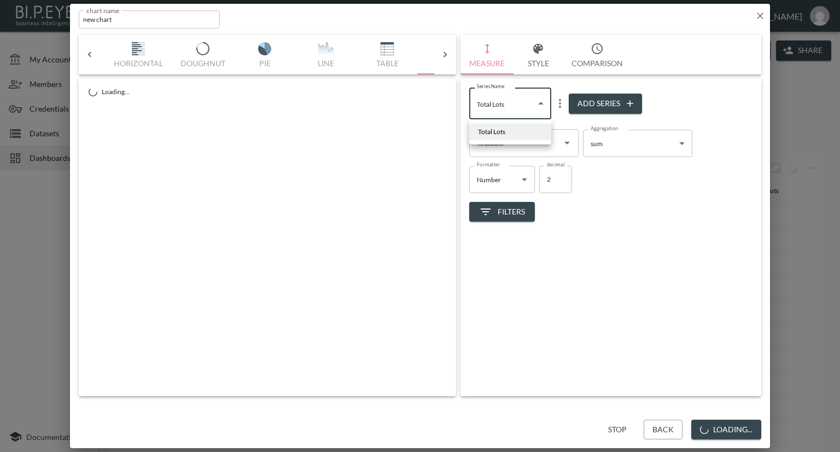
click at [513, 103] on body "BI.P.EYE, Interactive Analytics Dashboards - app [PERSON_NAME] organization / d…" at bounding box center [420, 226] width 840 height 452
click at [657, 214] on div at bounding box center [420, 226] width 840 height 452
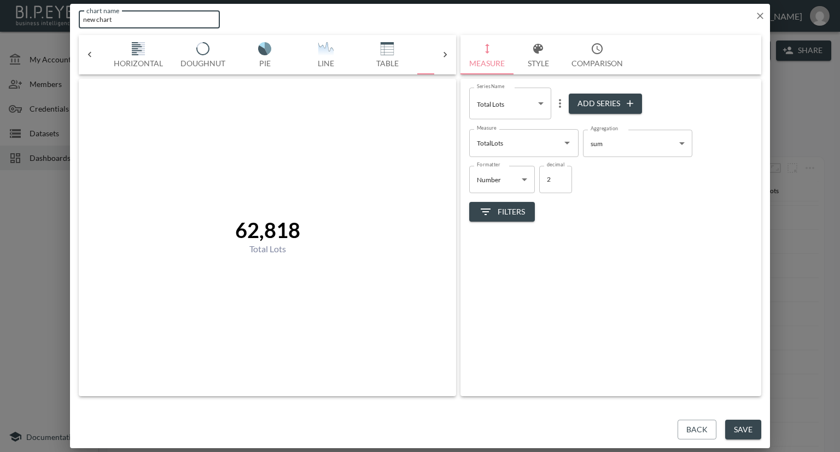
drag, startPoint x: 160, startPoint y: 21, endPoint x: 28, endPoint y: 22, distance: 131.3
click at [28, 22] on div "chart name new chart chart name Bar Horizontal Doughnut Pie Line Table Single M…" at bounding box center [420, 226] width 840 height 452
drag, startPoint x: 86, startPoint y: 19, endPoint x: 97, endPoint y: 11, distance: 13.5
click at [86, 19] on input "total Lots" at bounding box center [149, 19] width 141 height 18
type input "Total Lots"
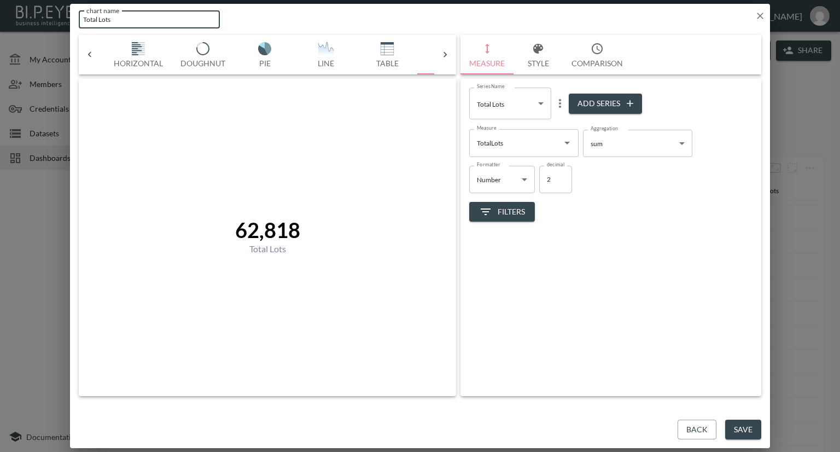
click at [560, 106] on icon "more" at bounding box center [560, 103] width 2 height 9
click at [585, 102] on div at bounding box center [420, 226] width 840 height 452
click at [586, 101] on button "Add Series" at bounding box center [605, 104] width 73 height 20
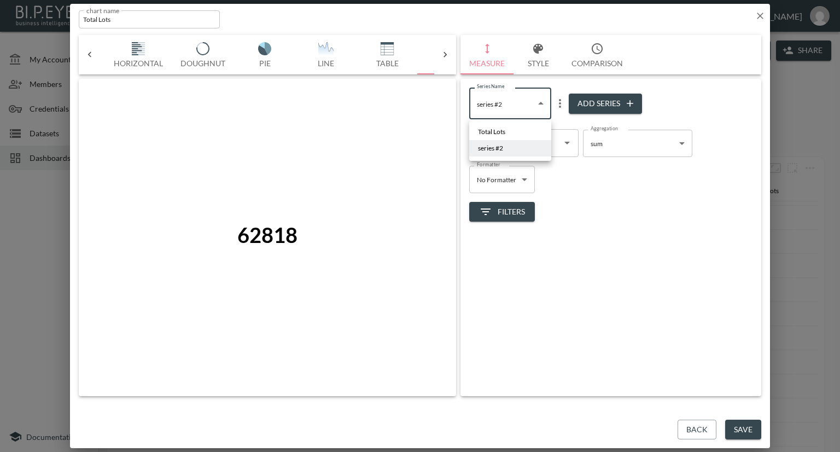
click at [542, 105] on body "BI.P.EYE, Interactive Analytics Dashboards - app [PERSON_NAME] organization / d…" at bounding box center [420, 226] width 840 height 452
click at [519, 131] on li "Total Lots" at bounding box center [510, 132] width 82 height 16
click at [559, 105] on icon "more" at bounding box center [560, 103] width 13 height 13
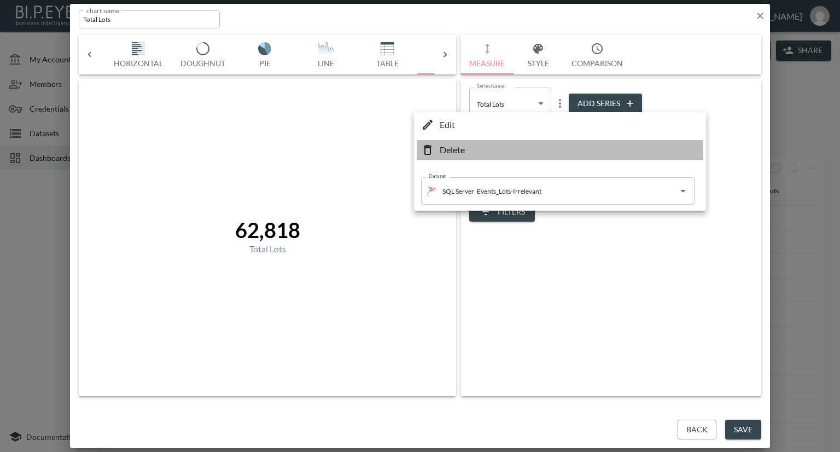
click at [529, 148] on li "Delete" at bounding box center [560, 150] width 287 height 20
type input "838e3e90-3e9a-4c5e-9955-cdd6cea1e8cc"
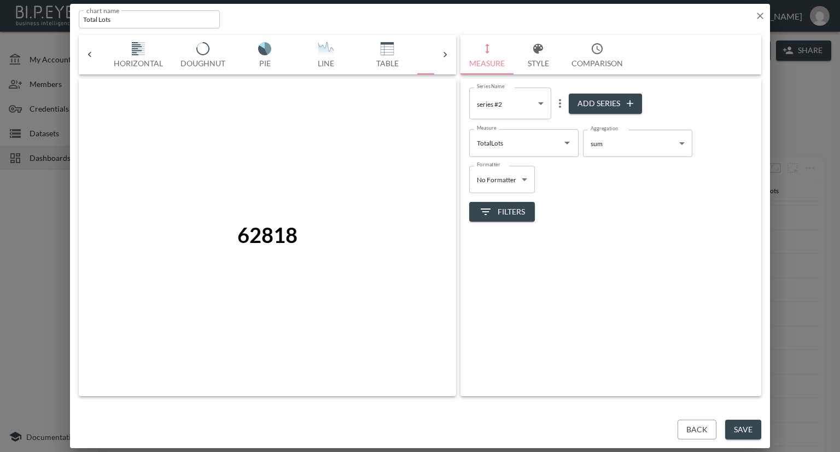
click at [733, 430] on button "Save" at bounding box center [744, 430] width 36 height 20
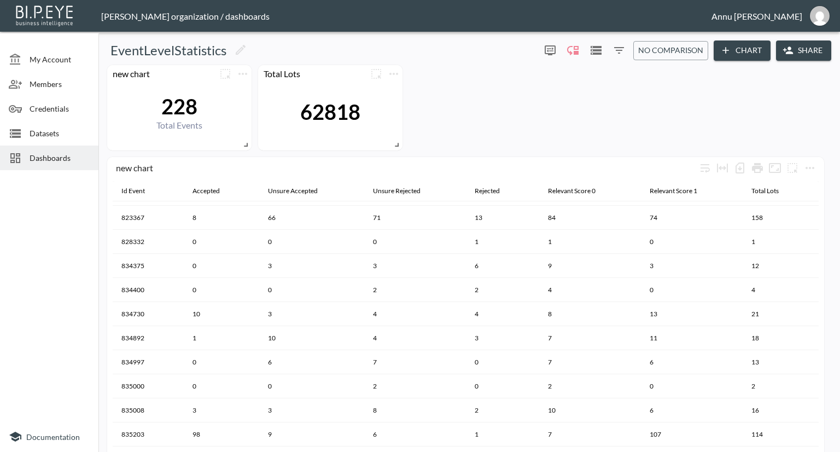
click at [208, 96] on div "228 Total Events" at bounding box center [180, 112] width 134 height 59
click at [245, 75] on icon "more" at bounding box center [242, 73] width 13 height 13
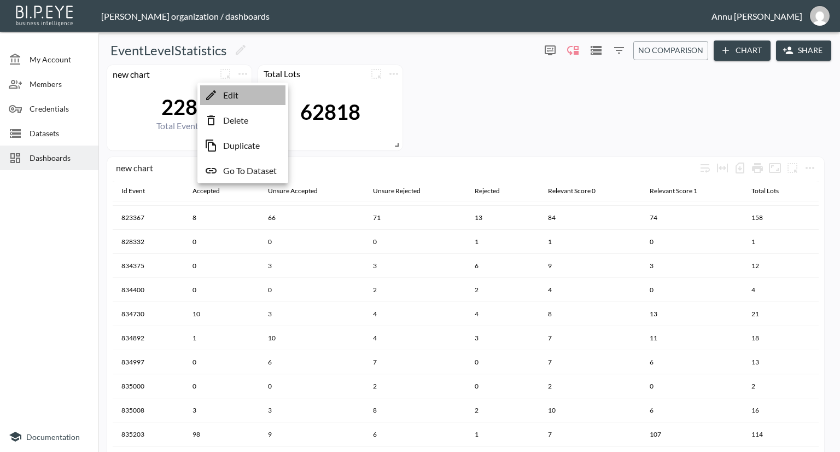
click at [237, 97] on p "Edit" at bounding box center [230, 95] width 15 height 13
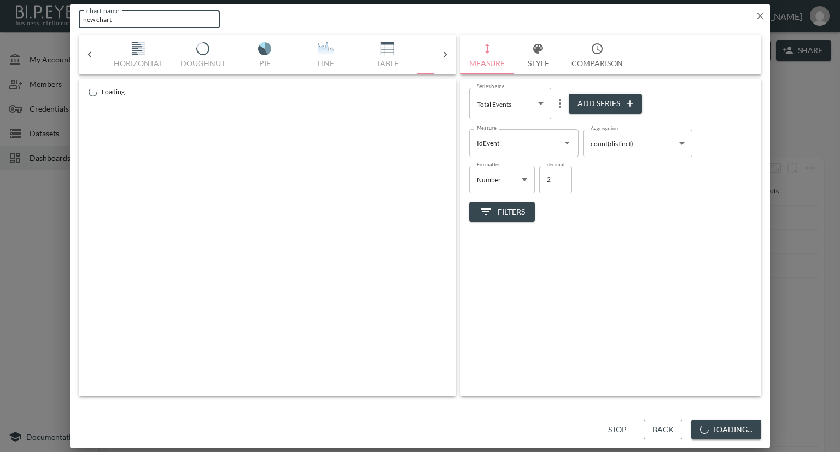
drag, startPoint x: 138, startPoint y: 19, endPoint x: 0, endPoint y: 21, distance: 137.9
click at [0, 21] on div "chart name new chart chart name Bar Horizontal Doughnut Pie Line Table Single M…" at bounding box center [420, 226] width 840 height 452
type input "Total Events"
click at [560, 102] on icon "more" at bounding box center [560, 103] width 13 height 13
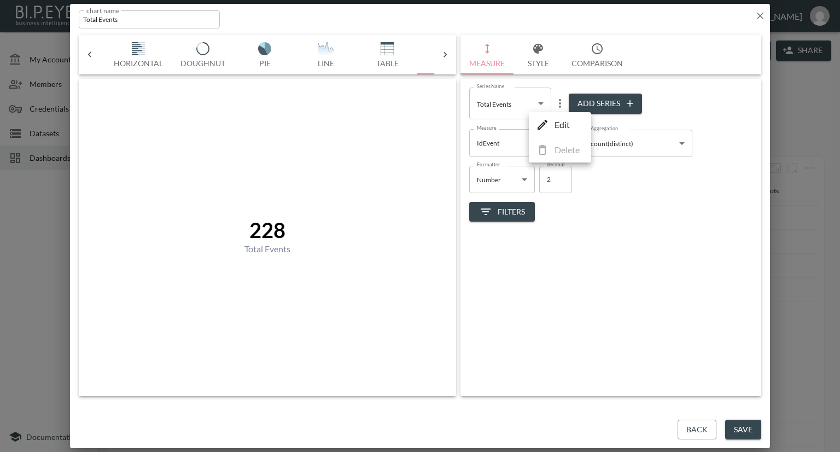
click at [593, 98] on div at bounding box center [420, 226] width 840 height 452
click at [592, 99] on button "Add Series" at bounding box center [605, 104] width 73 height 20
click at [542, 104] on body "BI.P.EYE, Interactive Analytics Dashboards - app [PERSON_NAME] organization / d…" at bounding box center [420, 226] width 840 height 452
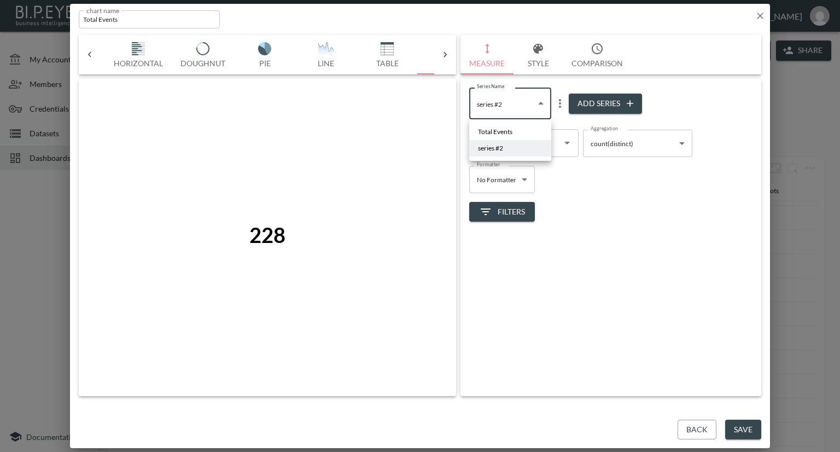
drag, startPoint x: 517, startPoint y: 128, endPoint x: 508, endPoint y: 129, distance: 8.8
click at [508, 129] on span "Total Events" at bounding box center [495, 132] width 34 height 10
click at [543, 103] on body "BI.P.EYE, Interactive Analytics Dashboards - app [PERSON_NAME] organization / d…" at bounding box center [420, 226] width 840 height 452
click at [560, 102] on div at bounding box center [420, 226] width 840 height 452
click at [560, 102] on icon "more" at bounding box center [560, 103] width 2 height 9
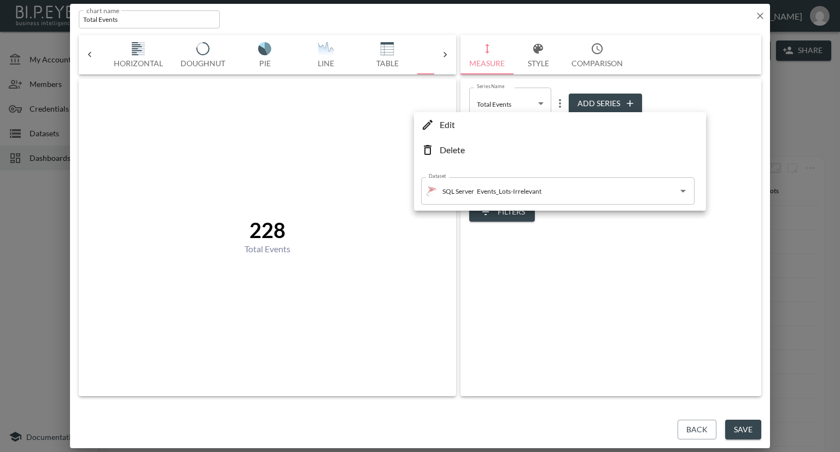
click at [508, 145] on li "Delete" at bounding box center [560, 150] width 287 height 20
type input "7822e8cf-caf9-4c8d-aec3-de73545b6083"
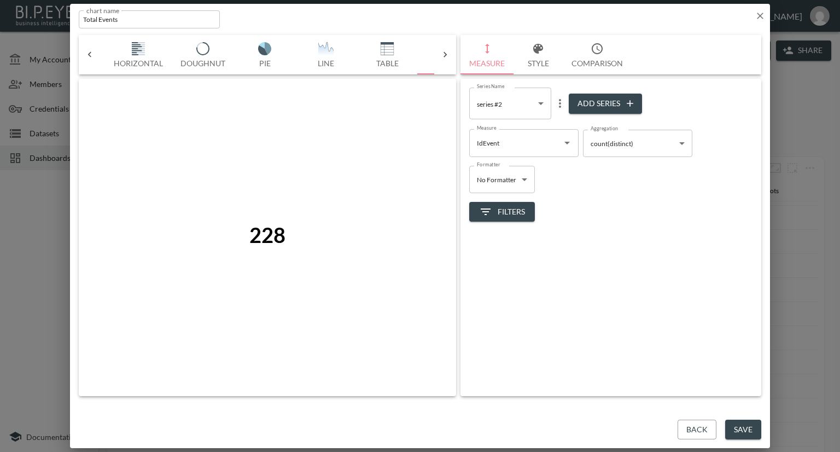
click at [745, 427] on button "Save" at bounding box center [744, 430] width 36 height 20
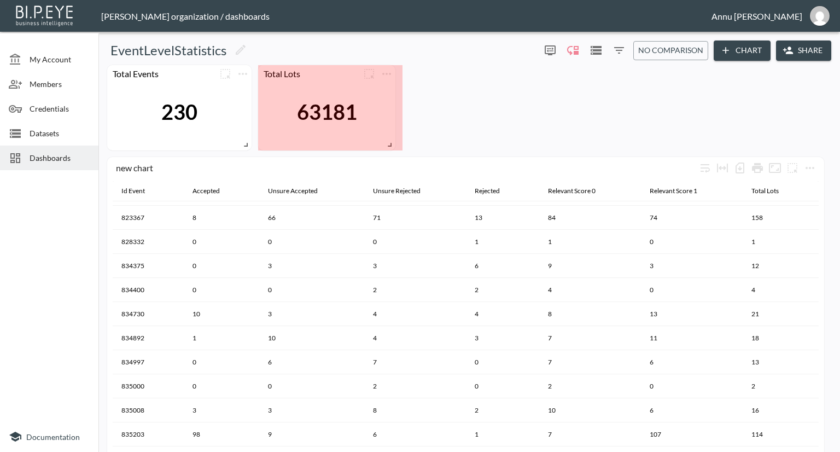
drag, startPoint x: 398, startPoint y: 144, endPoint x: 391, endPoint y: 144, distance: 7.1
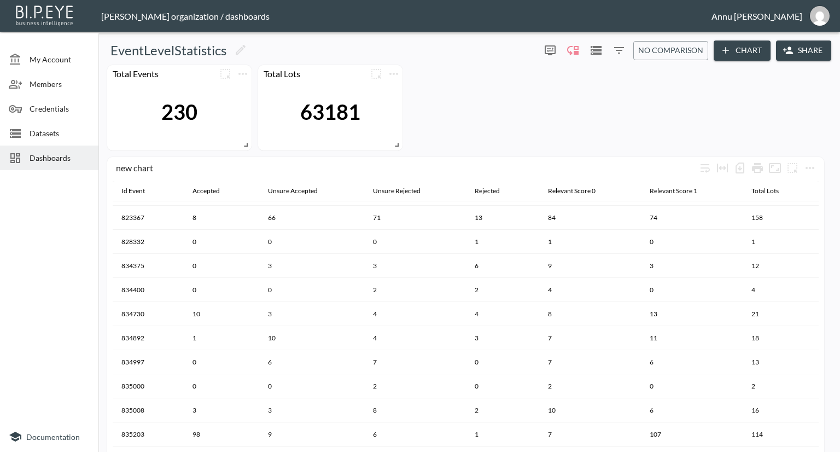
click at [397, 136] on div "63181" at bounding box center [331, 112] width 134 height 59
click at [398, 69] on icon "more" at bounding box center [393, 73] width 13 height 13
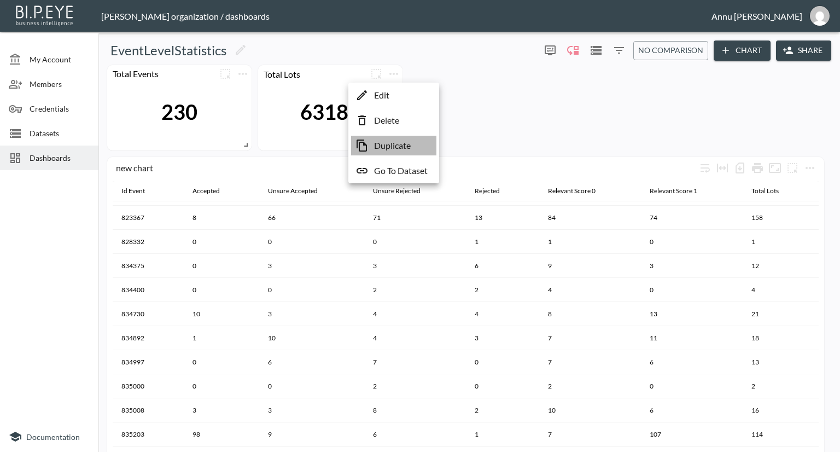
click at [407, 143] on p "Duplicate" at bounding box center [392, 145] width 37 height 13
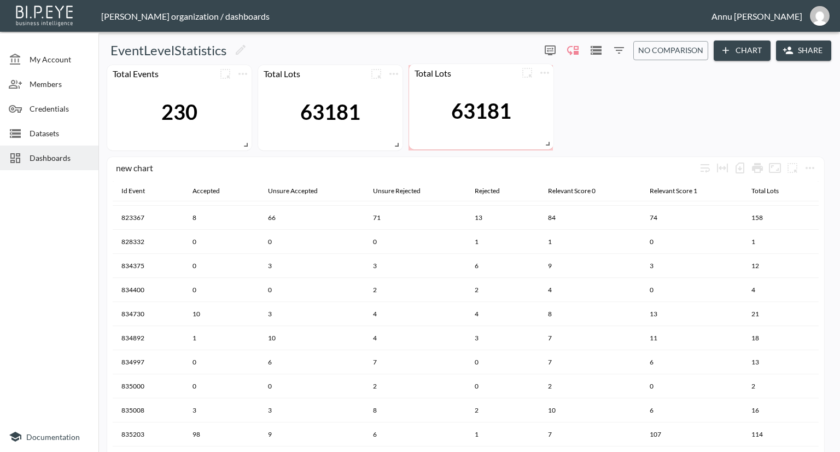
drag, startPoint x: 300, startPoint y: 190, endPoint x: 451, endPoint y: 96, distance: 177.7
click at [539, 73] on icon "more" at bounding box center [544, 73] width 13 height 13
click at [540, 98] on p "Edit" at bounding box center [532, 95] width 15 height 13
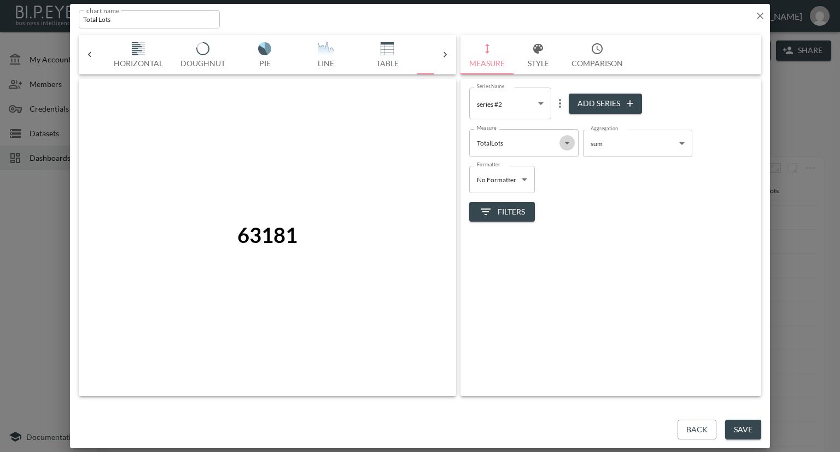
click at [571, 141] on icon "Open" at bounding box center [567, 142] width 13 height 13
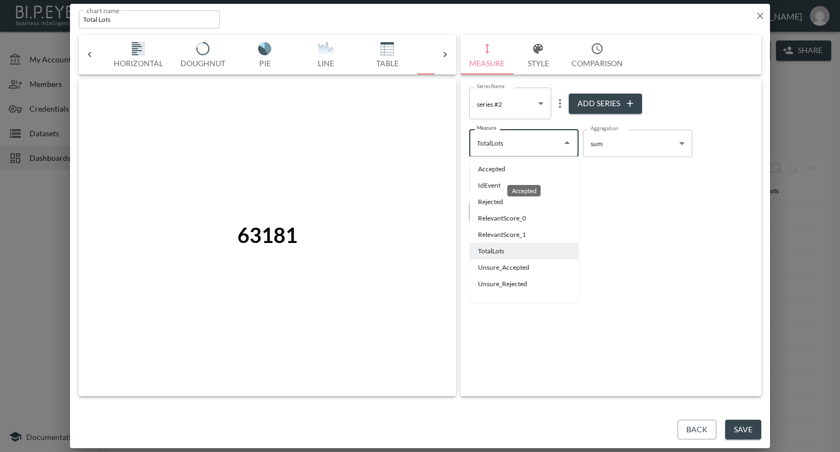
click at [521, 171] on li "Accepted" at bounding box center [523, 169] width 109 height 16
type input "Accepted"
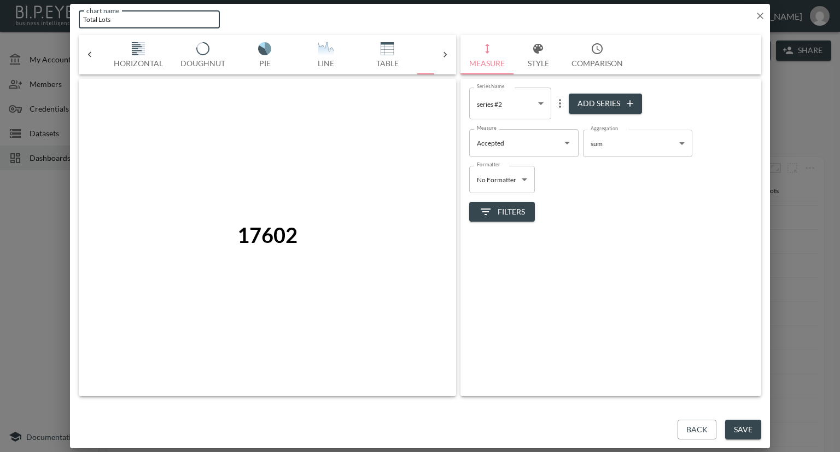
click at [132, 16] on input "Total Lots" at bounding box center [149, 19] width 141 height 18
type input "Total Lots Accepted"
click at [735, 430] on button "Save" at bounding box center [744, 430] width 36 height 20
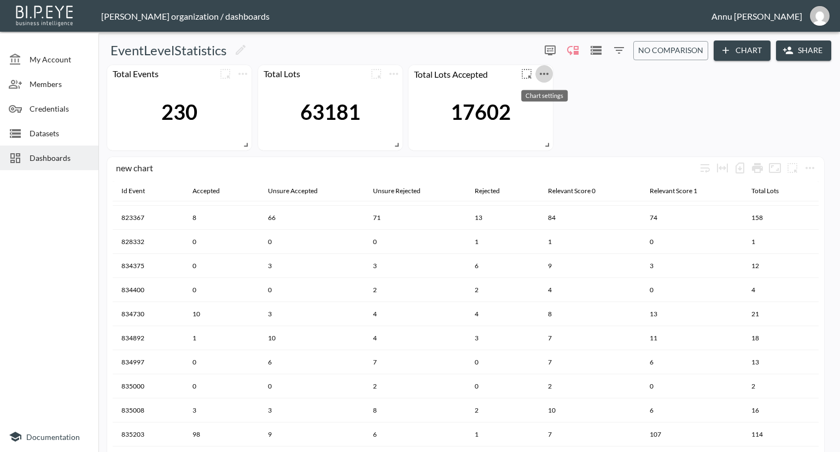
click at [542, 73] on icon "more" at bounding box center [544, 73] width 13 height 13
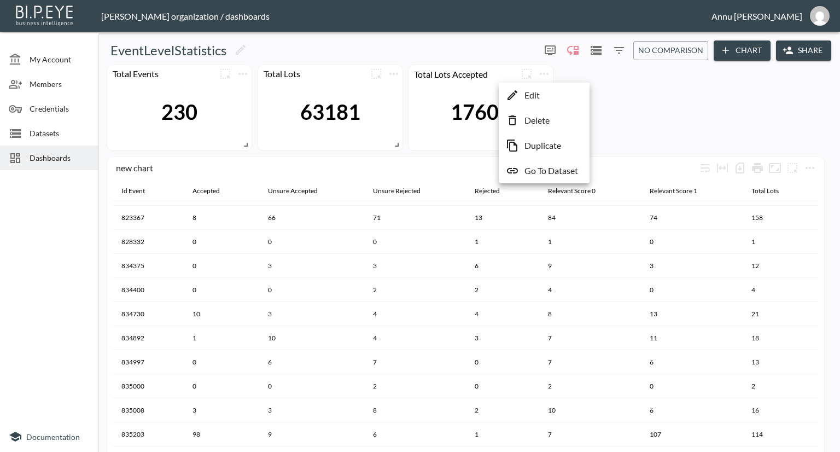
click at [535, 142] on p "Duplicate" at bounding box center [543, 145] width 37 height 13
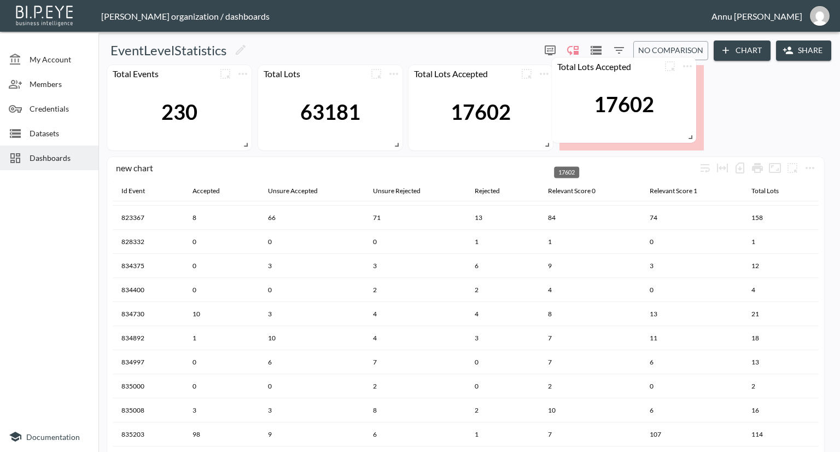
drag, startPoint x: 503, startPoint y: 195, endPoint x: 647, endPoint y: 96, distance: 174.4
click at [647, 96] on div "17602" at bounding box center [624, 103] width 60 height 25
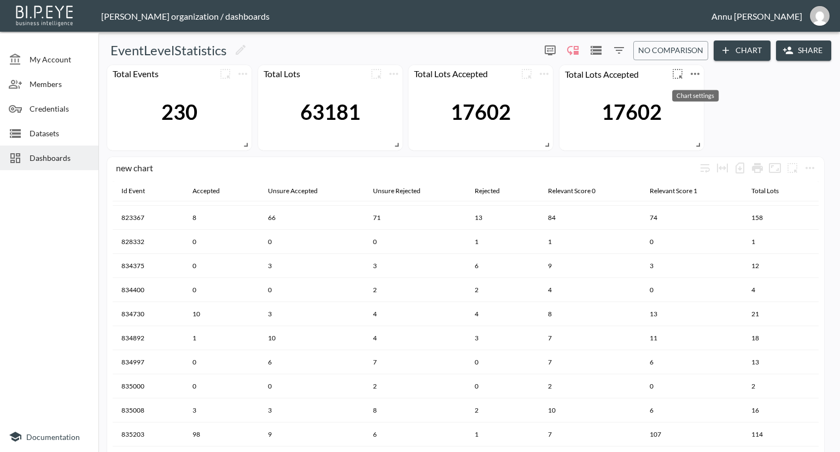
click at [691, 73] on icon "more" at bounding box center [695, 73] width 13 height 13
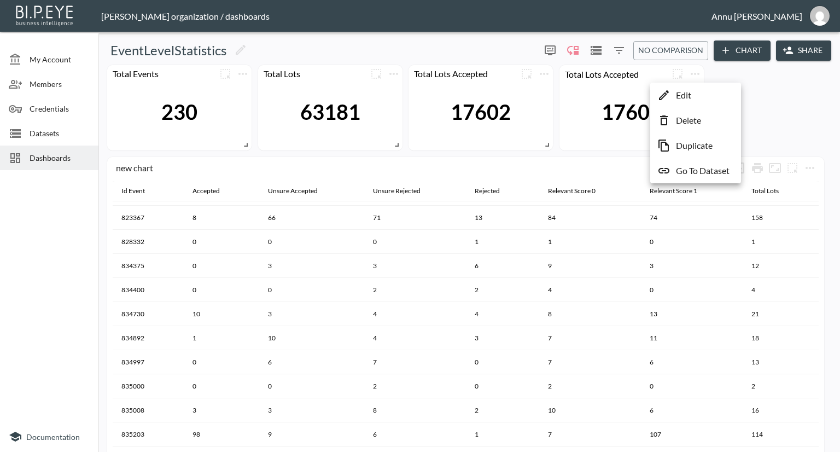
click at [685, 97] on p "Edit" at bounding box center [683, 95] width 15 height 13
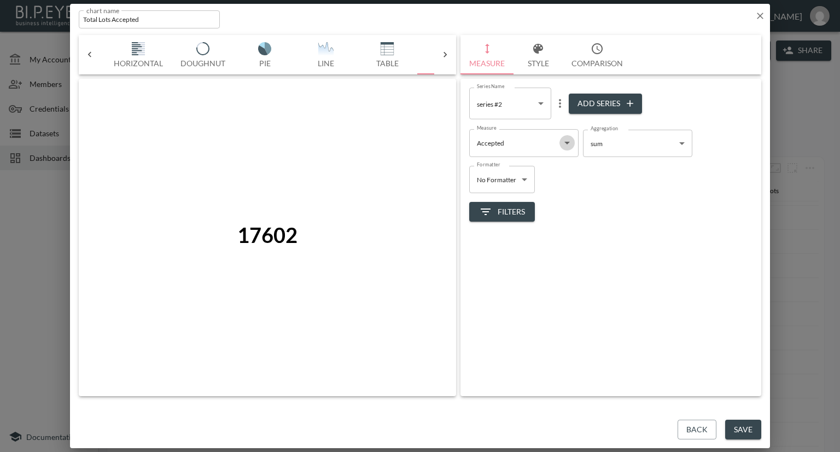
click at [565, 144] on icon "Open" at bounding box center [567, 142] width 13 height 13
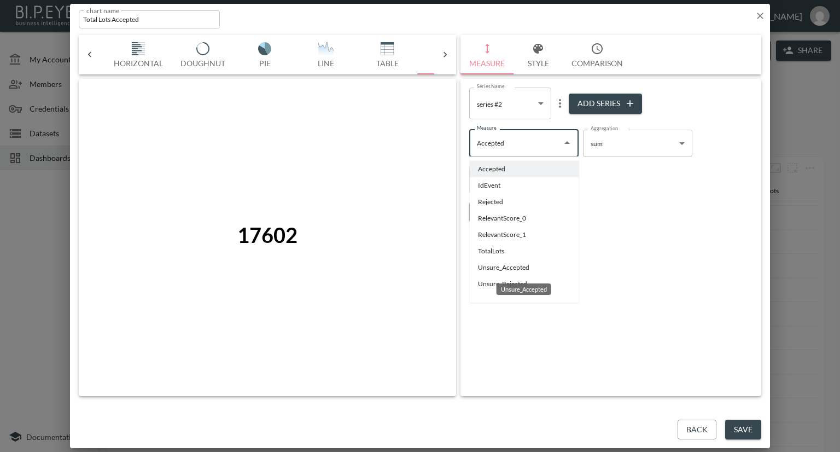
click at [498, 265] on li "Unsure_Accepted" at bounding box center [523, 267] width 109 height 16
type input "Unsure_Accepted"
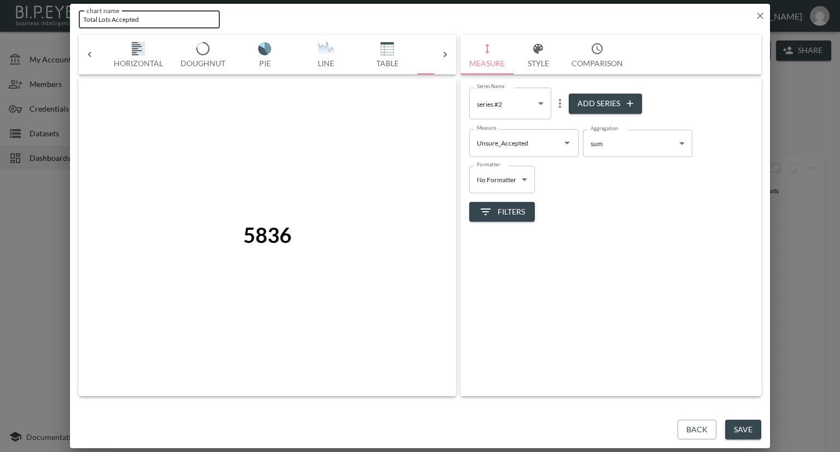
drag, startPoint x: 112, startPoint y: 19, endPoint x: 40, endPoint y: 15, distance: 71.8
click at [40, 15] on div "chart name Total Lots Accepted chart name Bar Horizontal Doughnut Pie Line Tabl…" at bounding box center [420, 226] width 840 height 452
click at [164, 18] on input "Unsure AcceptedAccepted" at bounding box center [149, 19] width 141 height 18
type input "Unsure Accepted"
click at [734, 422] on button "Save" at bounding box center [744, 430] width 36 height 20
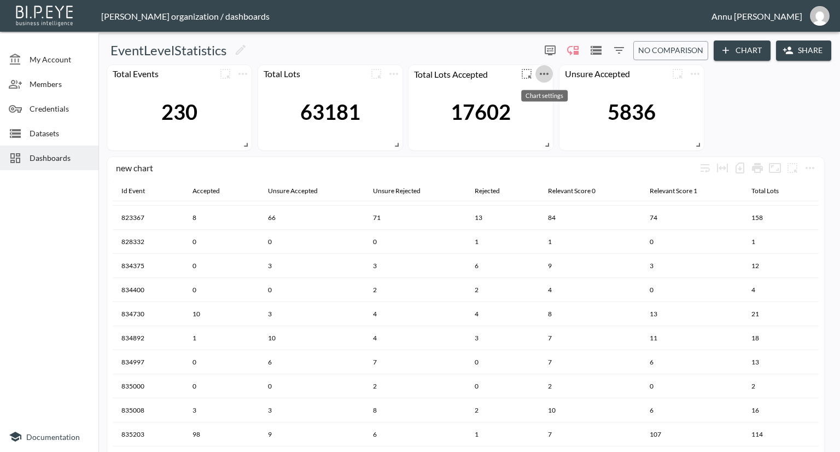
click at [546, 75] on icon "more" at bounding box center [544, 73] width 13 height 13
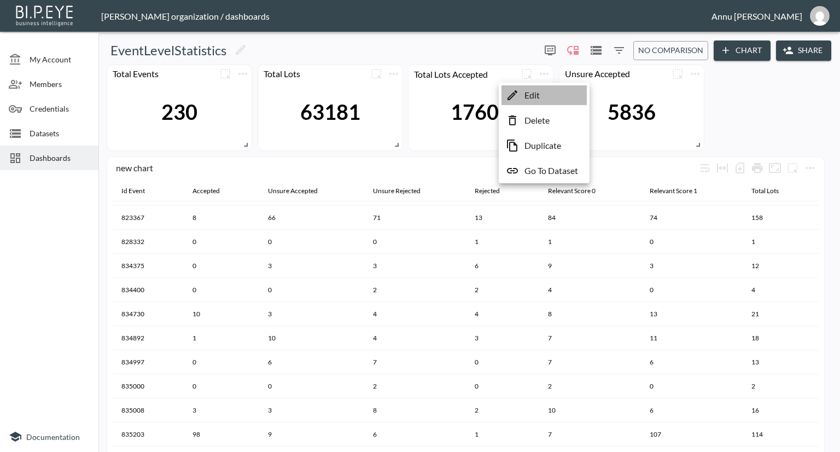
click at [541, 97] on li "Edit" at bounding box center [544, 95] width 85 height 20
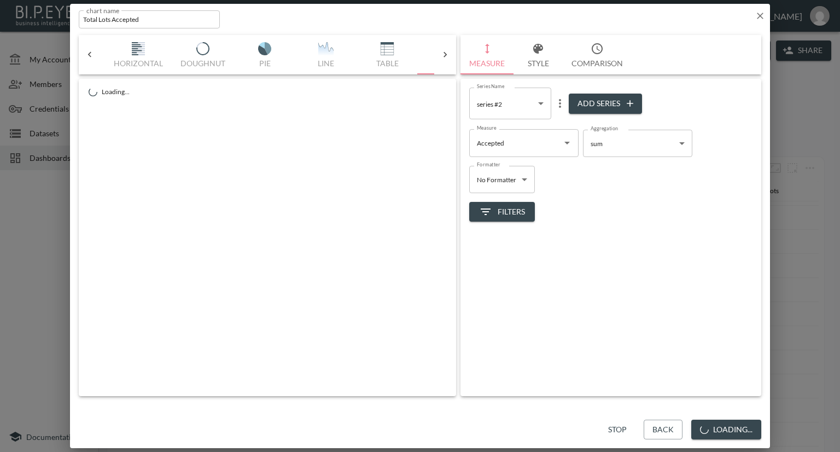
click at [98, 18] on input "Total Lots Accepted" at bounding box center [149, 19] width 141 height 18
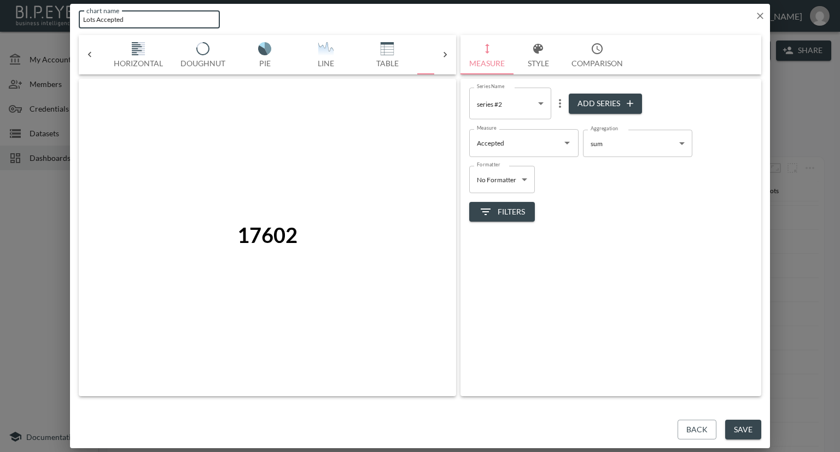
type input "Lots Accepted"
click at [756, 424] on button "Save" at bounding box center [744, 430] width 36 height 20
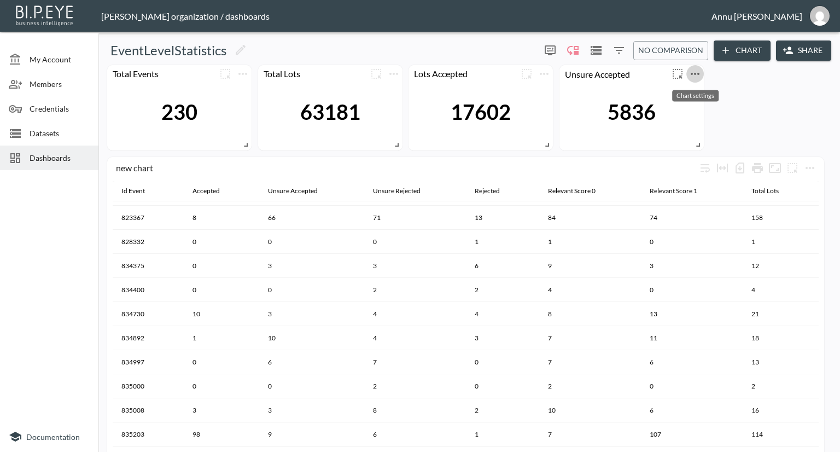
click at [698, 71] on icon "more" at bounding box center [695, 73] width 13 height 13
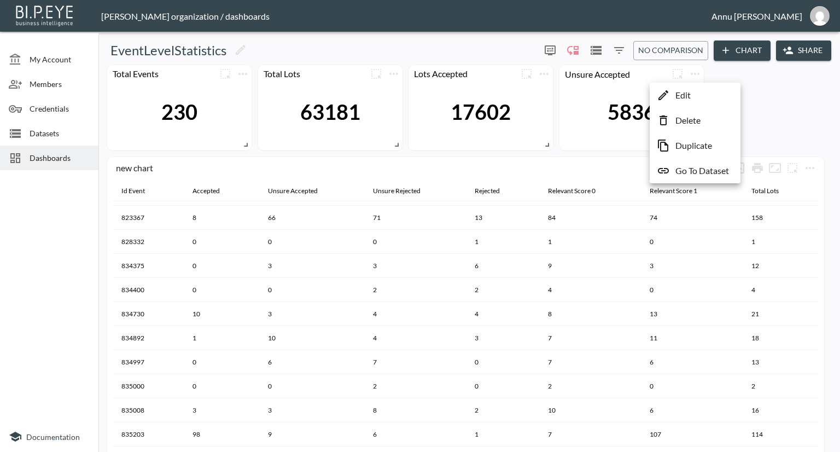
click at [692, 142] on p "Duplicate" at bounding box center [694, 145] width 37 height 13
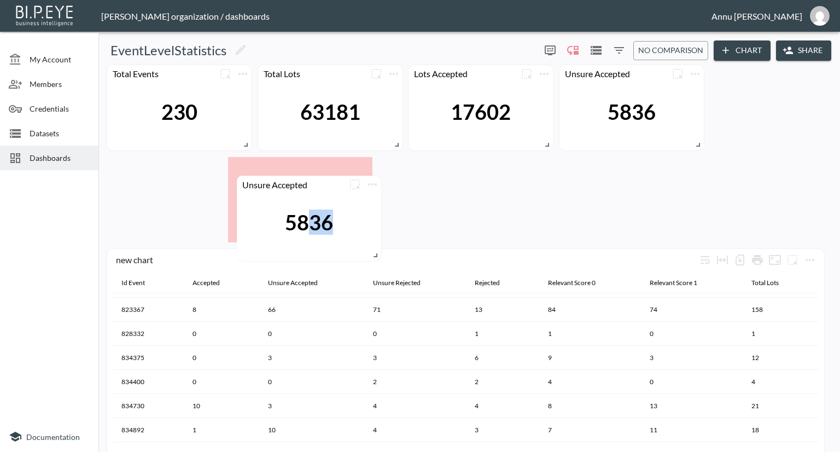
drag, startPoint x: 636, startPoint y: 190, endPoint x: 204, endPoint y: 203, distance: 431.9
click at [242, 204] on div "5836" at bounding box center [309, 222] width 134 height 59
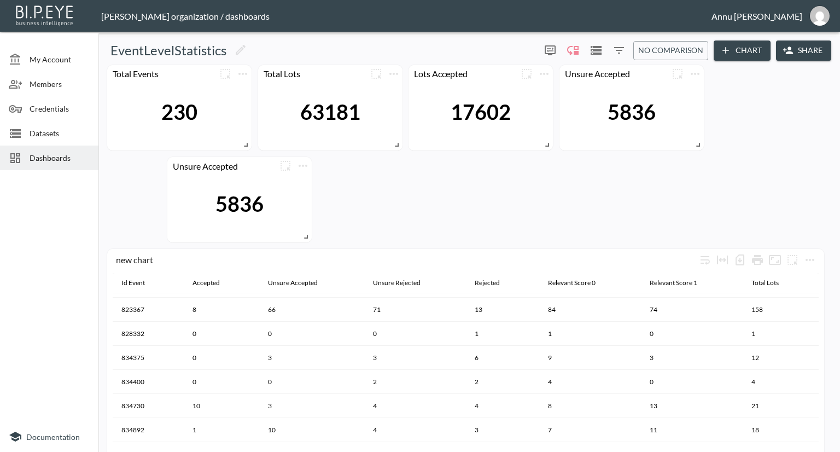
click at [204, 202] on div "5836" at bounding box center [240, 204] width 134 height 59
drag, startPoint x: 230, startPoint y: 193, endPoint x: 219, endPoint y: 193, distance: 10.9
click at [219, 193] on div "5836" at bounding box center [229, 203] width 48 height 25
click at [300, 166] on icon "more" at bounding box center [303, 165] width 13 height 13
click at [307, 208] on p "Delete" at bounding box center [295, 212] width 25 height 13
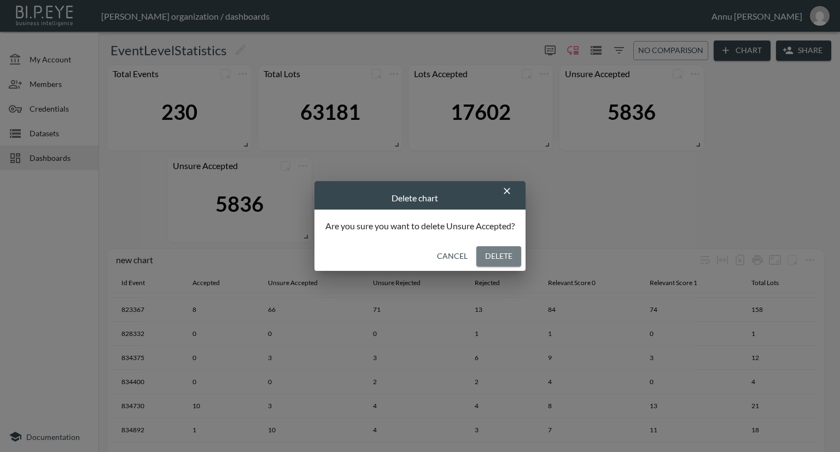
click at [501, 258] on button "Delete" at bounding box center [499, 256] width 45 height 20
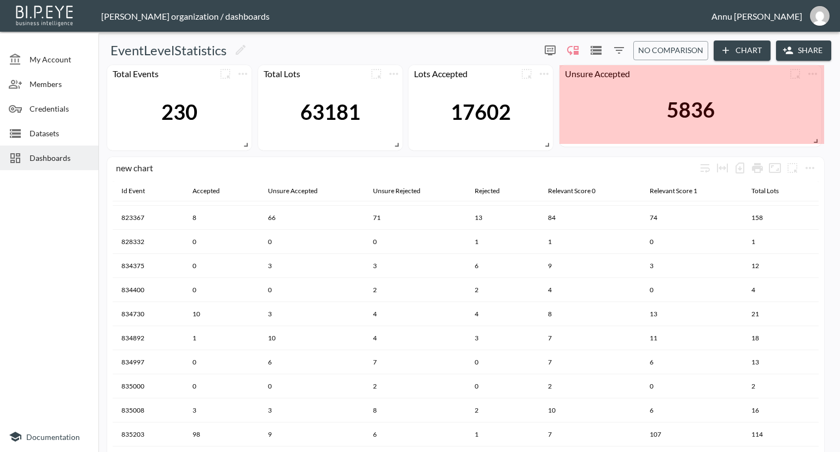
drag, startPoint x: 698, startPoint y: 143, endPoint x: 815, endPoint y: 139, distance: 117.7
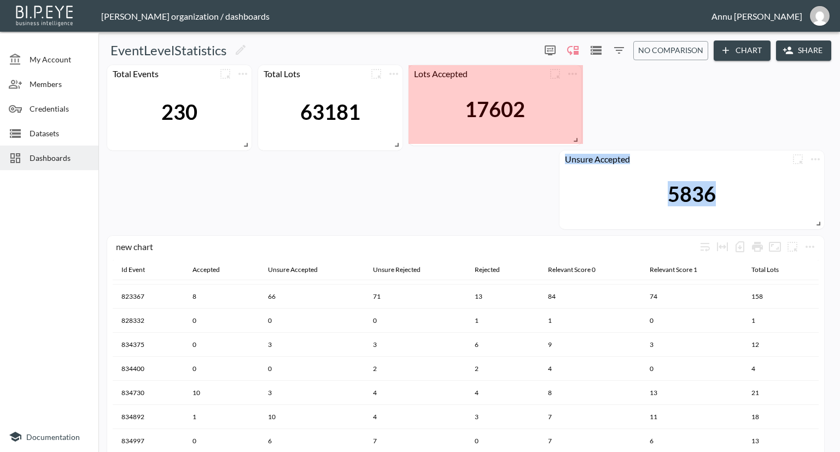
drag, startPoint x: 547, startPoint y: 144, endPoint x: 576, endPoint y: 141, distance: 28.7
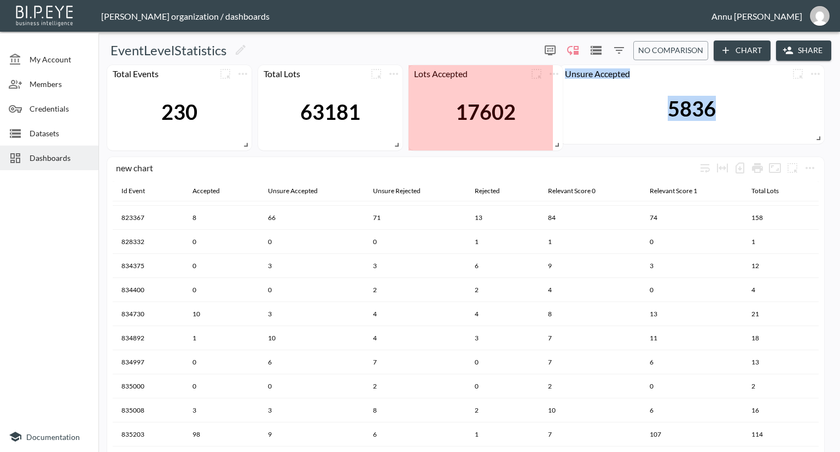
drag, startPoint x: 579, startPoint y: 139, endPoint x: 562, endPoint y: 145, distance: 18.5
click at [559, 146] on span at bounding box center [555, 142] width 11 height 11
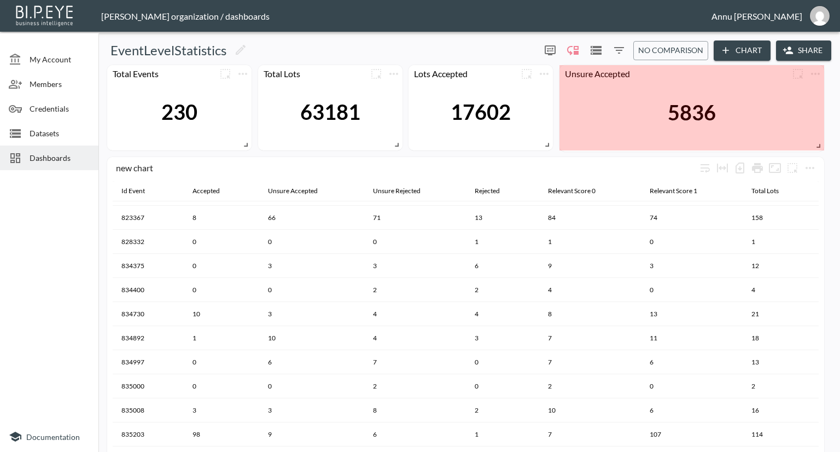
drag, startPoint x: 819, startPoint y: 138, endPoint x: 819, endPoint y: 147, distance: 8.8
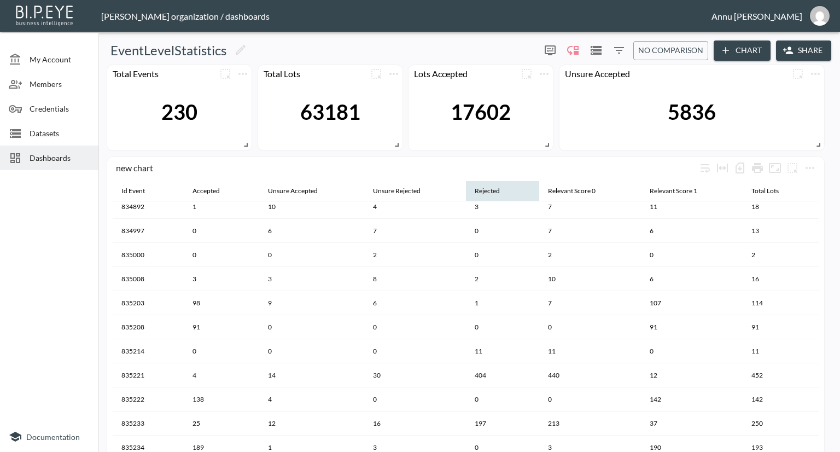
scroll to position [308, 0]
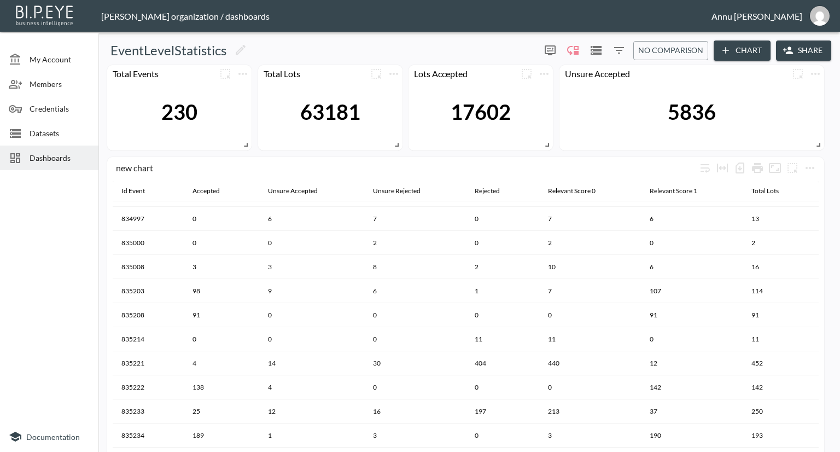
click at [57, 153] on span "Dashboards" at bounding box center [60, 157] width 60 height 11
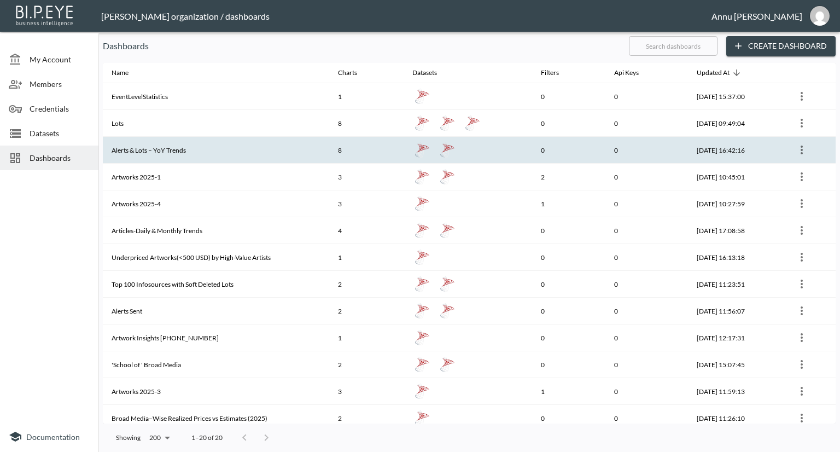
click at [173, 155] on th "Alerts & Lots – YoY Trends" at bounding box center [216, 150] width 227 height 27
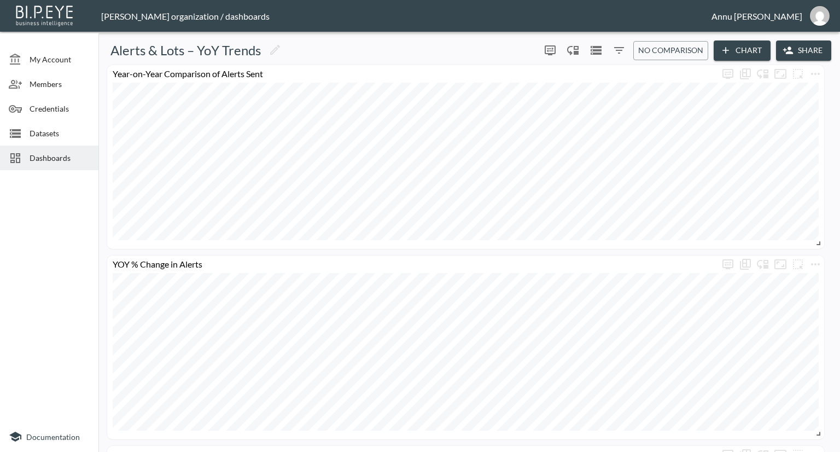
click at [73, 132] on span "Datasets" at bounding box center [60, 132] width 60 height 11
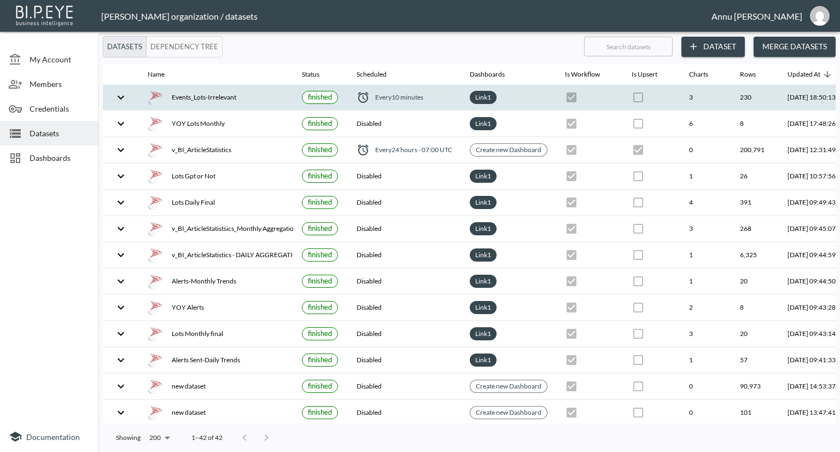
click at [248, 97] on div "Events_Lots-Irrelevant" at bounding box center [216, 97] width 137 height 15
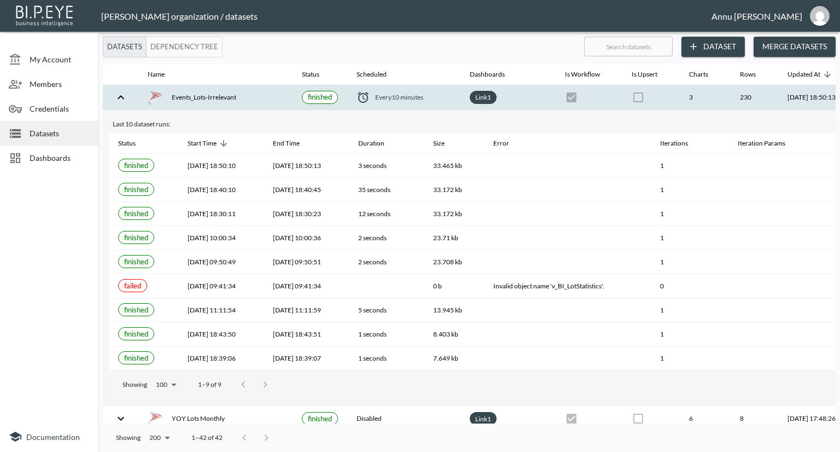
scroll to position [0, 64]
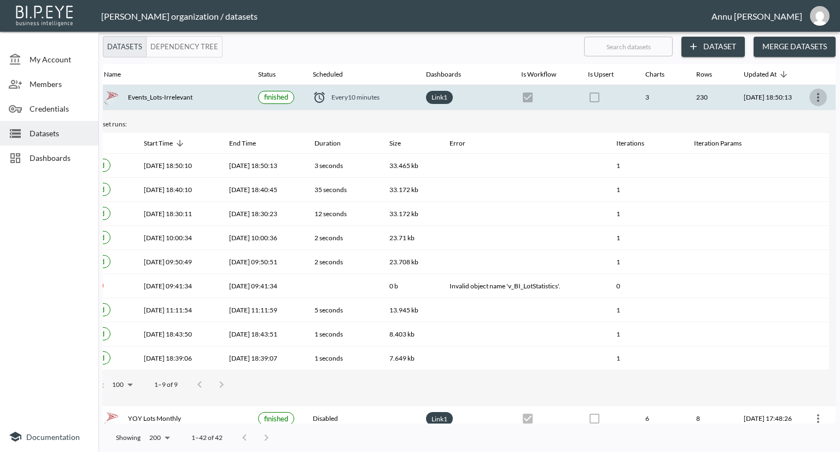
click at [815, 97] on icon "more" at bounding box center [818, 97] width 13 height 13
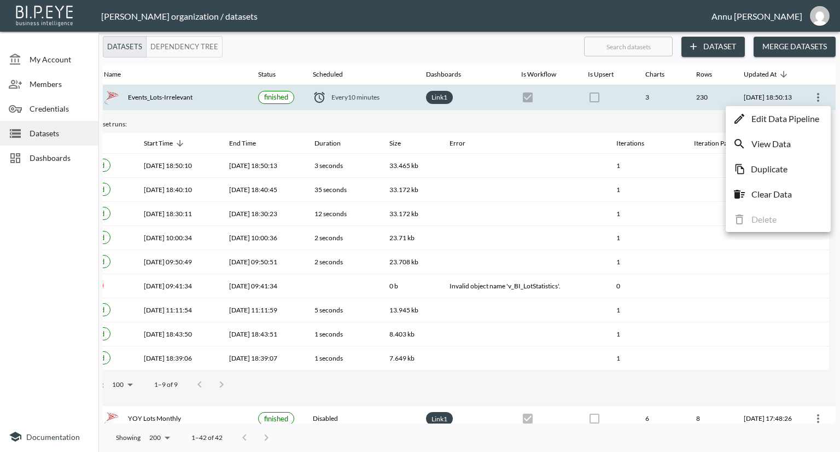
click at [788, 117] on p "Edit Data Pipeline" at bounding box center [786, 118] width 68 height 13
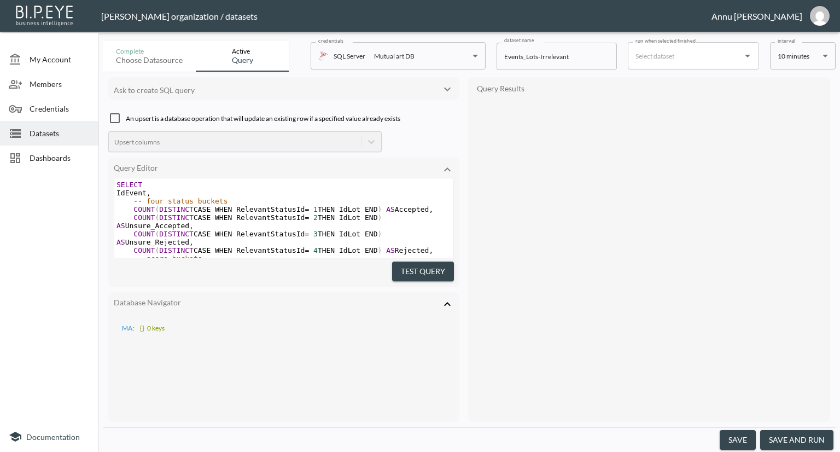
click at [803, 60] on body "BI.P.EYE, Interactive Analytics Dashboards - app [PERSON_NAME] organization / d…" at bounding box center [420, 226] width 840 height 452
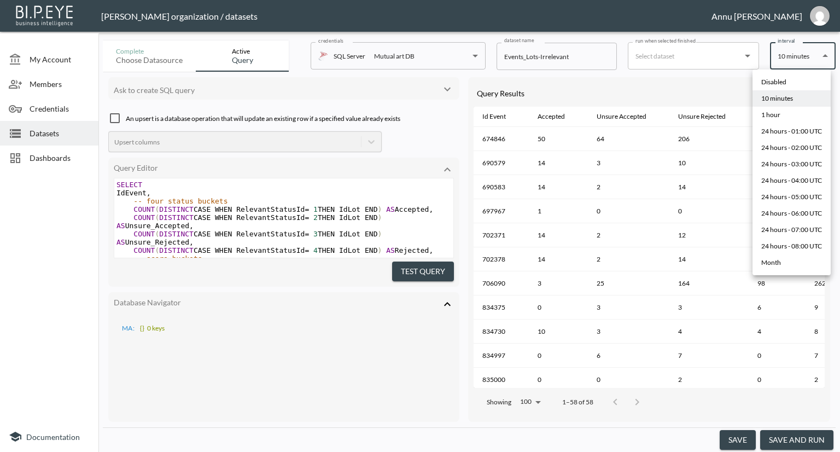
click at [795, 129] on div "24 hours - 01:00 UTC" at bounding box center [792, 131] width 61 height 10
type input "0 1 * * *"
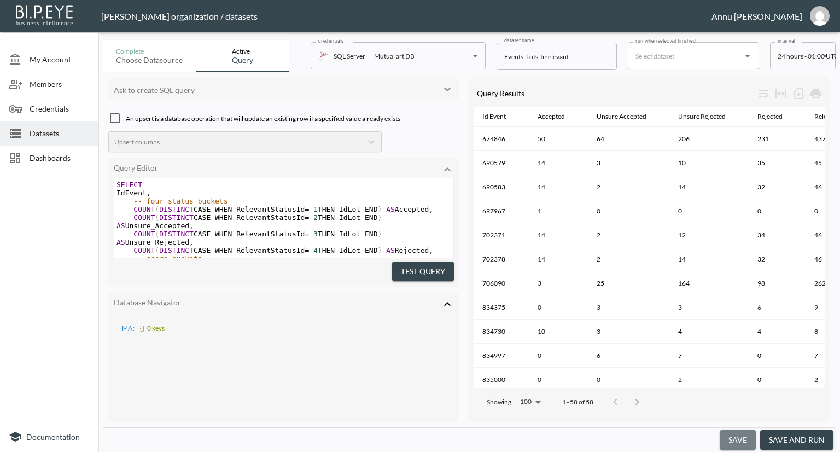
click at [739, 435] on button "save" at bounding box center [738, 440] width 36 height 20
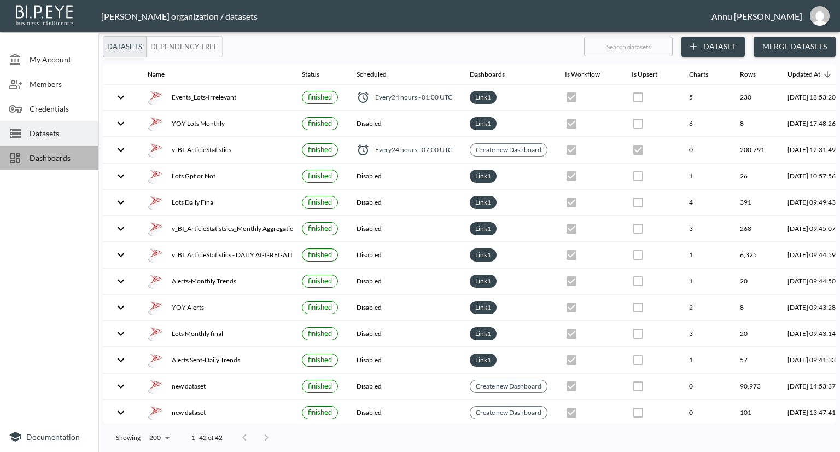
click at [57, 156] on span "Dashboards" at bounding box center [60, 157] width 60 height 11
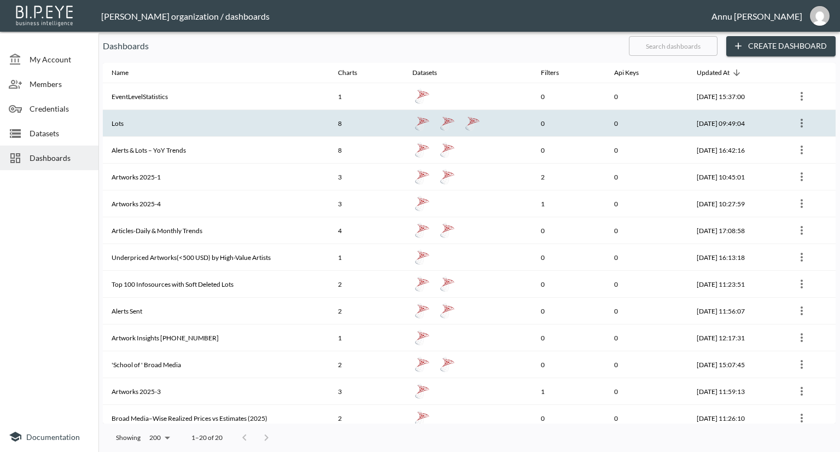
click at [177, 117] on th "Lots" at bounding box center [216, 123] width 227 height 27
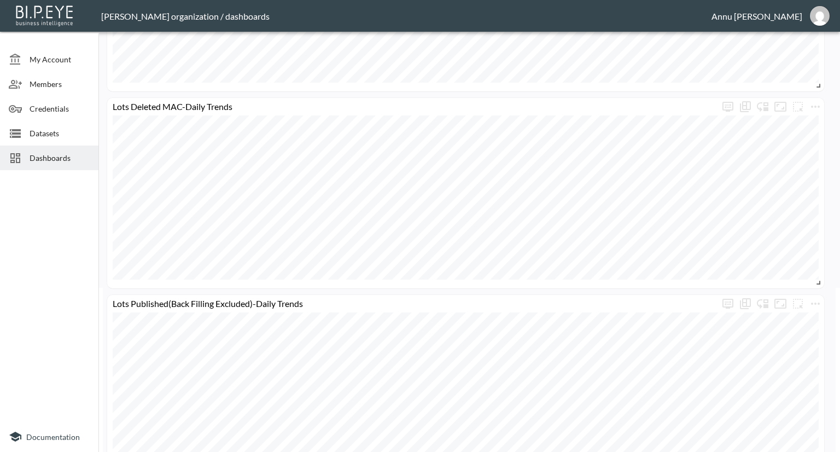
scroll to position [383, 0]
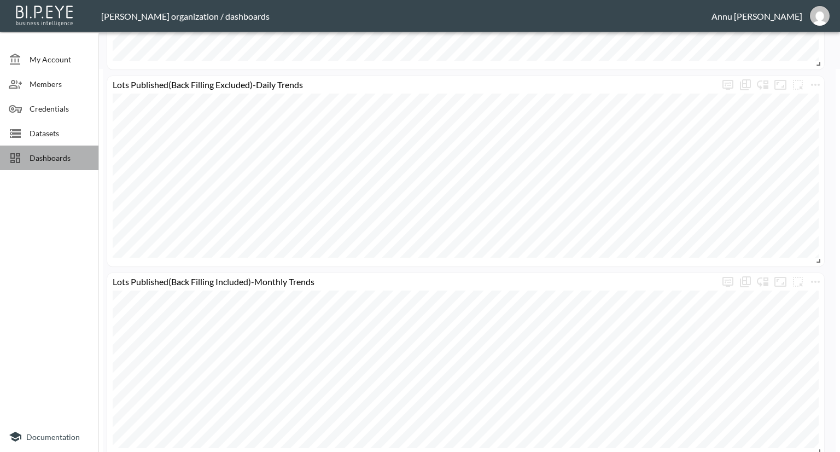
click at [75, 158] on span "Dashboards" at bounding box center [60, 157] width 60 height 11
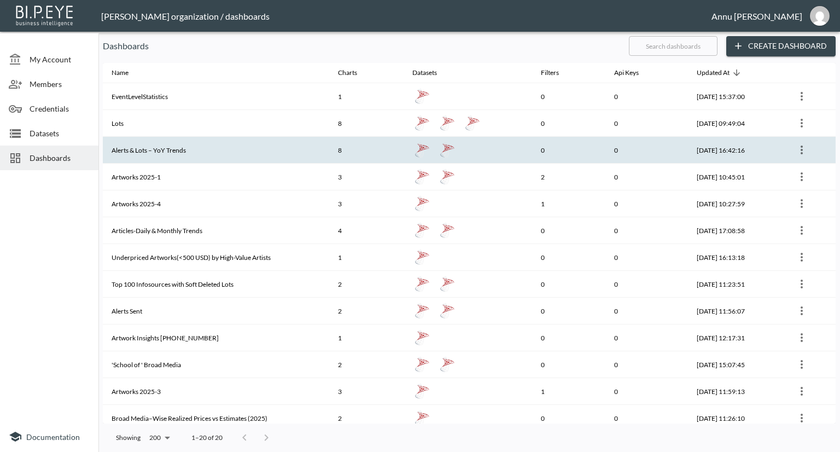
click at [187, 147] on th "Alerts & Lots – YoY Trends" at bounding box center [216, 150] width 227 height 27
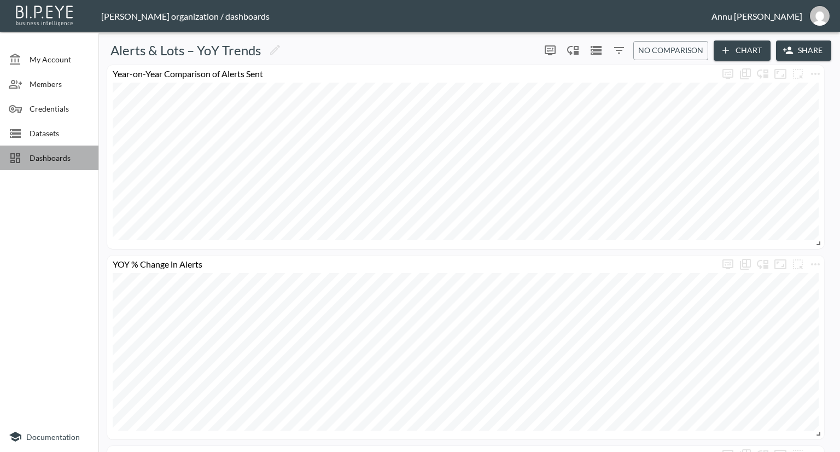
click at [59, 155] on span "Dashboards" at bounding box center [60, 157] width 60 height 11
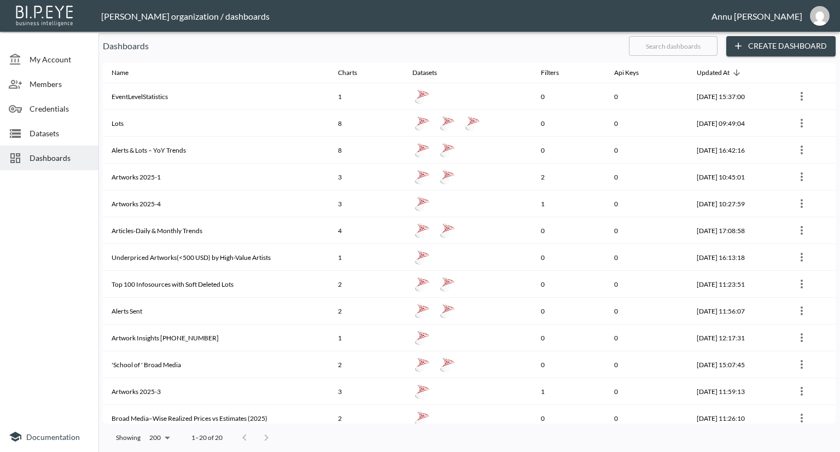
click at [61, 156] on span "Dashboards" at bounding box center [60, 157] width 60 height 11
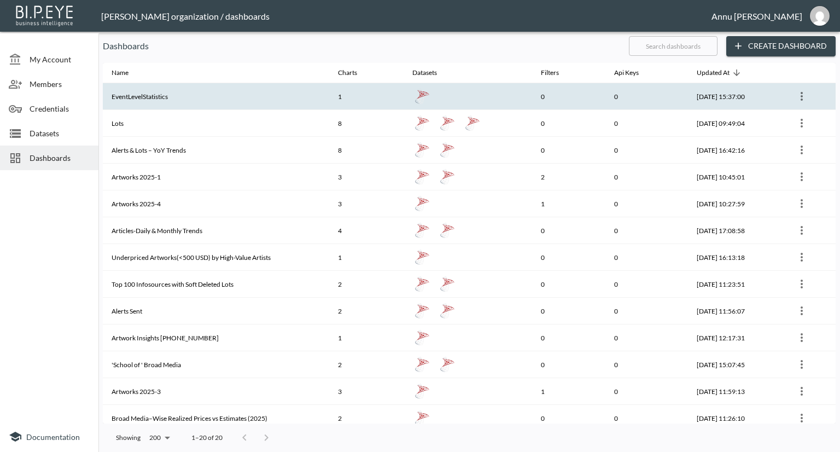
click at [149, 97] on th "EventLevelStatistics" at bounding box center [216, 96] width 227 height 27
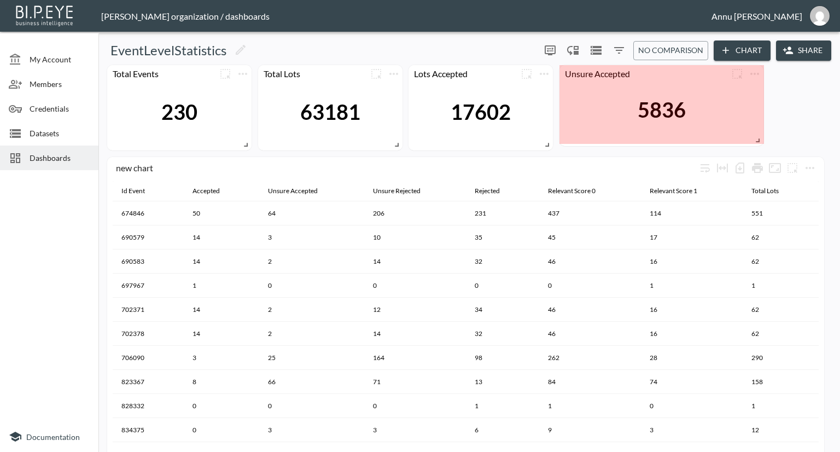
drag, startPoint x: 820, startPoint y: 144, endPoint x: 759, endPoint y: 139, distance: 60.9
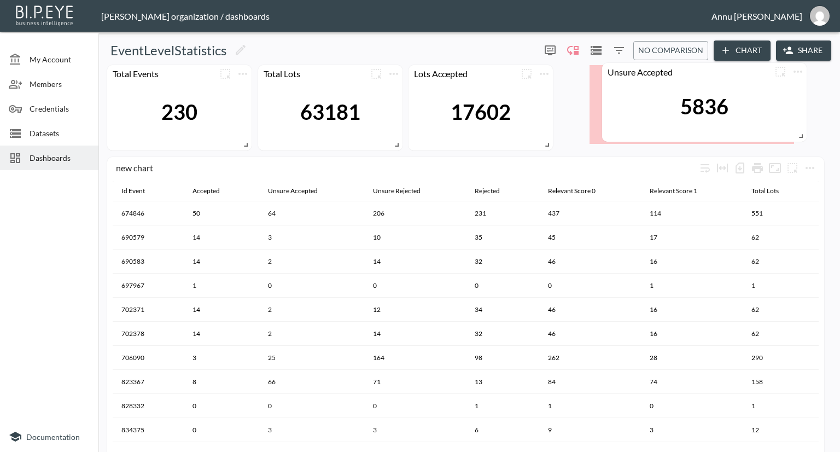
drag, startPoint x: 738, startPoint y: 127, endPoint x: 781, endPoint y: 125, distance: 42.7
click at [781, 125] on div "5836" at bounding box center [705, 106] width 194 height 53
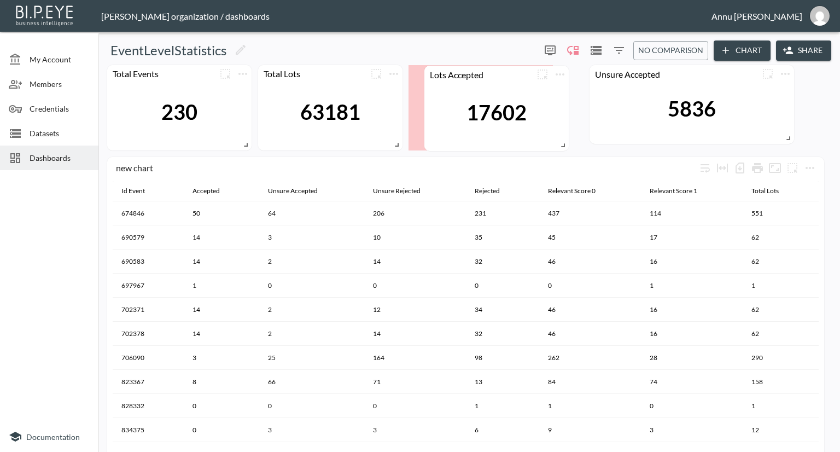
drag, startPoint x: 545, startPoint y: 127, endPoint x: 561, endPoint y: 127, distance: 15.9
click at [561, 127] on div "17602" at bounding box center [497, 112] width 134 height 59
click at [602, 134] on div "5836" at bounding box center [692, 109] width 194 height 53
click at [790, 137] on span at bounding box center [786, 136] width 11 height 11
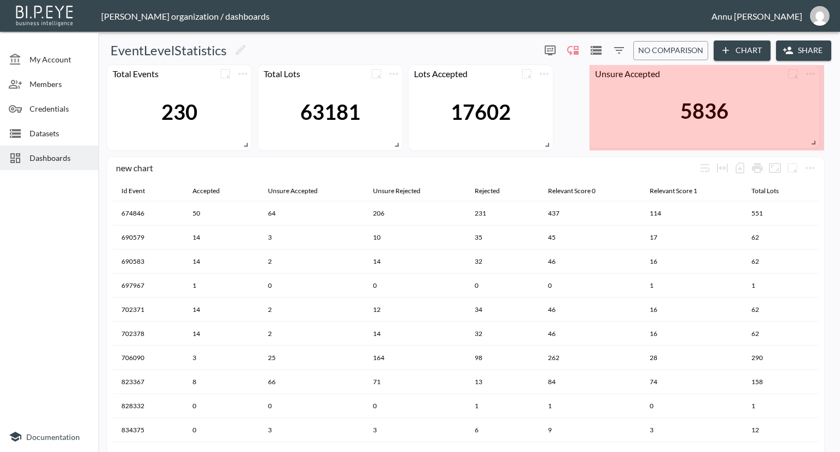
drag, startPoint x: 790, startPoint y: 137, endPoint x: 815, endPoint y: 142, distance: 26.1
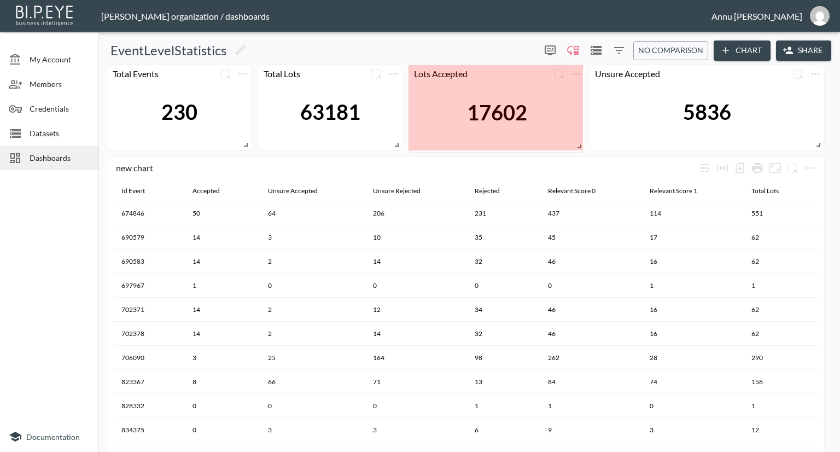
drag, startPoint x: 548, startPoint y: 143, endPoint x: 580, endPoint y: 145, distance: 32.3
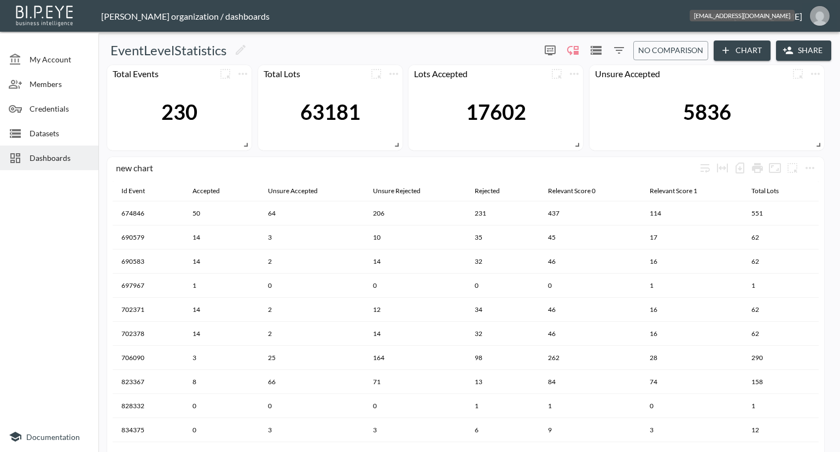
click at [826, 20] on img "annu@mutualart.com" at bounding box center [820, 16] width 20 height 20
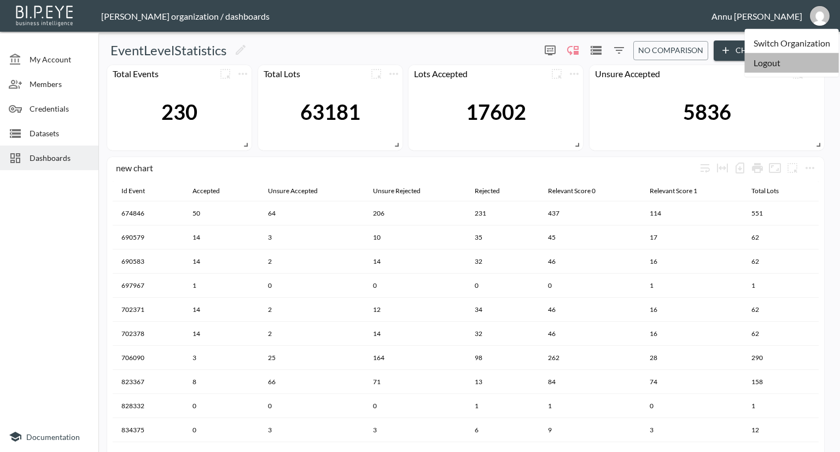
click at [774, 64] on li "Logout" at bounding box center [792, 63] width 94 height 20
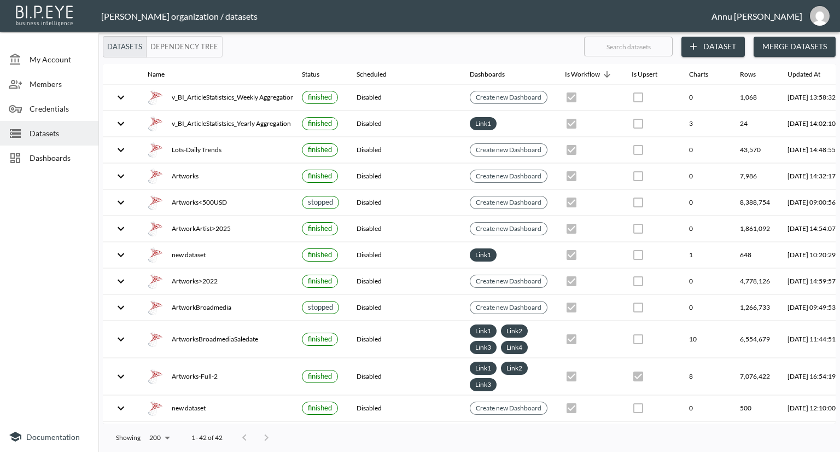
click at [76, 156] on span "Dashboards" at bounding box center [60, 157] width 60 height 11
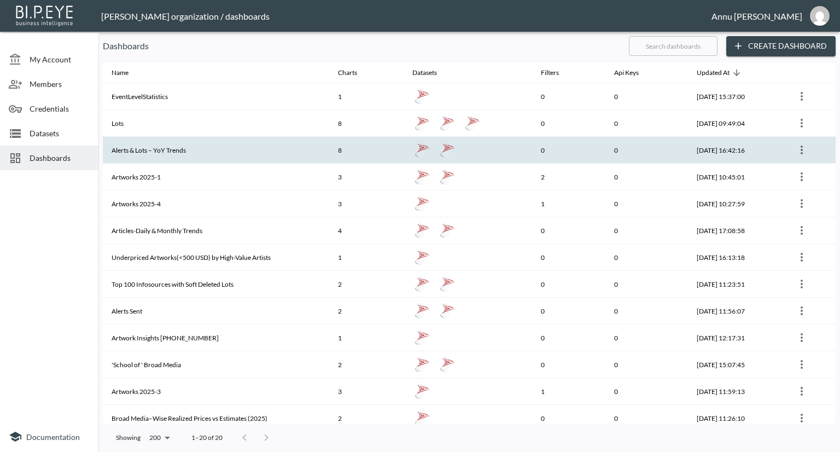
click at [251, 154] on th "Alerts & Lots – YoY Trends" at bounding box center [216, 150] width 227 height 27
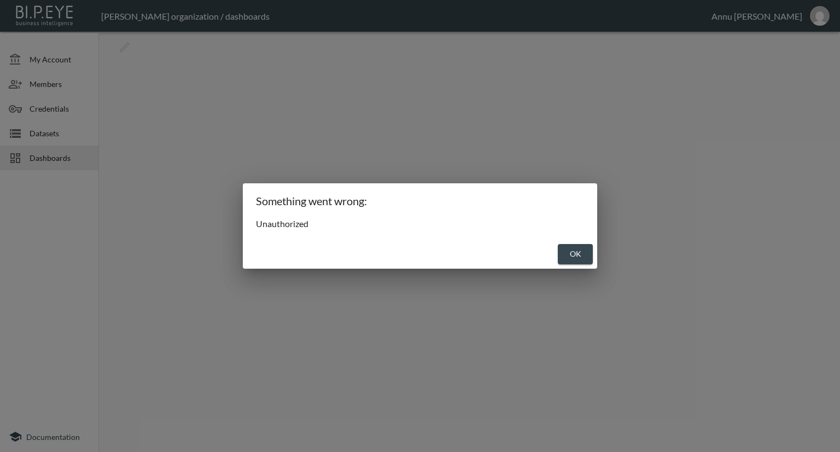
click at [565, 250] on button "OK" at bounding box center [575, 254] width 35 height 20
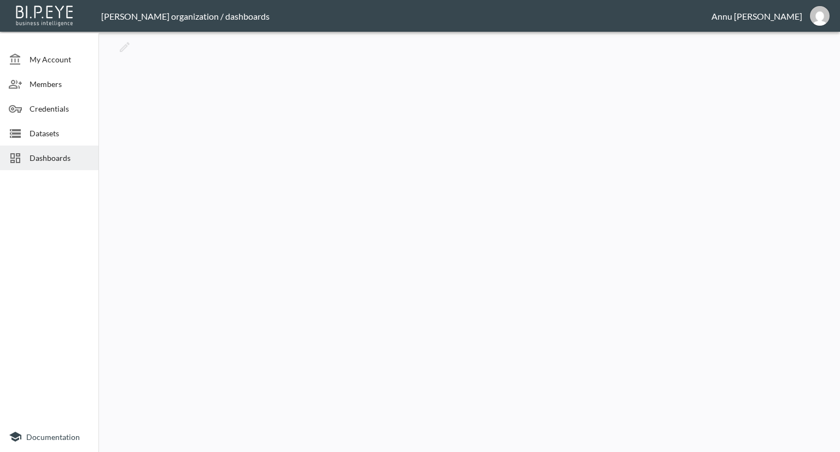
click at [71, 161] on span "Dashboards" at bounding box center [60, 157] width 60 height 11
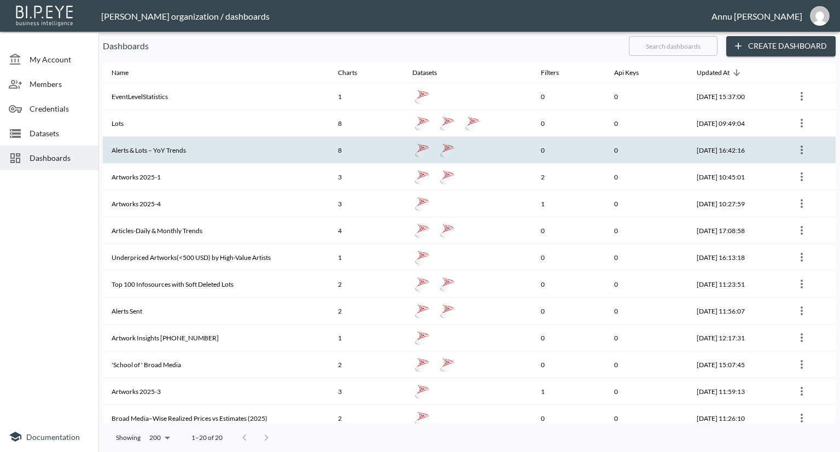
click at [130, 148] on th "Alerts & Lots – YoY Trends" at bounding box center [216, 150] width 227 height 27
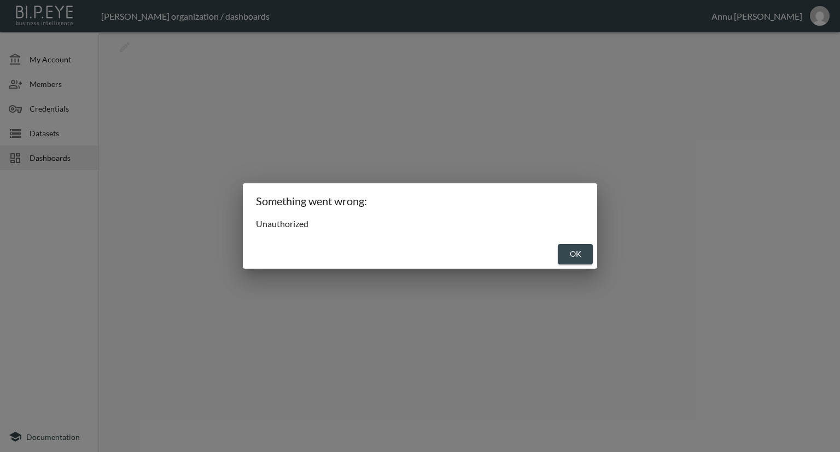
click at [578, 254] on button "OK" at bounding box center [575, 254] width 35 height 20
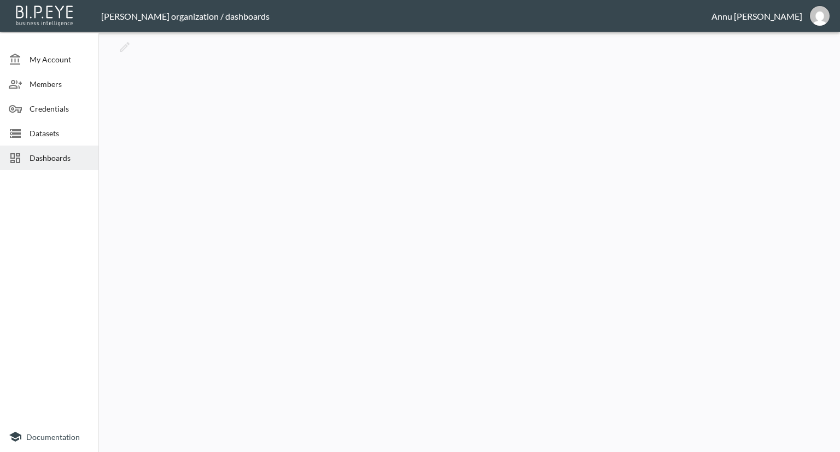
click at [814, 18] on img "annu@mutualart.com" at bounding box center [820, 16] width 20 height 20
click at [81, 130] on span "Datasets" at bounding box center [60, 132] width 60 height 11
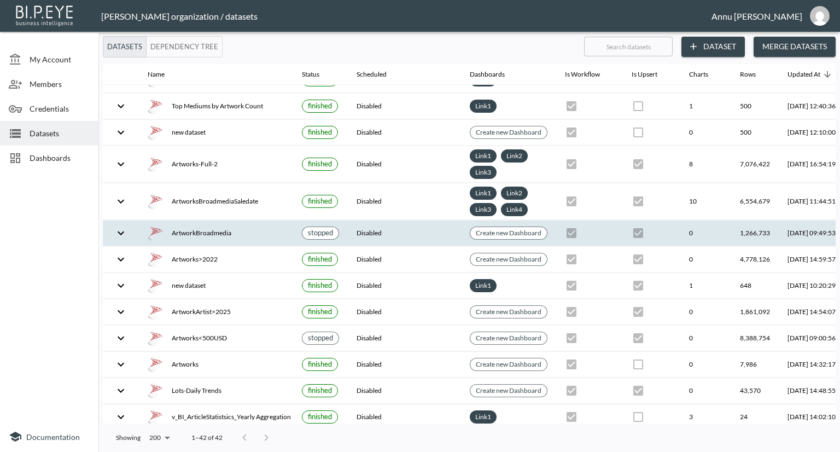
scroll to position [782, 0]
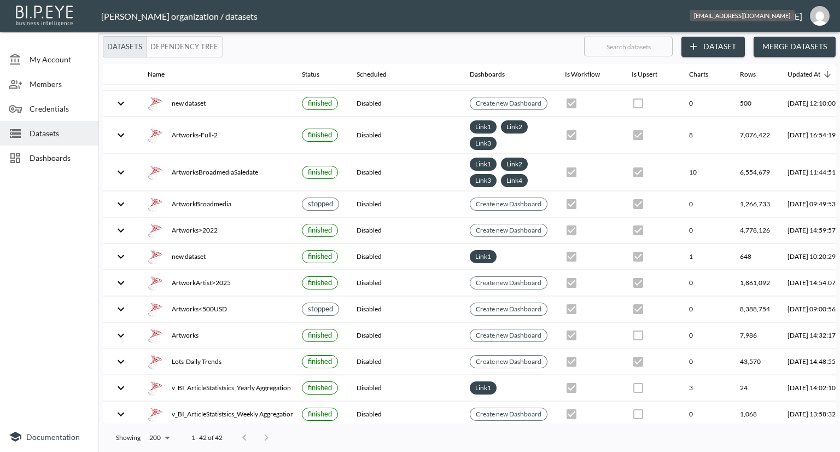
click at [814, 10] on button "annu@mutualart.com" at bounding box center [820, 16] width 35 height 26
click at [790, 64] on li "Logout" at bounding box center [792, 63] width 94 height 20
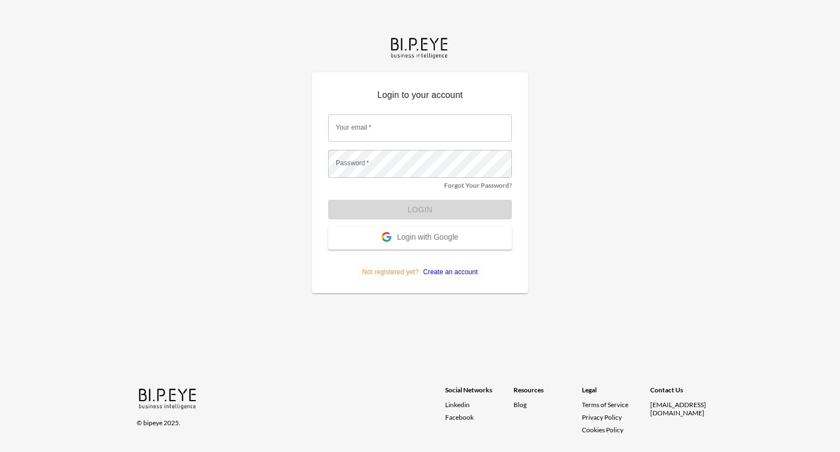
click at [436, 235] on span "Login with Google" at bounding box center [427, 238] width 61 height 11
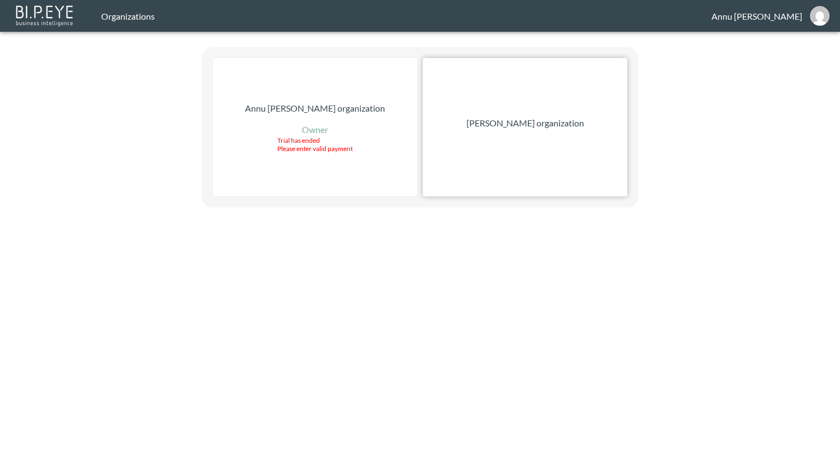
click at [525, 126] on p "Nadia Senft organization" at bounding box center [526, 123] width 118 height 13
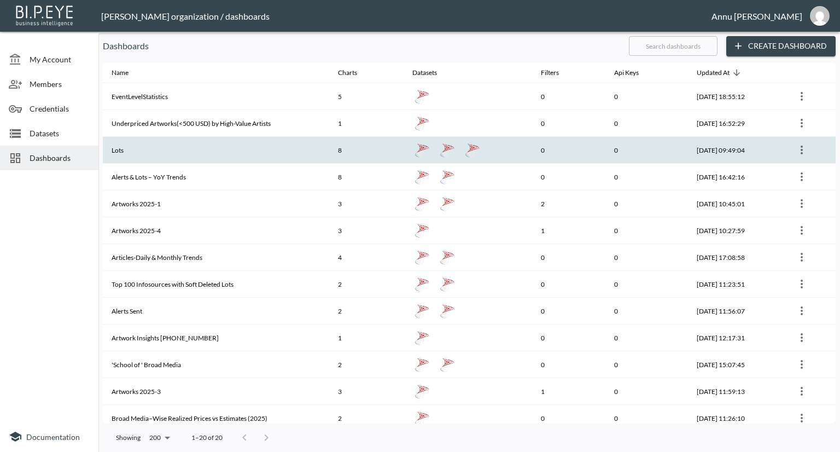
click at [125, 142] on th "Lots" at bounding box center [216, 150] width 227 height 27
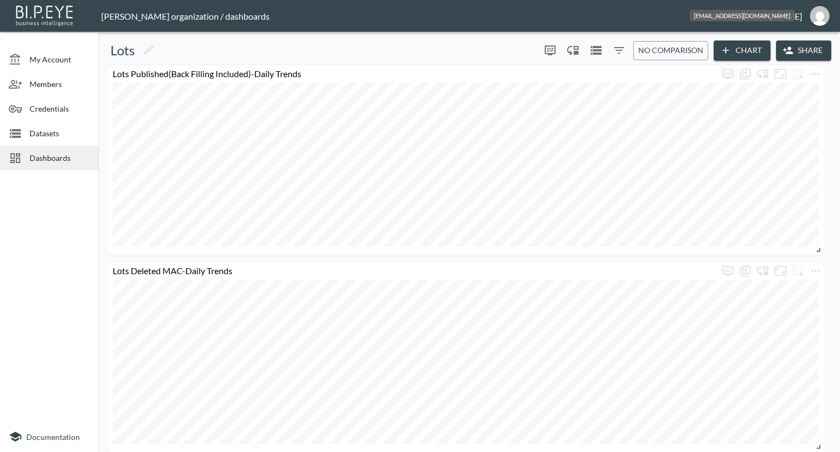
click at [820, 18] on img "annu@mutualart.com" at bounding box center [820, 16] width 20 height 20
click at [768, 68] on li "Logout" at bounding box center [792, 63] width 94 height 20
